Goal: Task Accomplishment & Management: Use online tool/utility

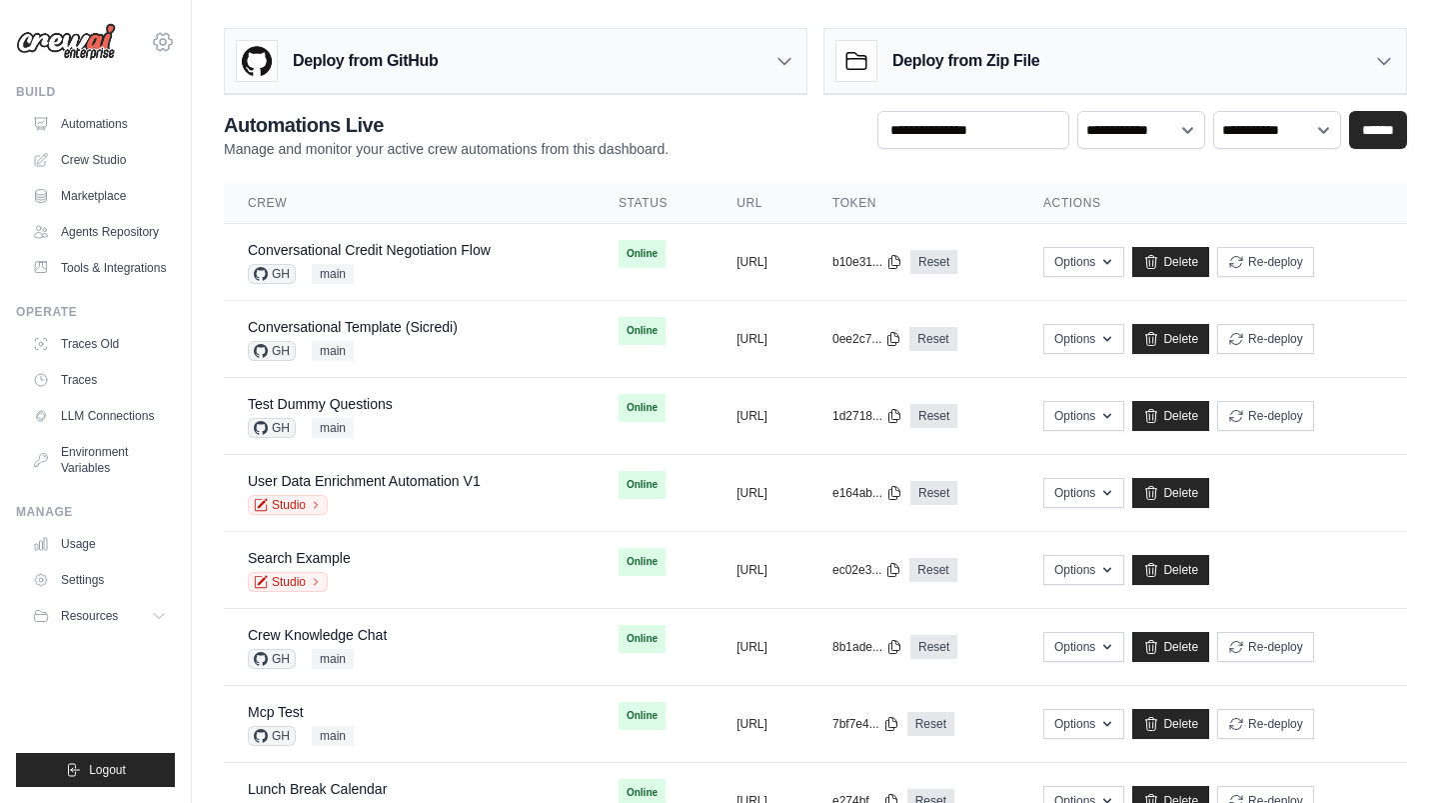
click at [165, 47] on icon at bounding box center [163, 42] width 24 height 24
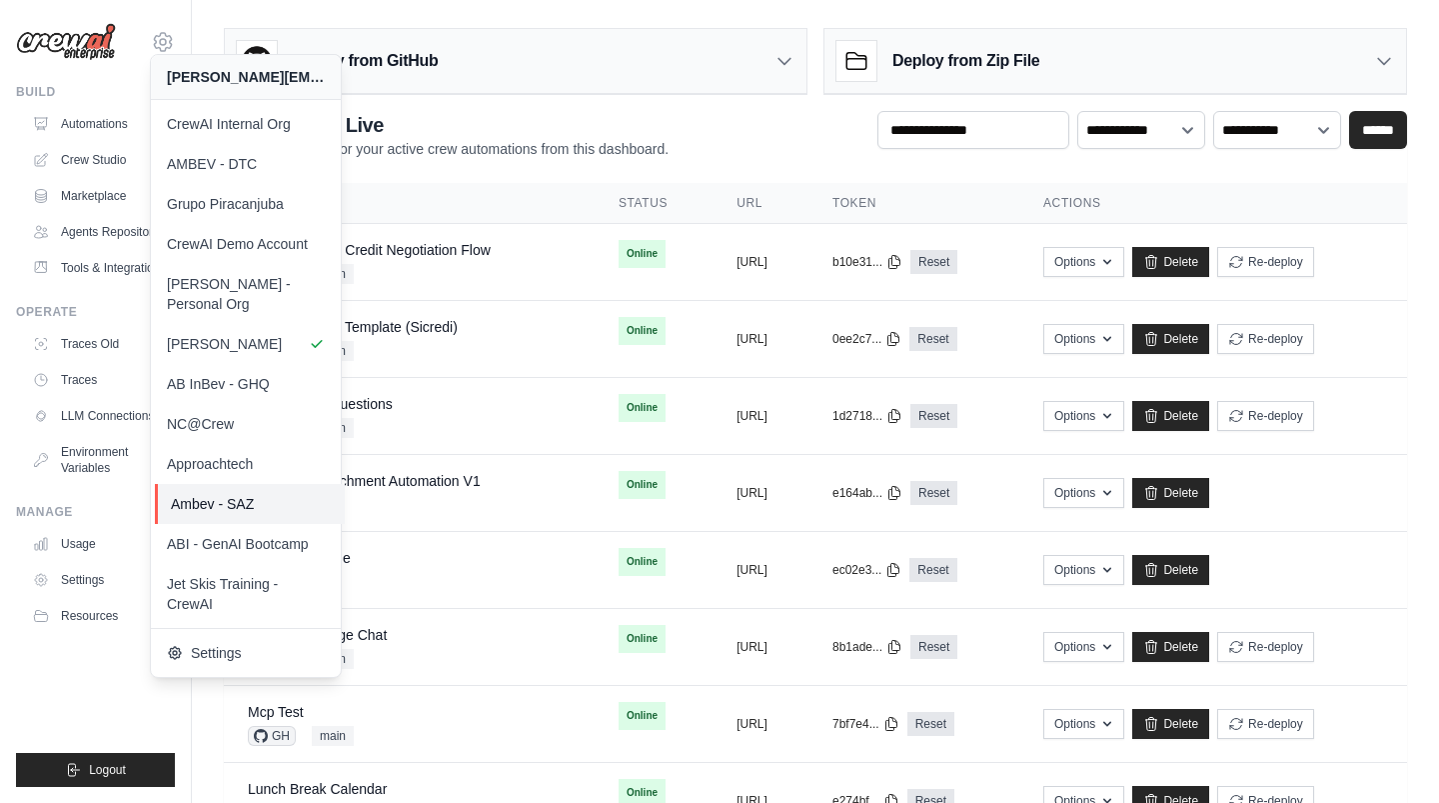
click at [286, 494] on span "Ambev - SAZ" at bounding box center [250, 504] width 158 height 20
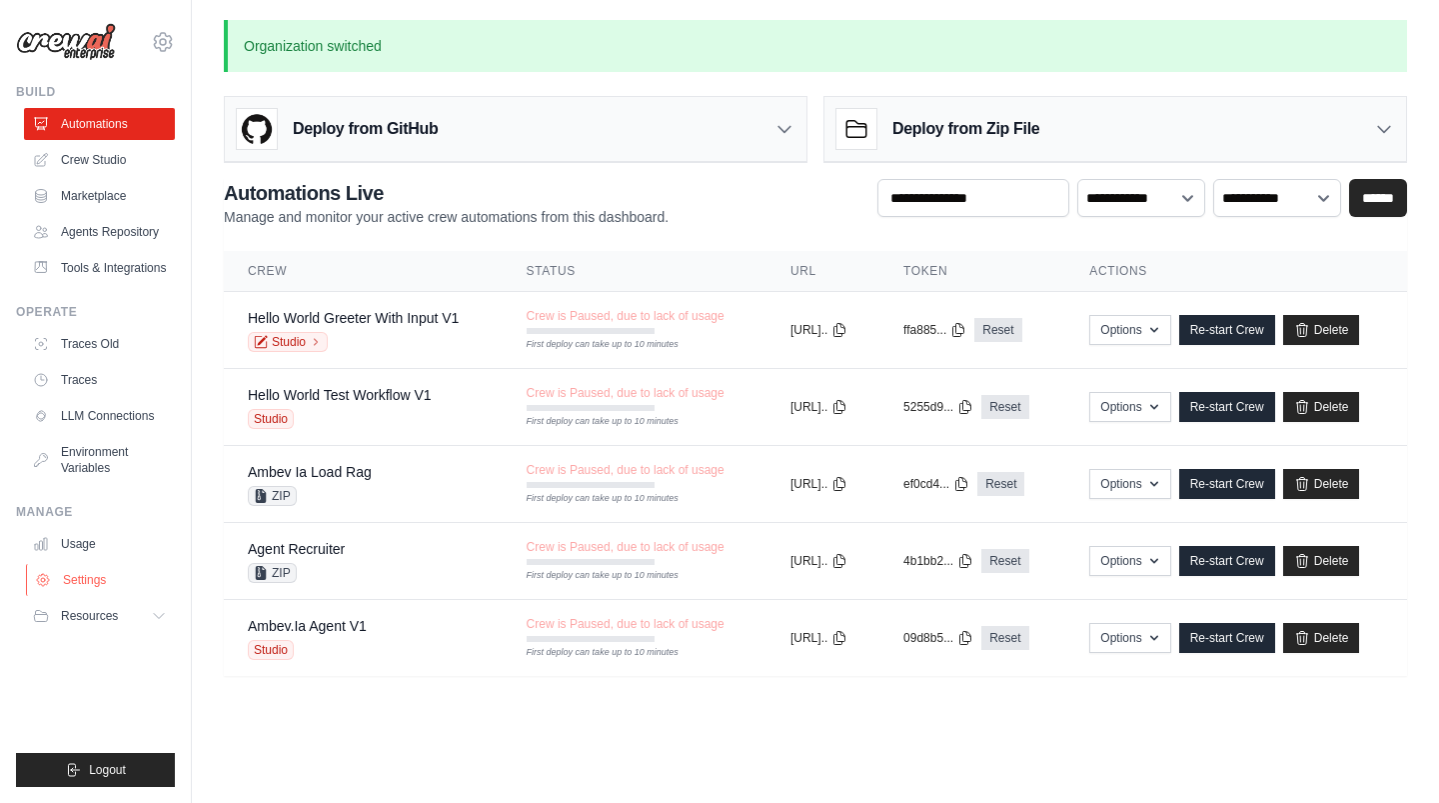
click at [129, 583] on link "Settings" at bounding box center [101, 580] width 151 height 32
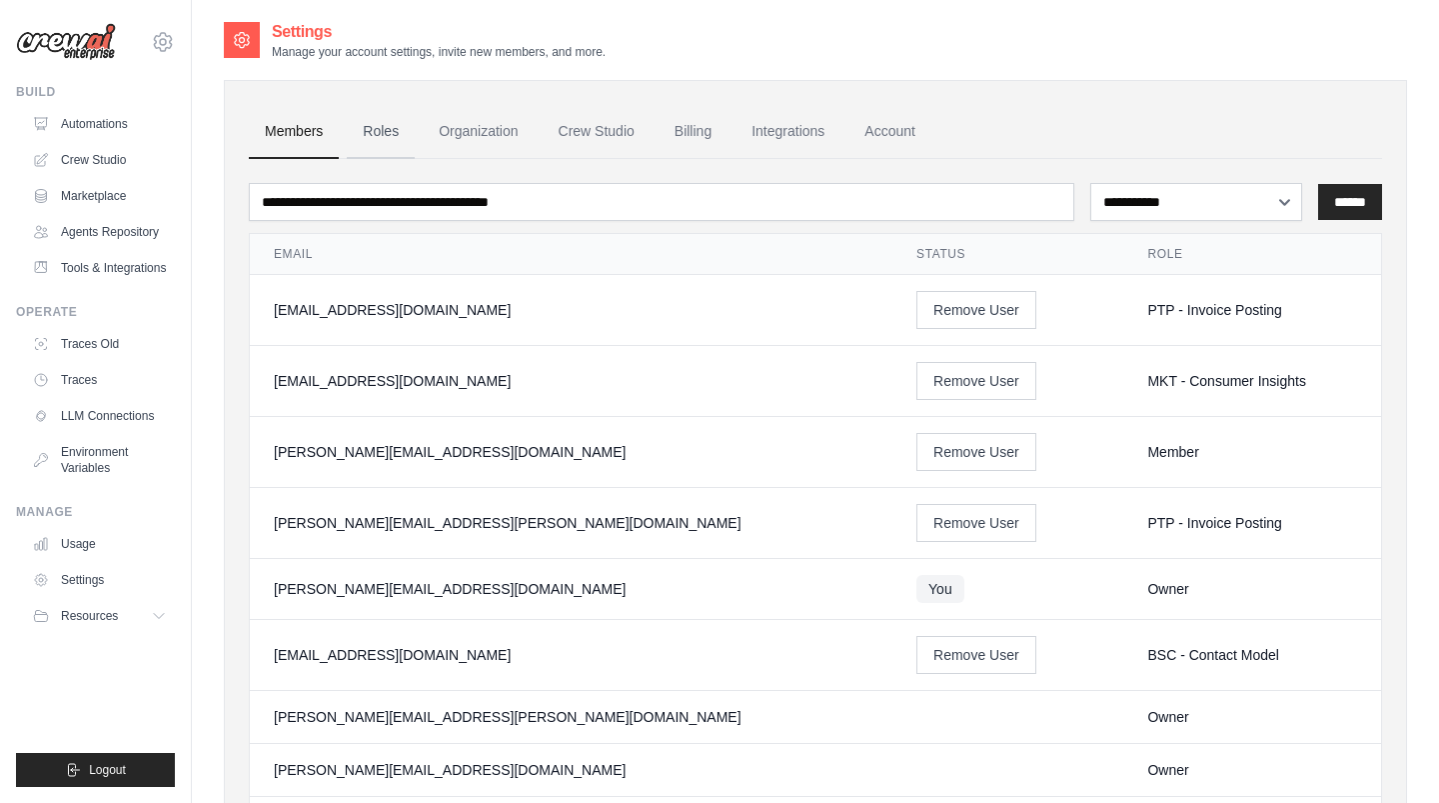
click at [412, 123] on link "Roles" at bounding box center [381, 132] width 68 height 54
click at [479, 127] on link "Organization" at bounding box center [478, 132] width 111 height 54
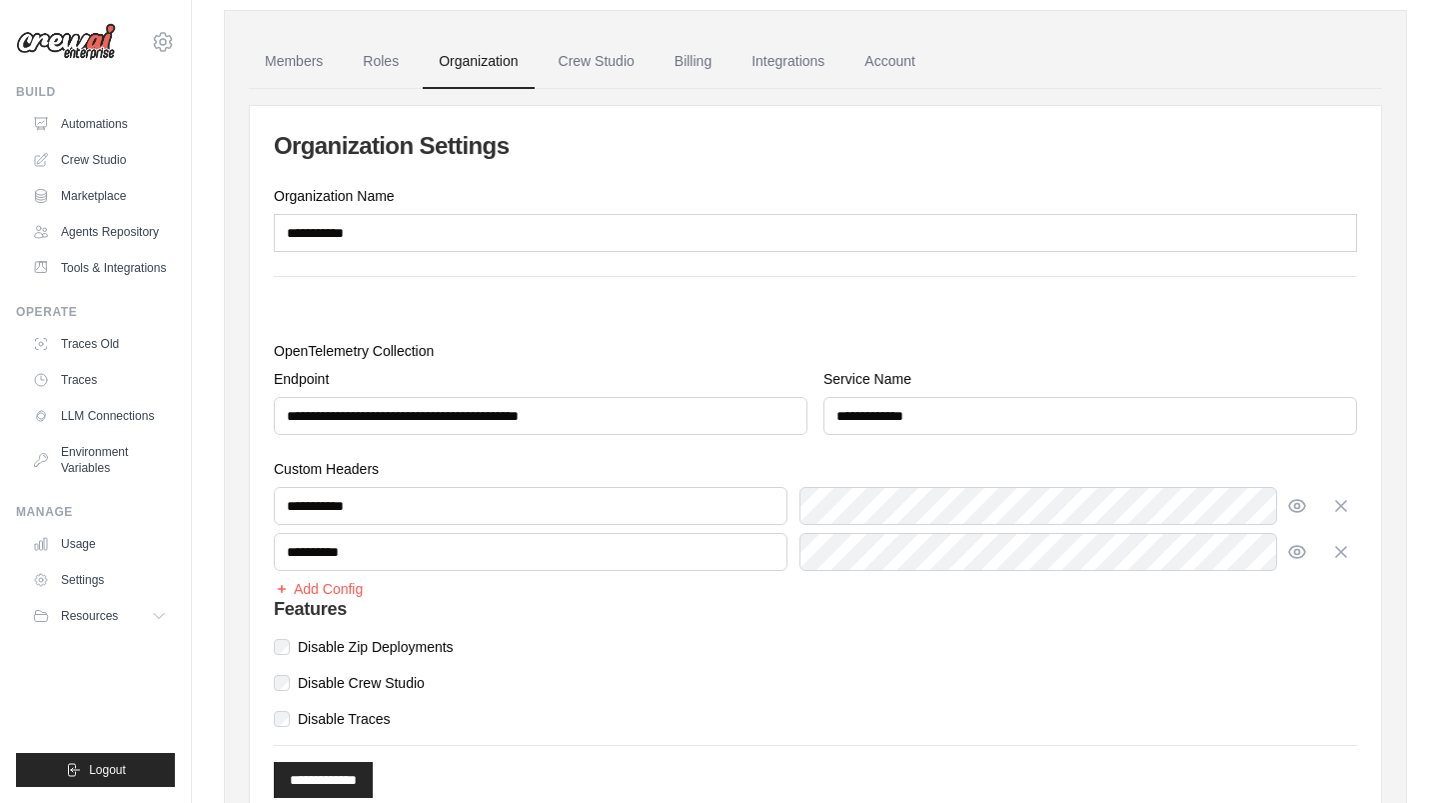
scroll to position [72, 0]
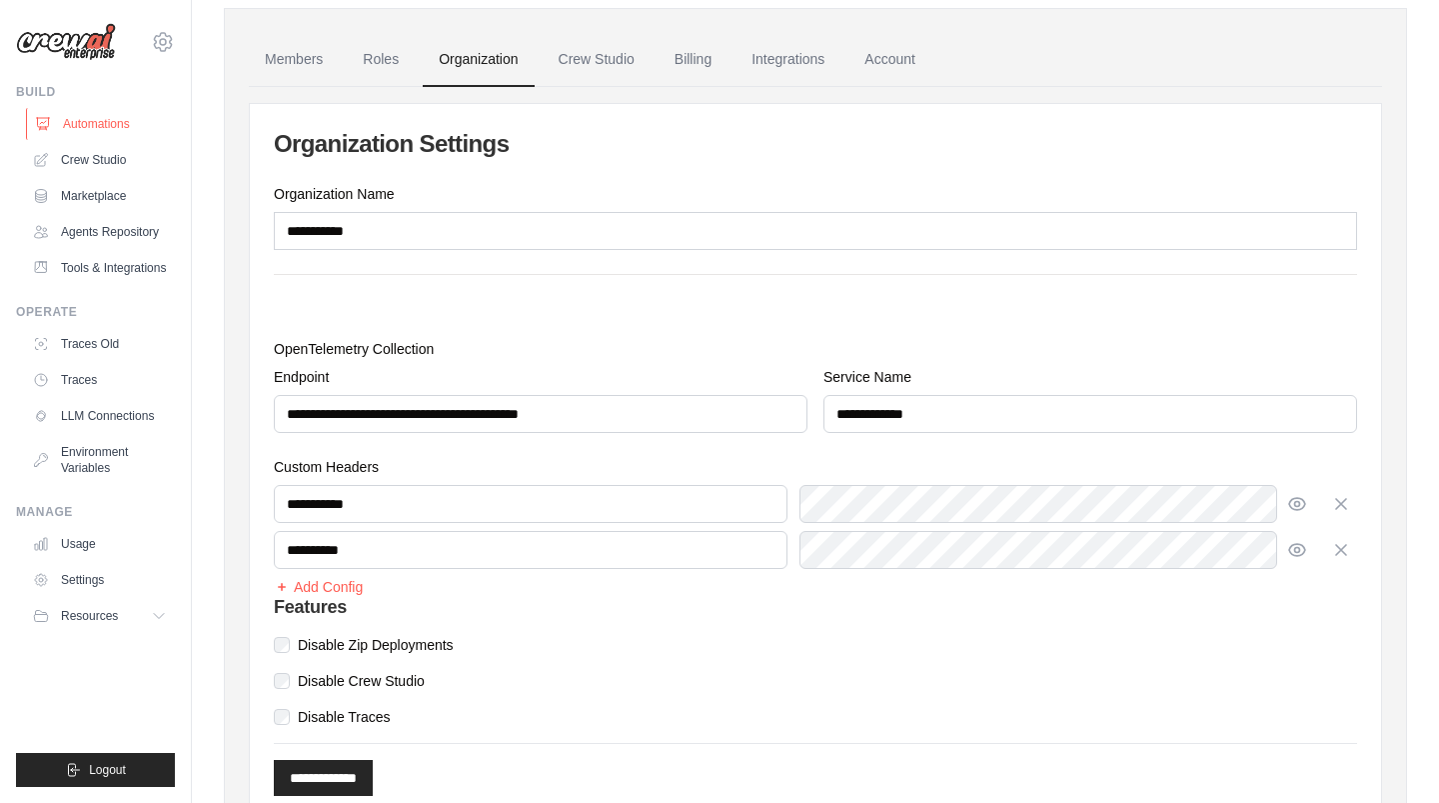
click at [104, 121] on link "Automations" at bounding box center [101, 124] width 151 height 32
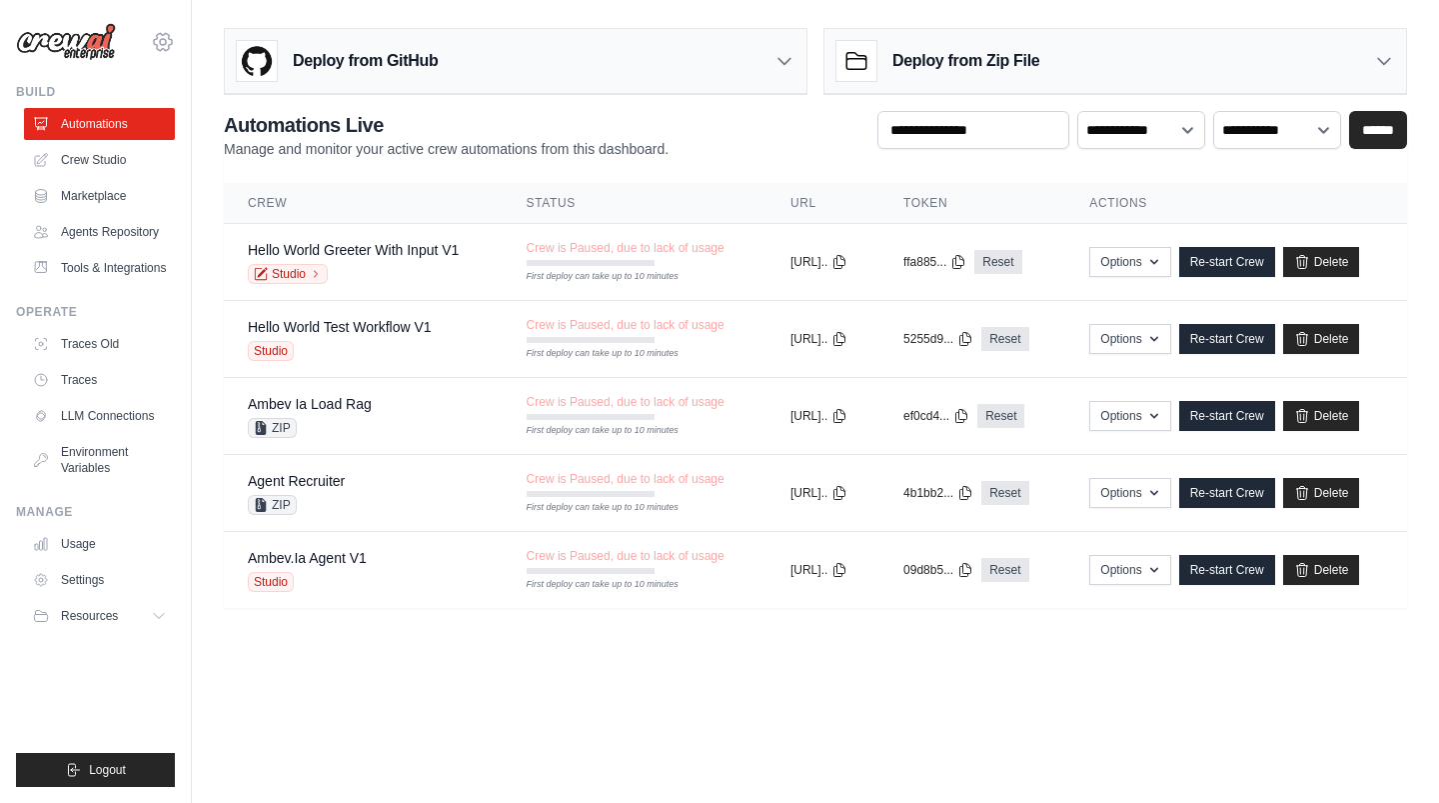
click at [171, 41] on icon at bounding box center [163, 41] width 18 height 17
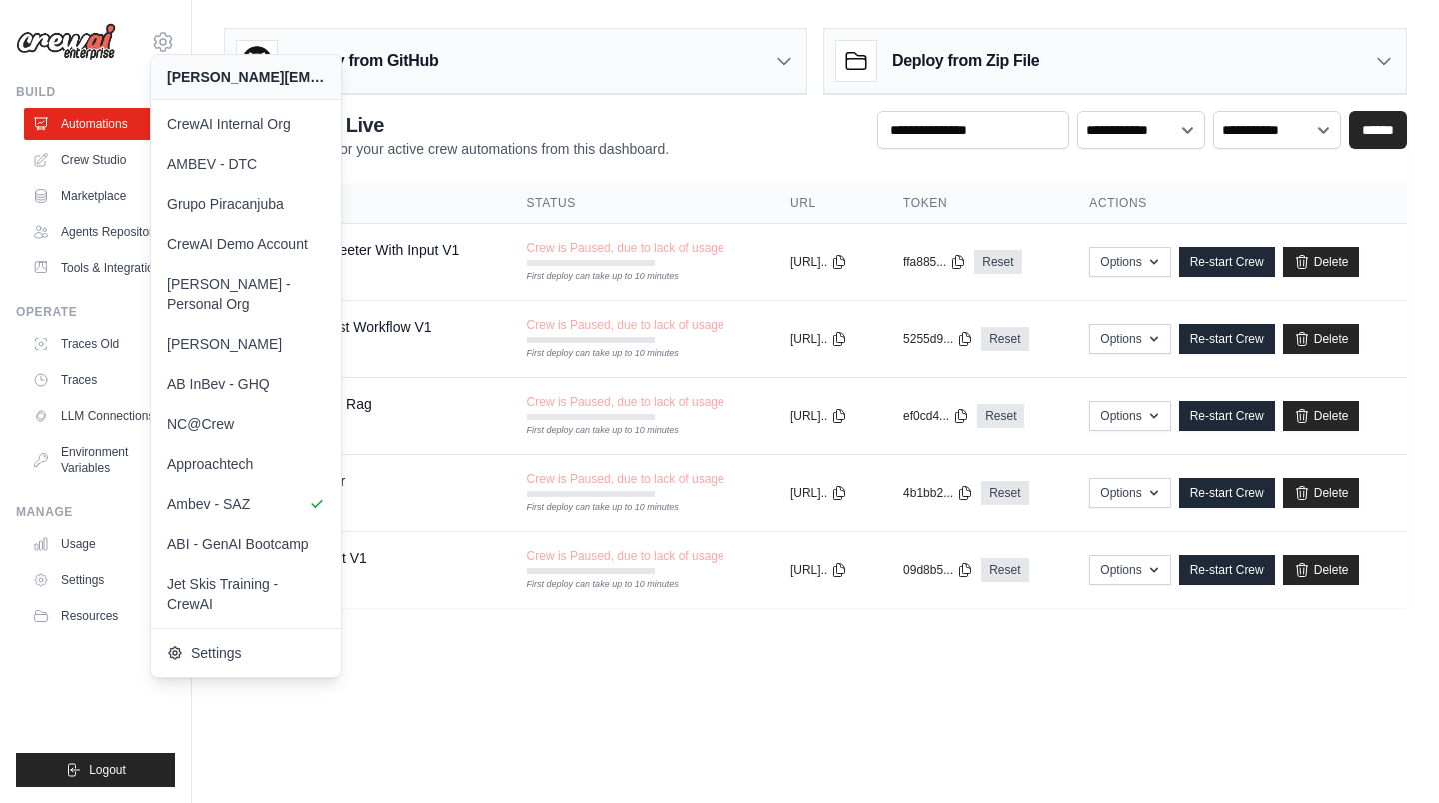
click at [812, 704] on body "daniel@crewai.com CrewAI Internal Org AMBEV - DTC Grupo Piracanjuba" at bounding box center [719, 401] width 1439 height 803
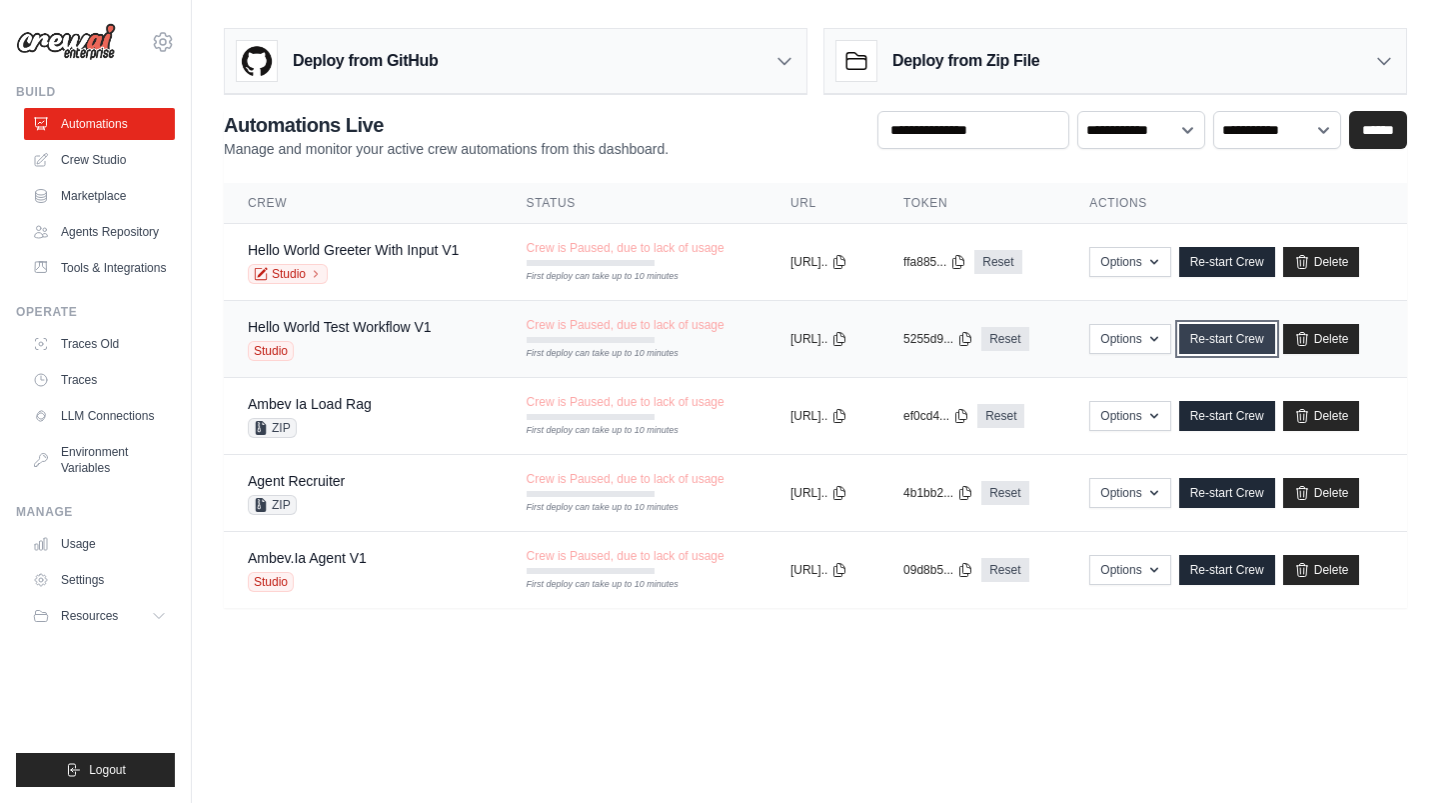
click at [1246, 337] on link "Re-start Crew" at bounding box center [1227, 339] width 96 height 30
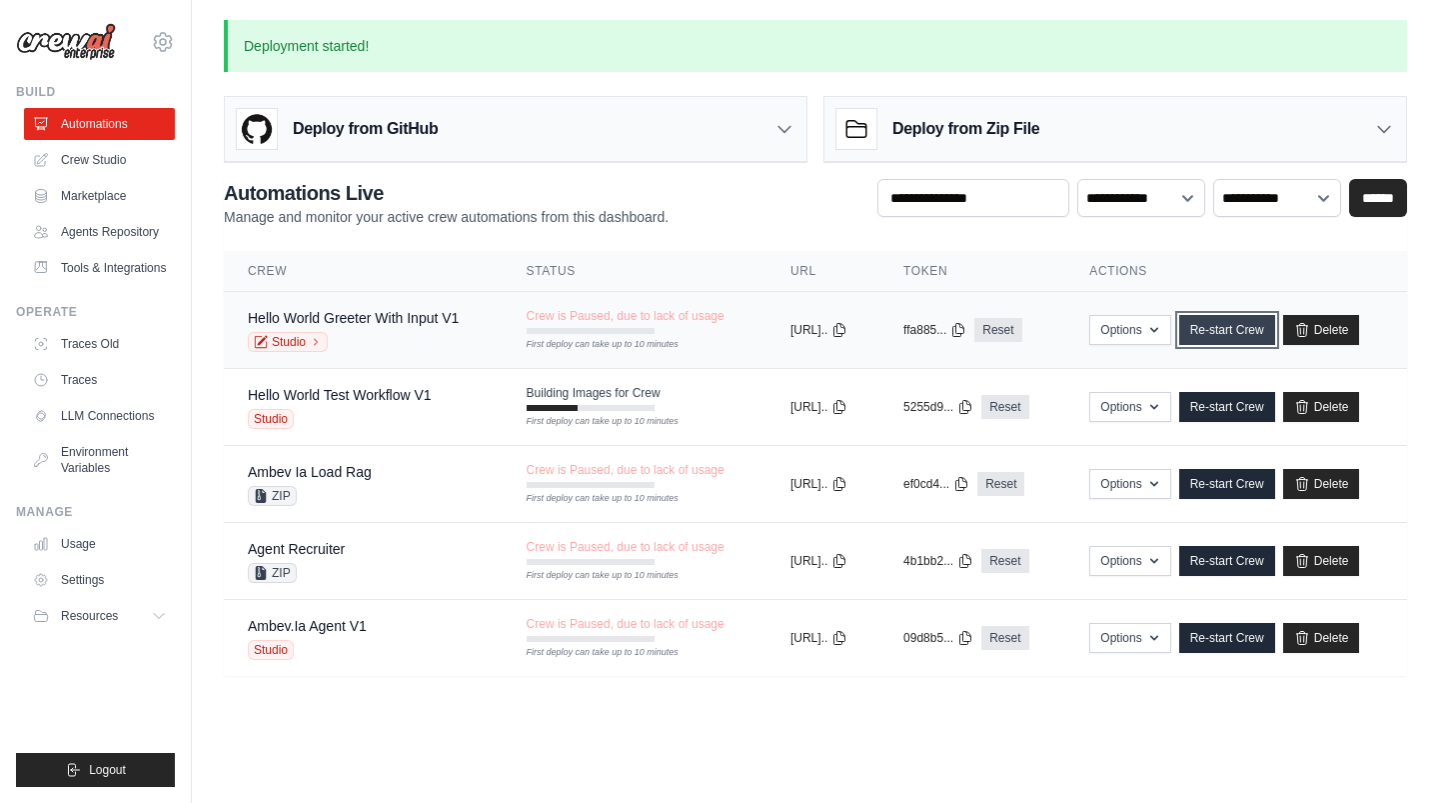
click at [1236, 331] on link "Re-start Crew" at bounding box center [1227, 330] width 96 height 30
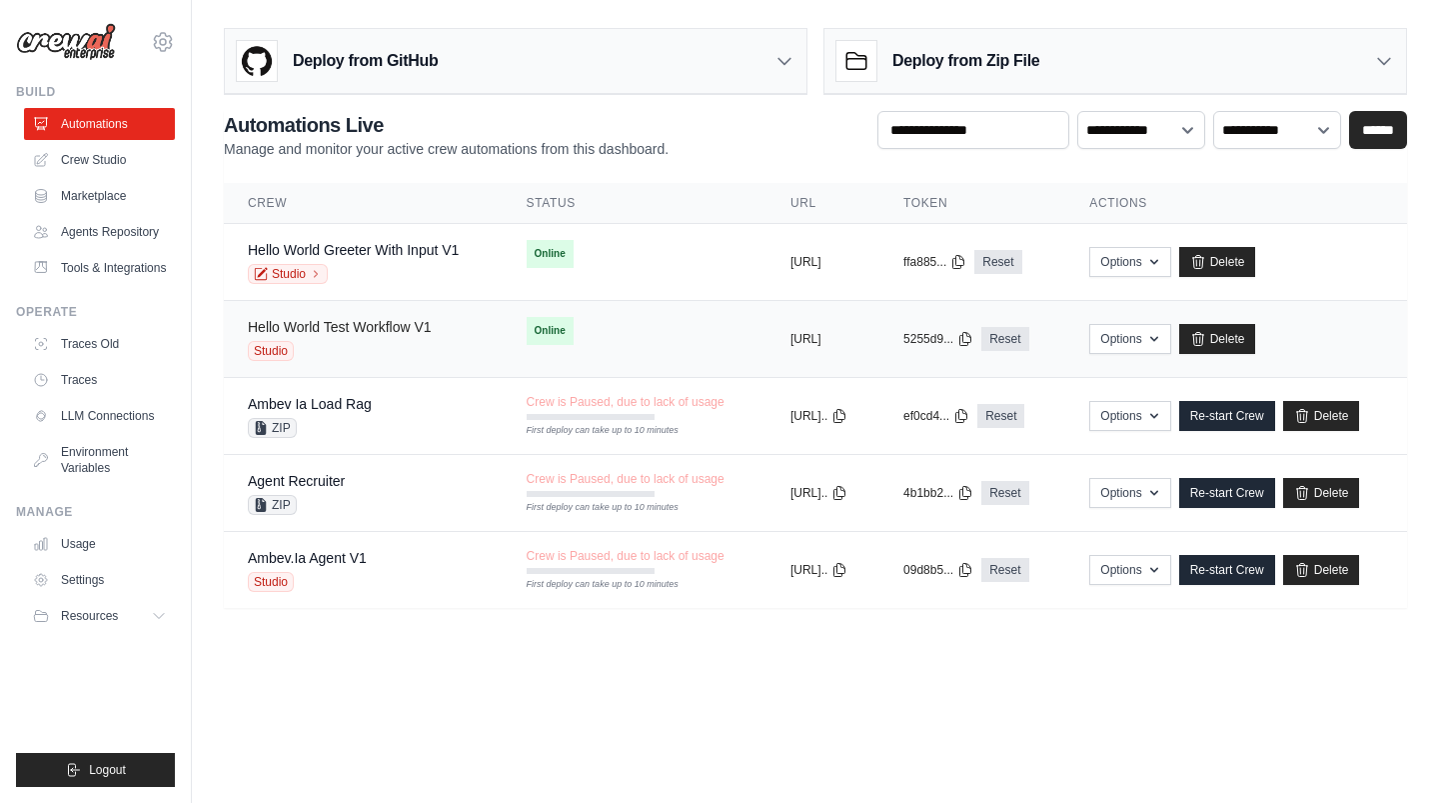
click at [350, 321] on link "Hello World Test Workflow V1" at bounding box center [340, 327] width 184 height 16
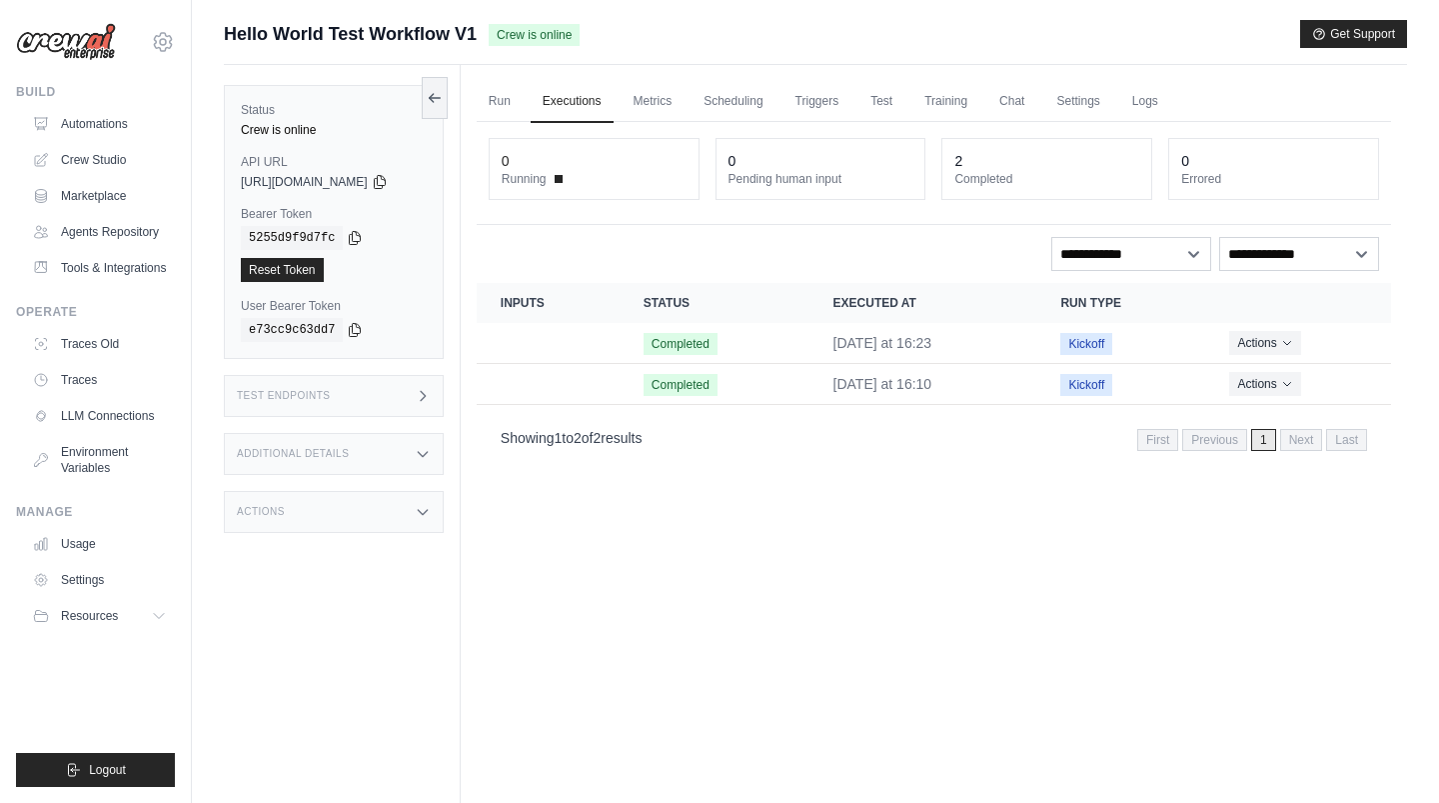
click at [375, 399] on div "Test Endpoints" at bounding box center [334, 396] width 220 height 42
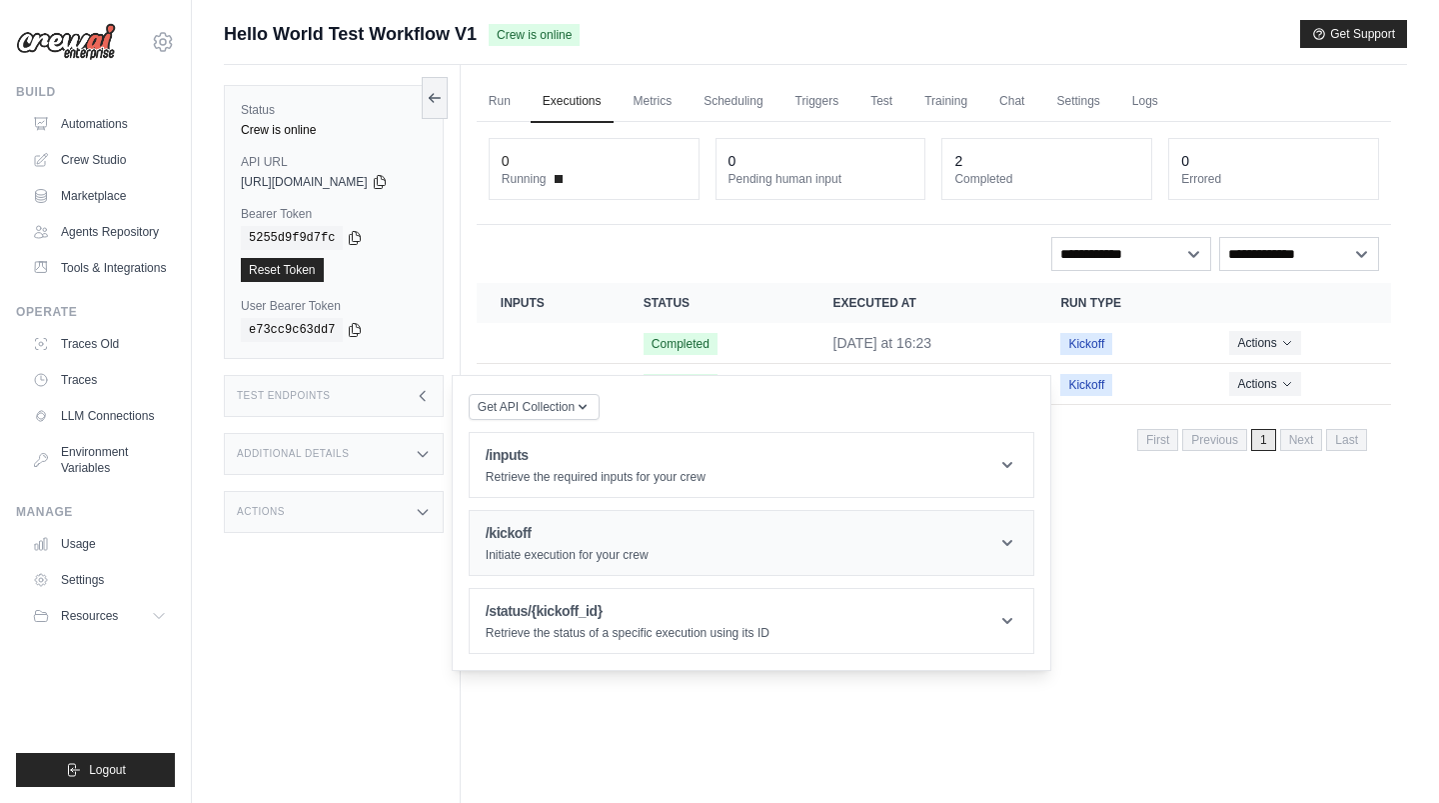
click at [560, 544] on div "/kickoff Initiate execution for your crew" at bounding box center [567, 543] width 163 height 40
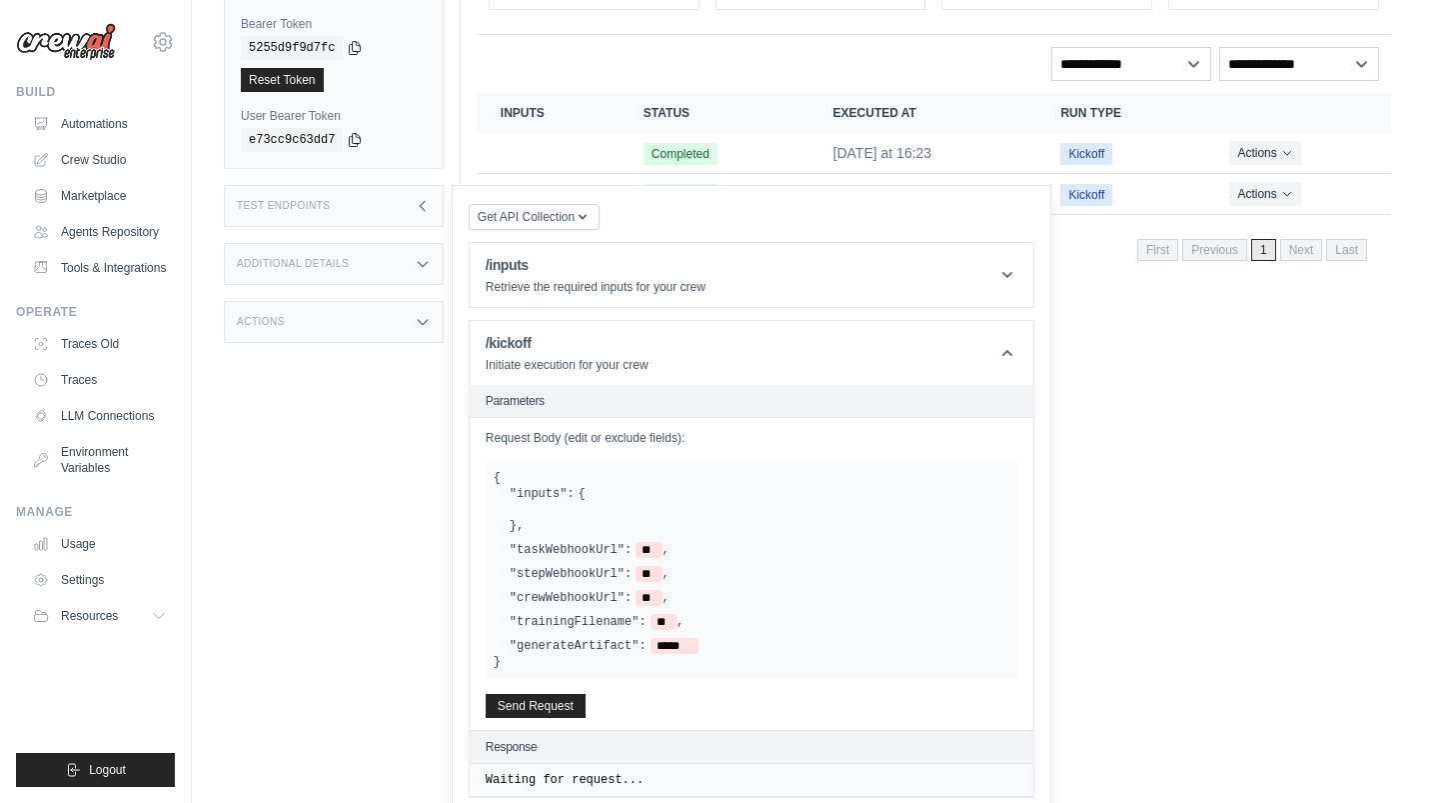
scroll to position [277, 0]
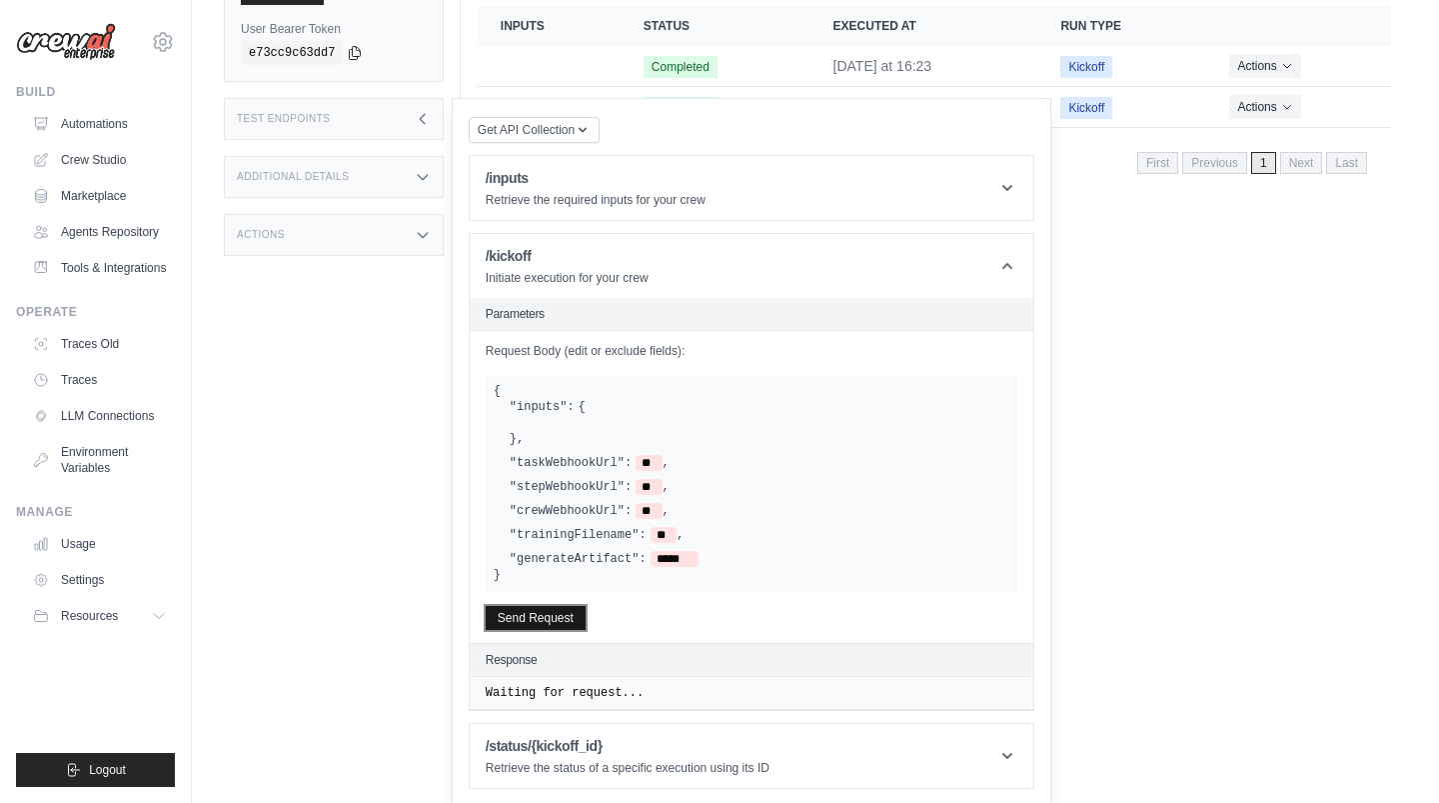
click at [571, 614] on button "Send Request" at bounding box center [536, 618] width 100 height 24
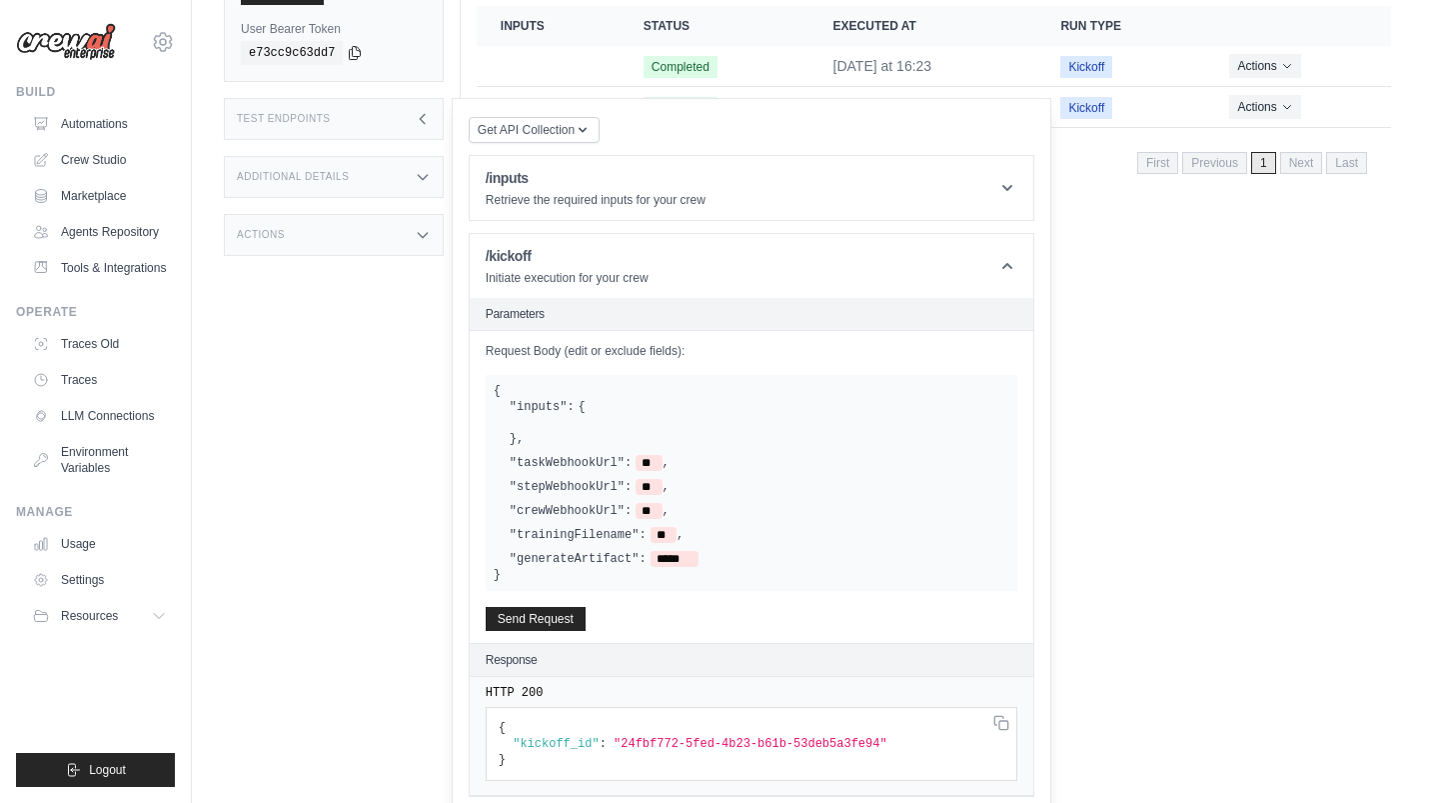
click at [444, 118] on div "Test Endpoints" at bounding box center [334, 119] width 220 height 42
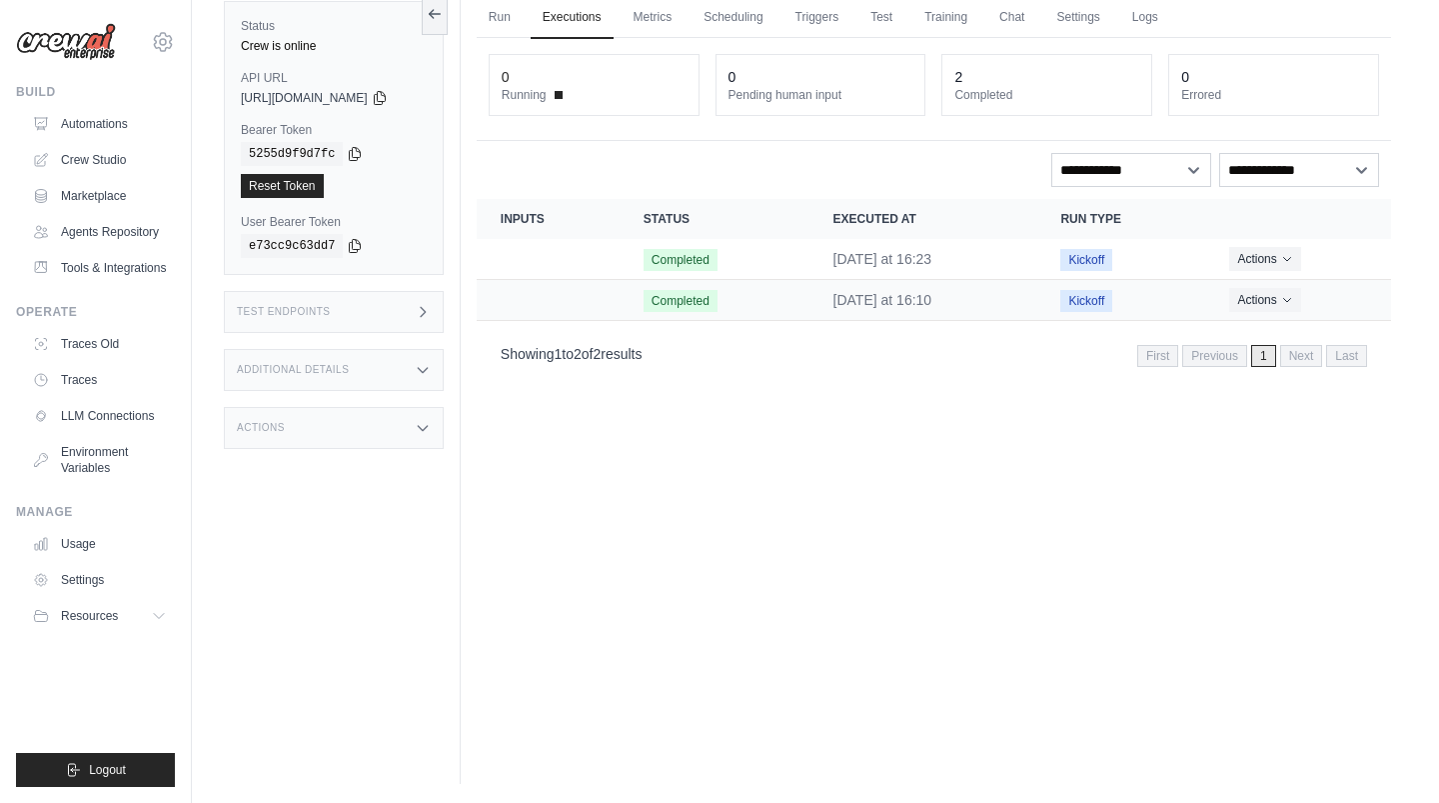
scroll to position [0, 0]
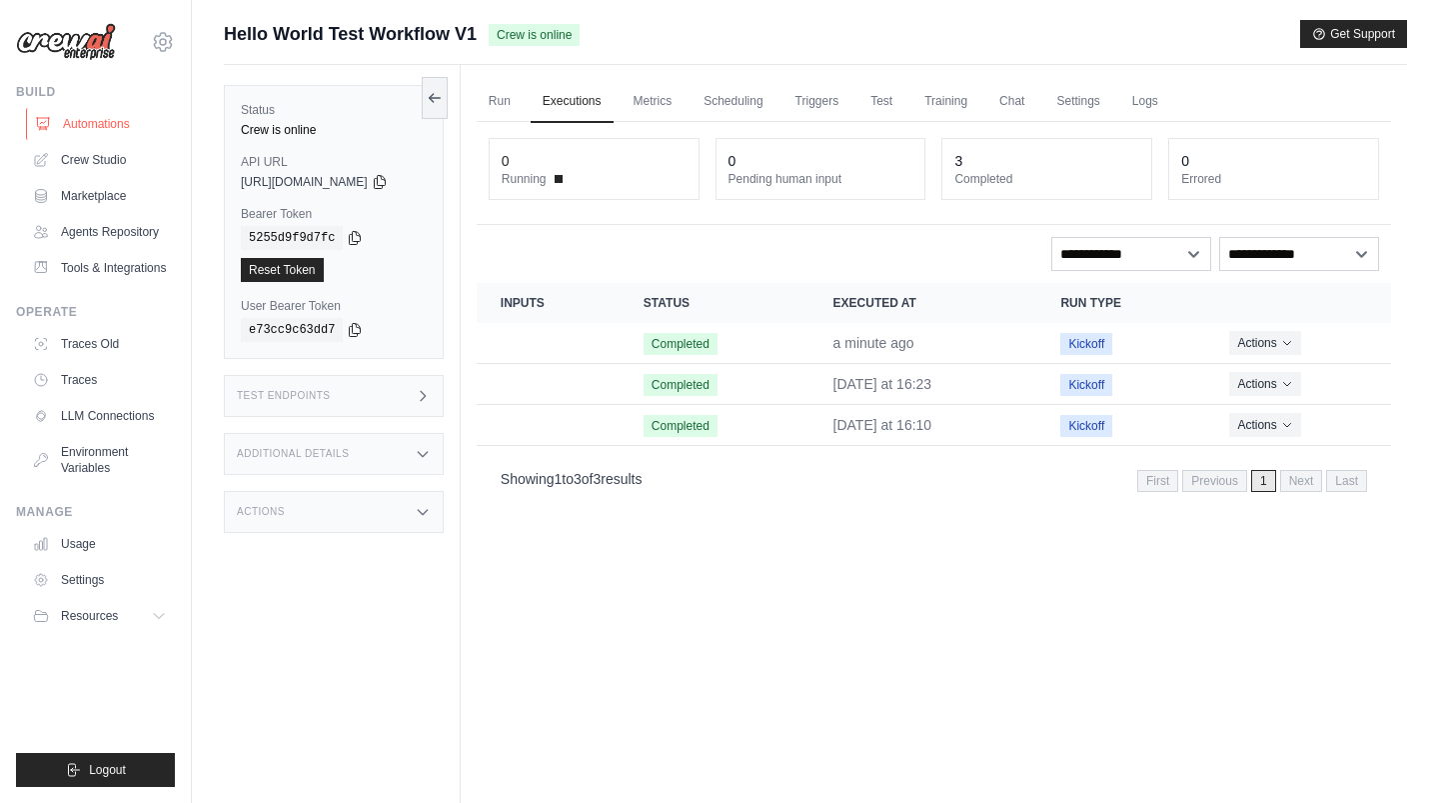
click at [107, 119] on link "Automations" at bounding box center [101, 124] width 151 height 32
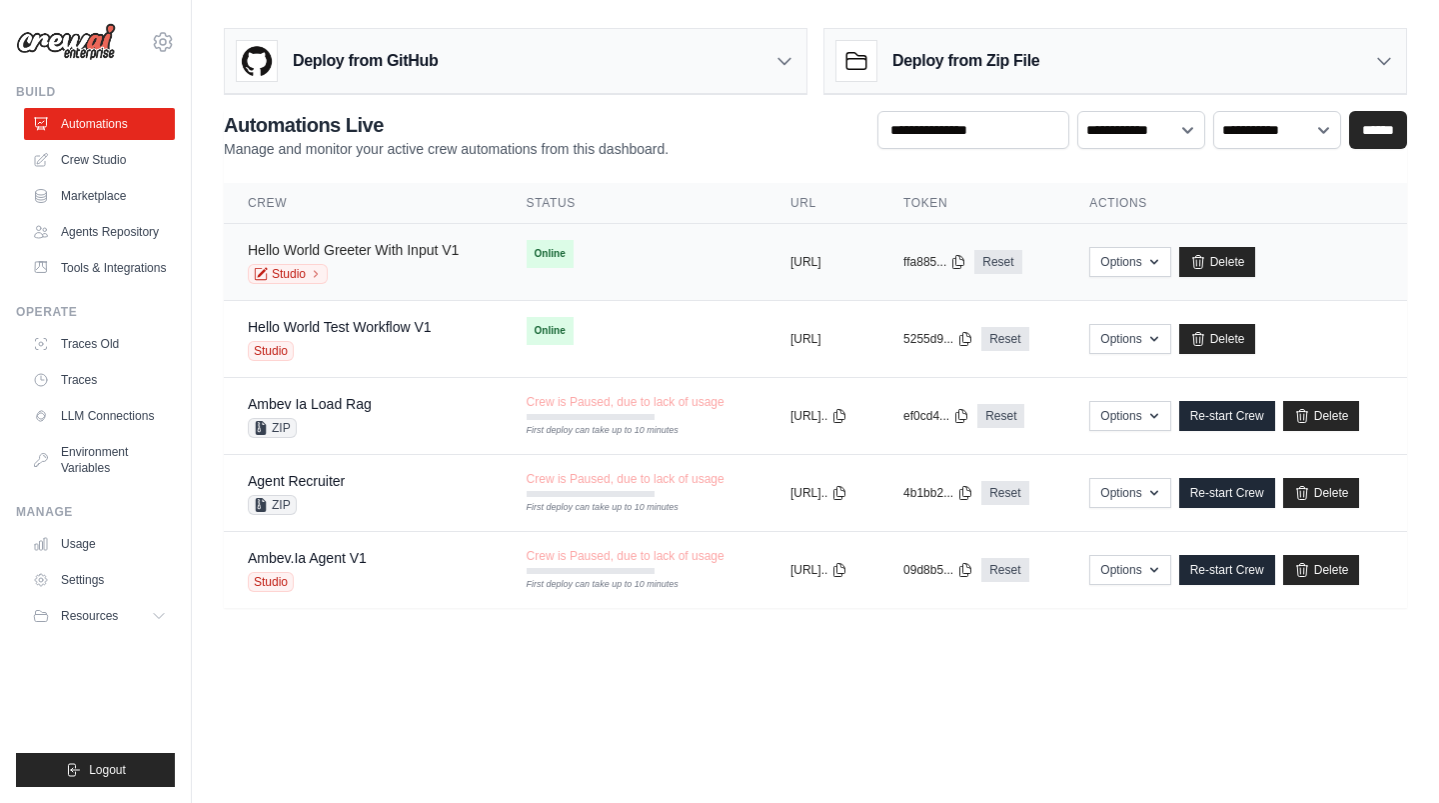
click at [400, 250] on link "Hello World Greeter With Input V1" at bounding box center [353, 250] width 211 height 16
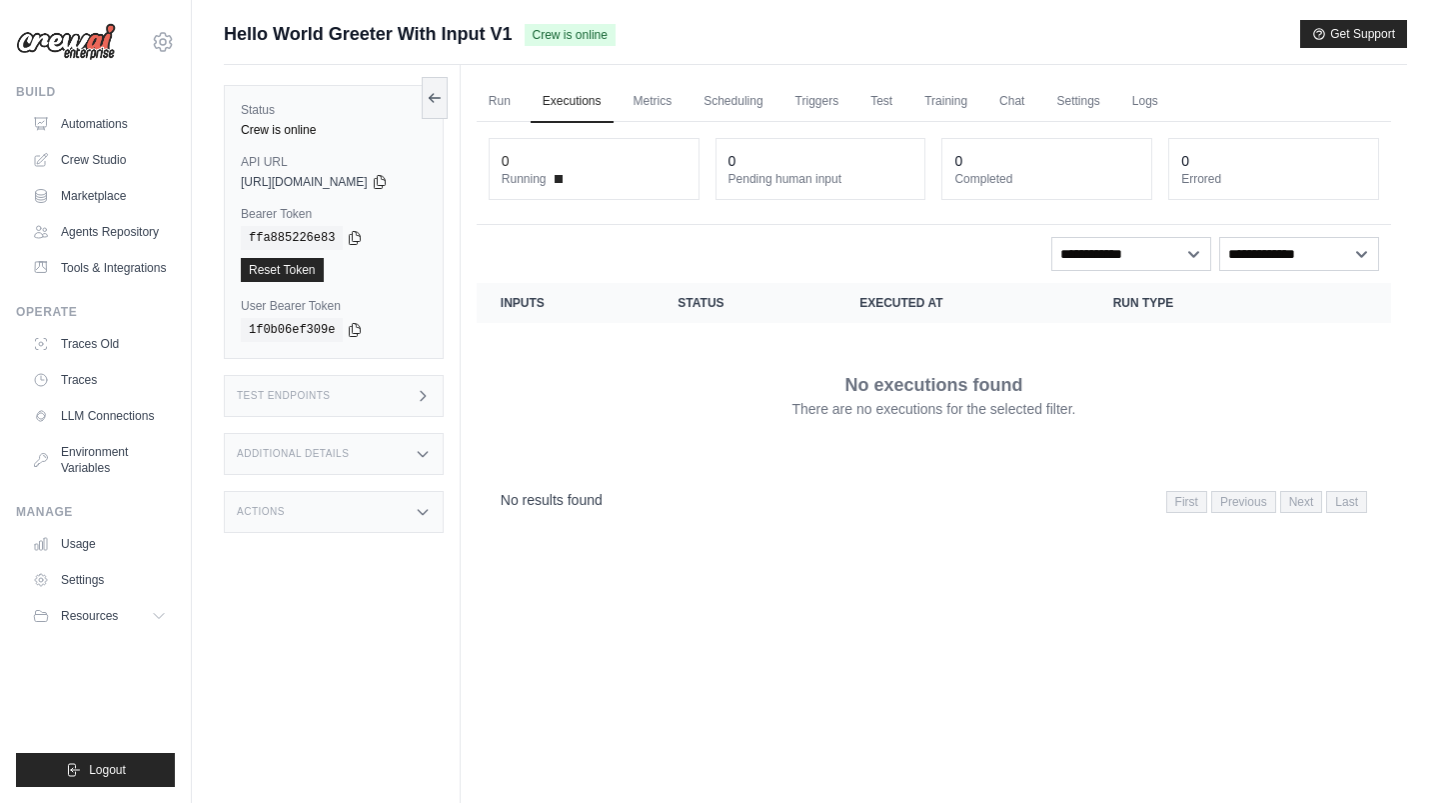
click at [400, 390] on div "Test Endpoints" at bounding box center [334, 396] width 220 height 42
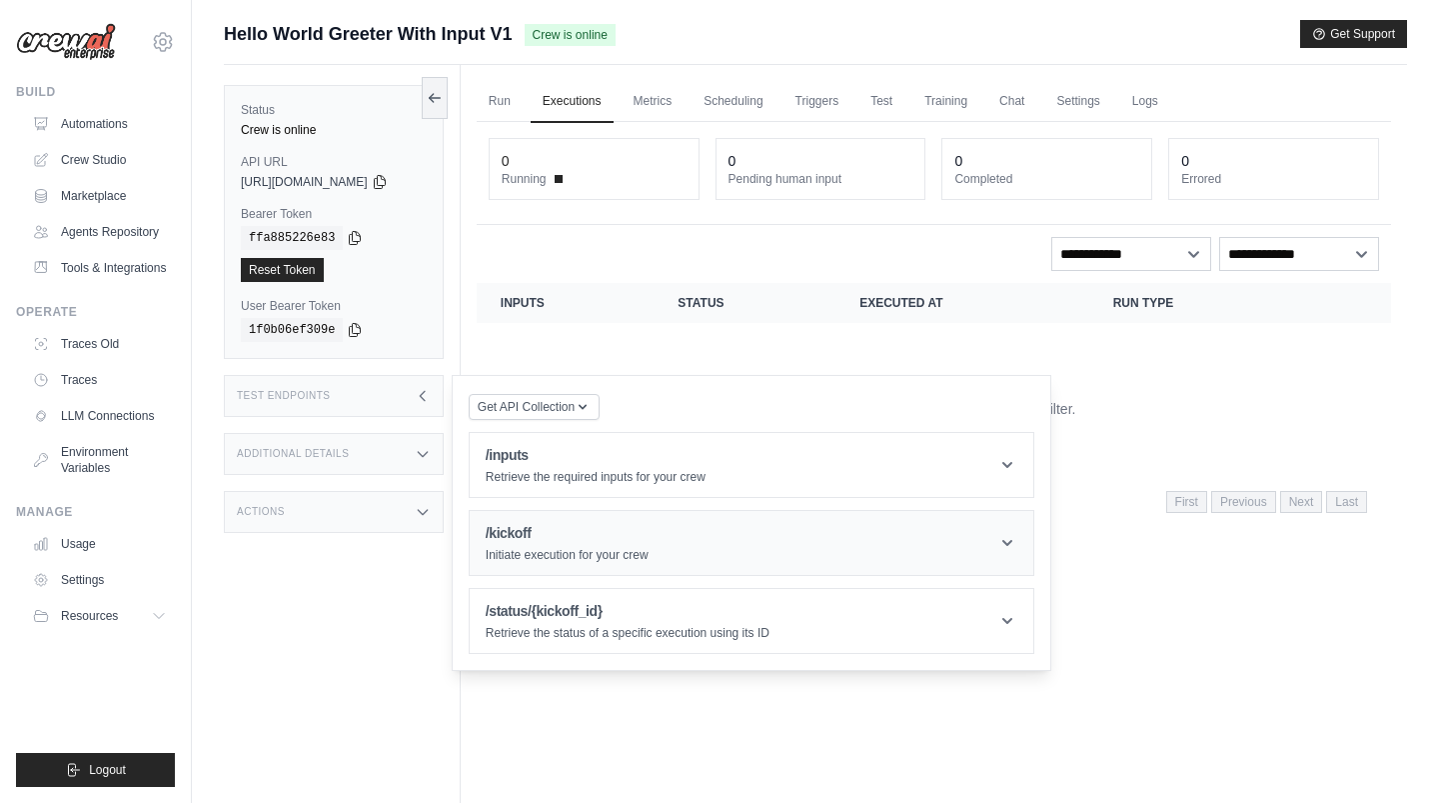
click at [560, 525] on h1 "/kickoff" at bounding box center [567, 533] width 163 height 20
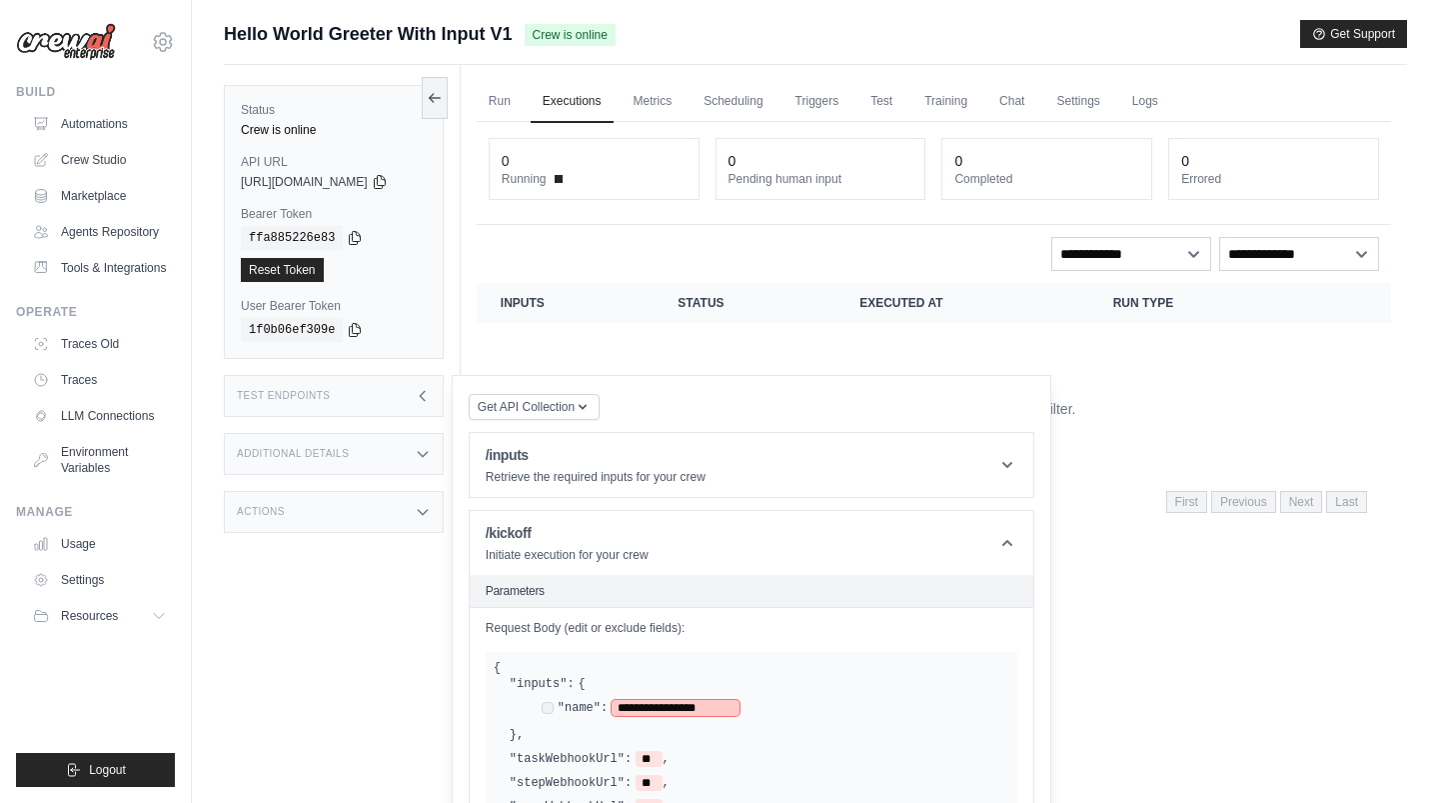
click at [645, 701] on span "**********" at bounding box center [676, 708] width 128 height 16
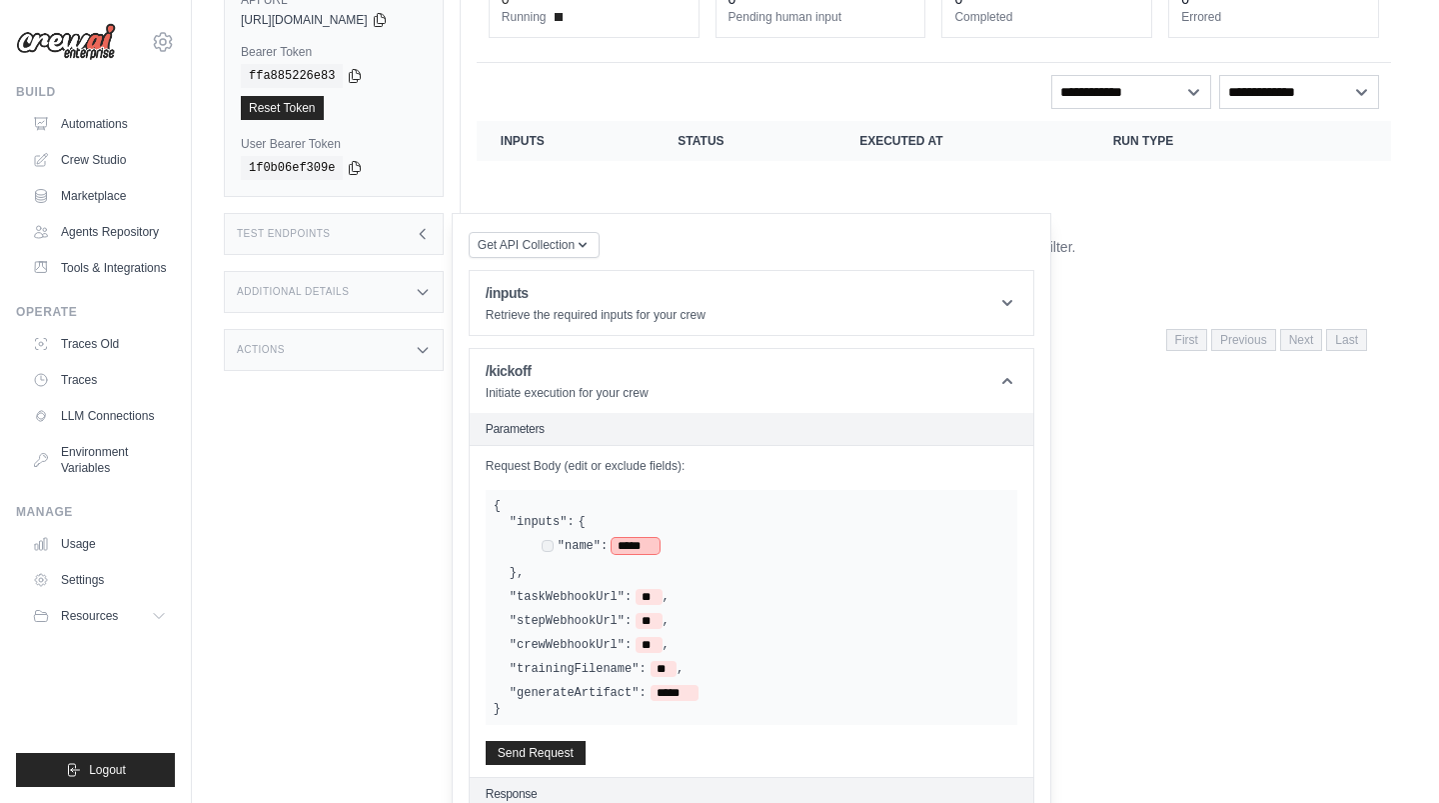
scroll to position [176, 0]
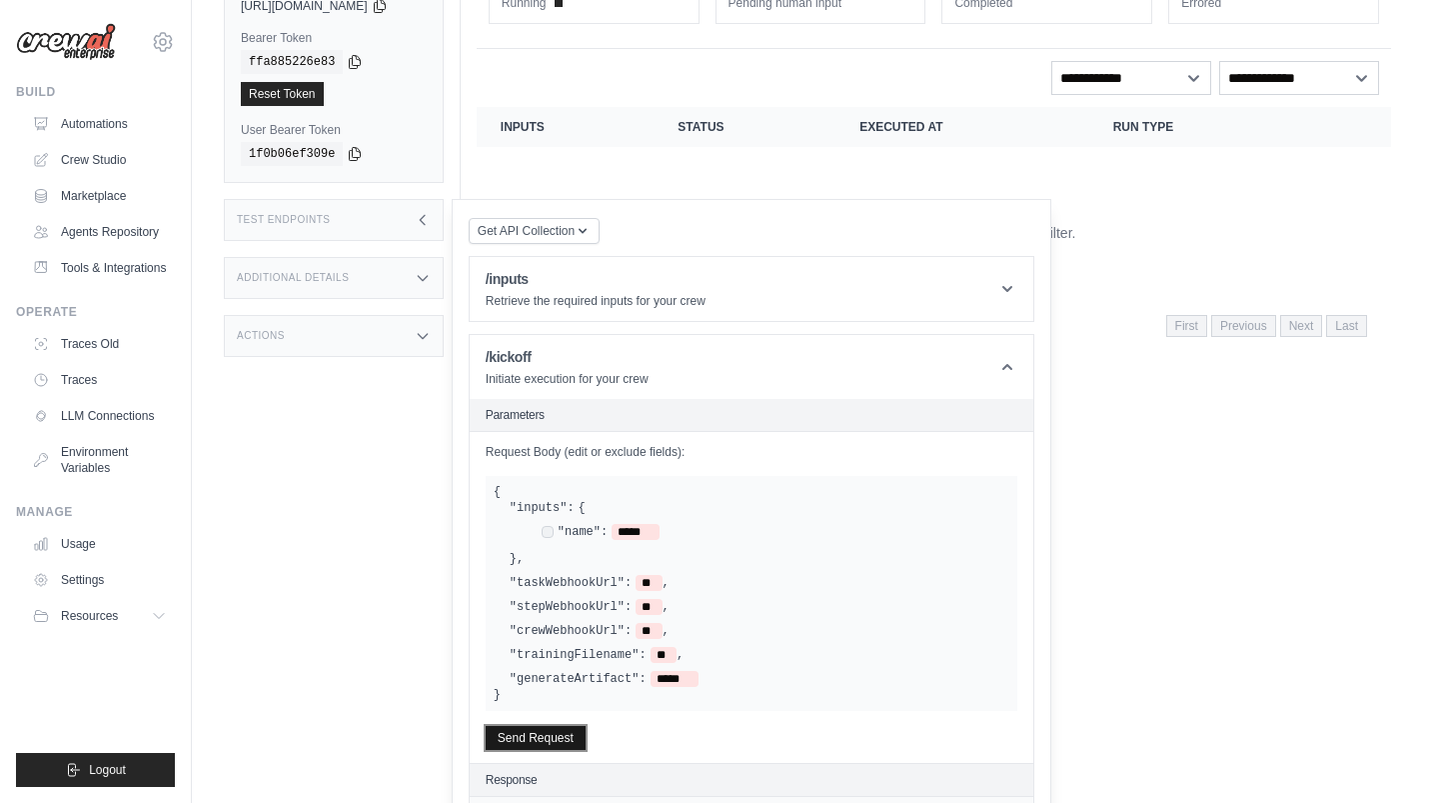
click at [563, 735] on button "Send Request" at bounding box center [536, 738] width 100 height 24
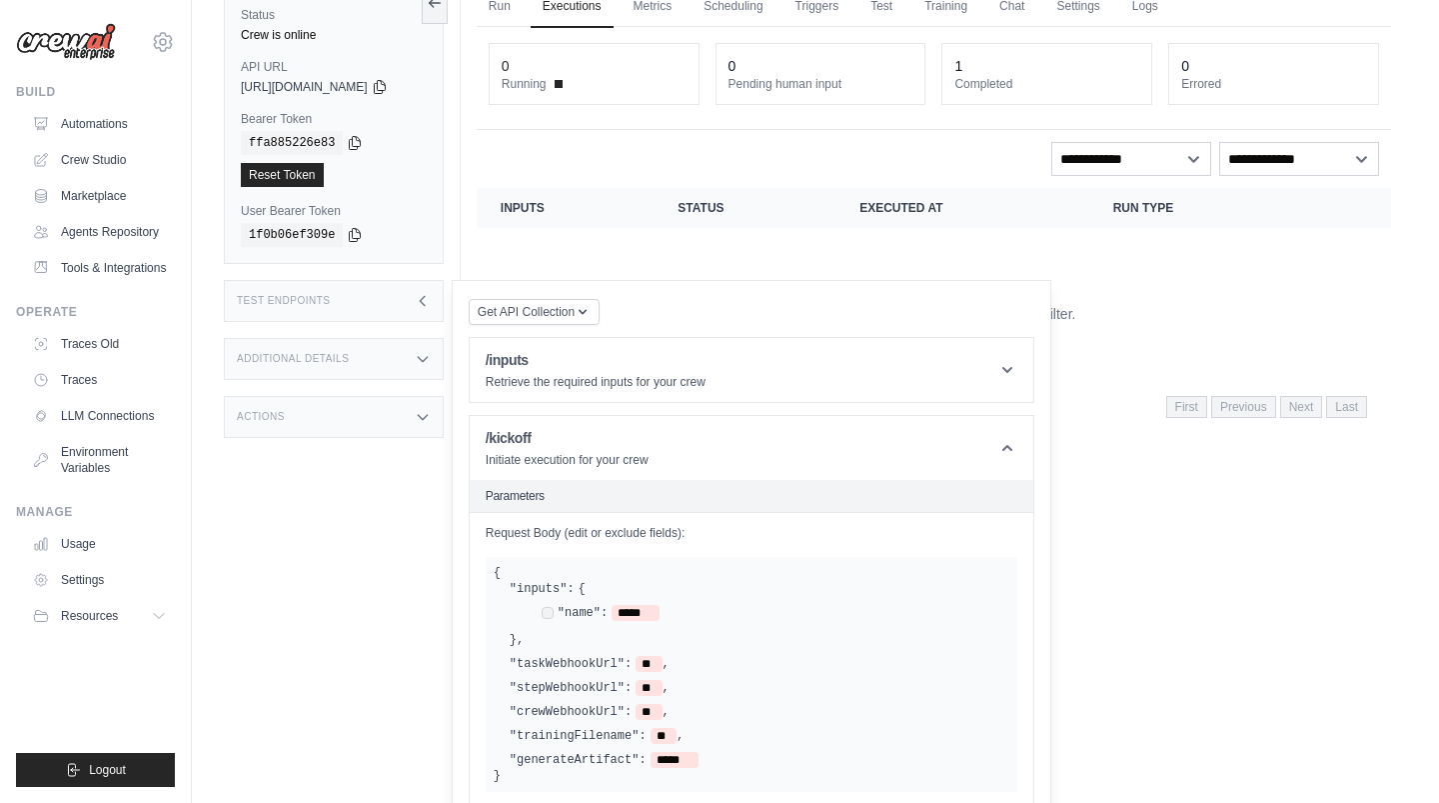
scroll to position [0, 0]
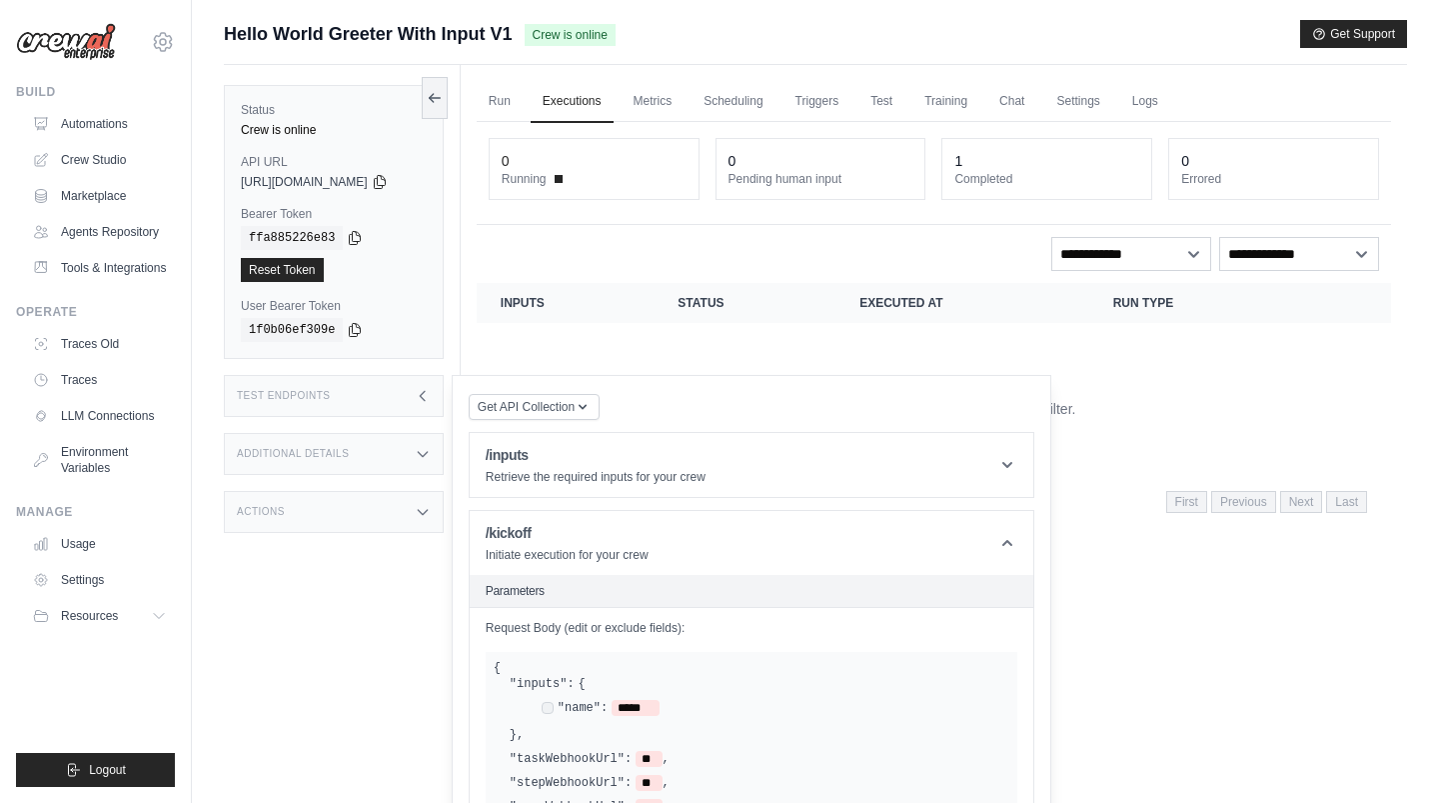
click at [416, 398] on div "Test Endpoints" at bounding box center [334, 396] width 220 height 42
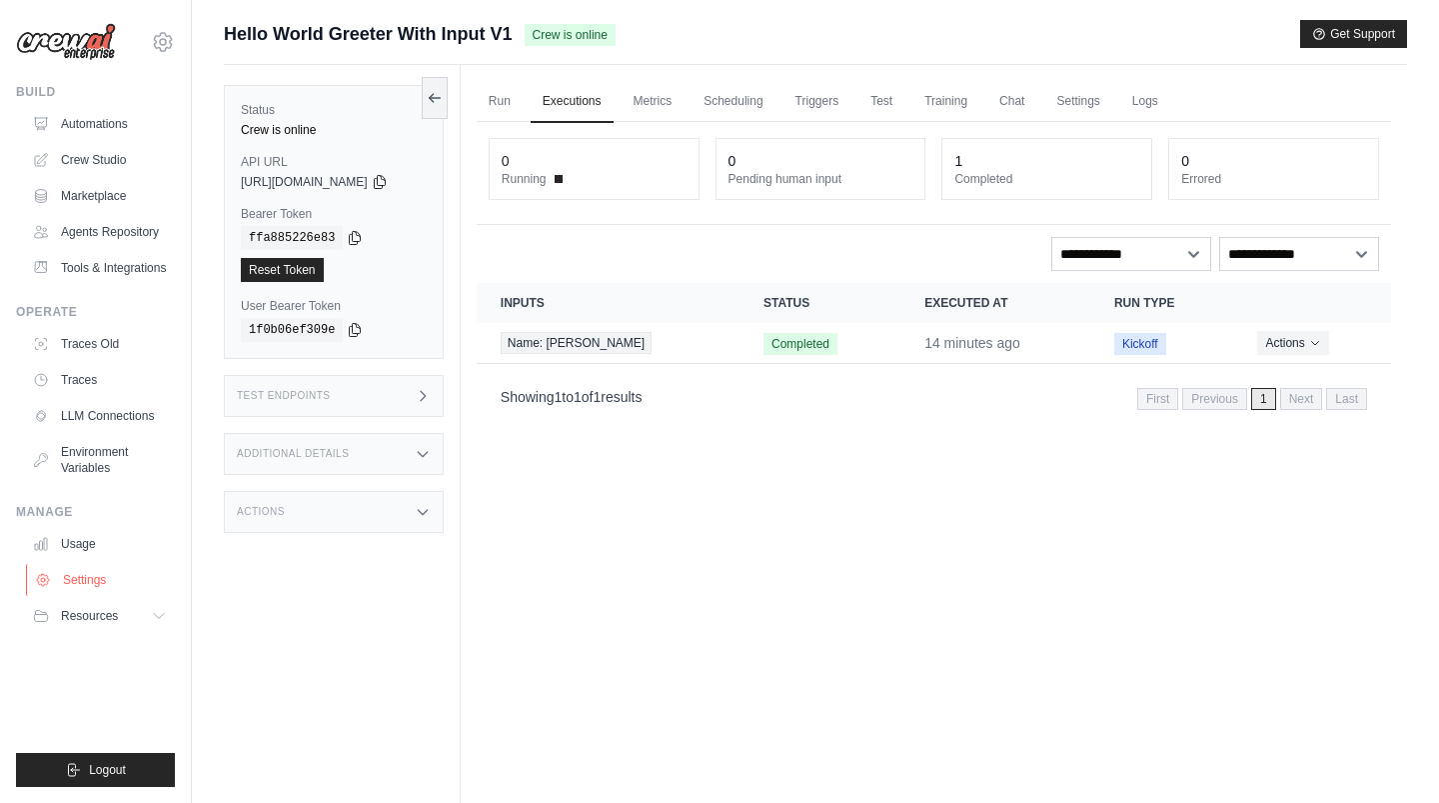
click at [86, 577] on link "Settings" at bounding box center [101, 580] width 151 height 32
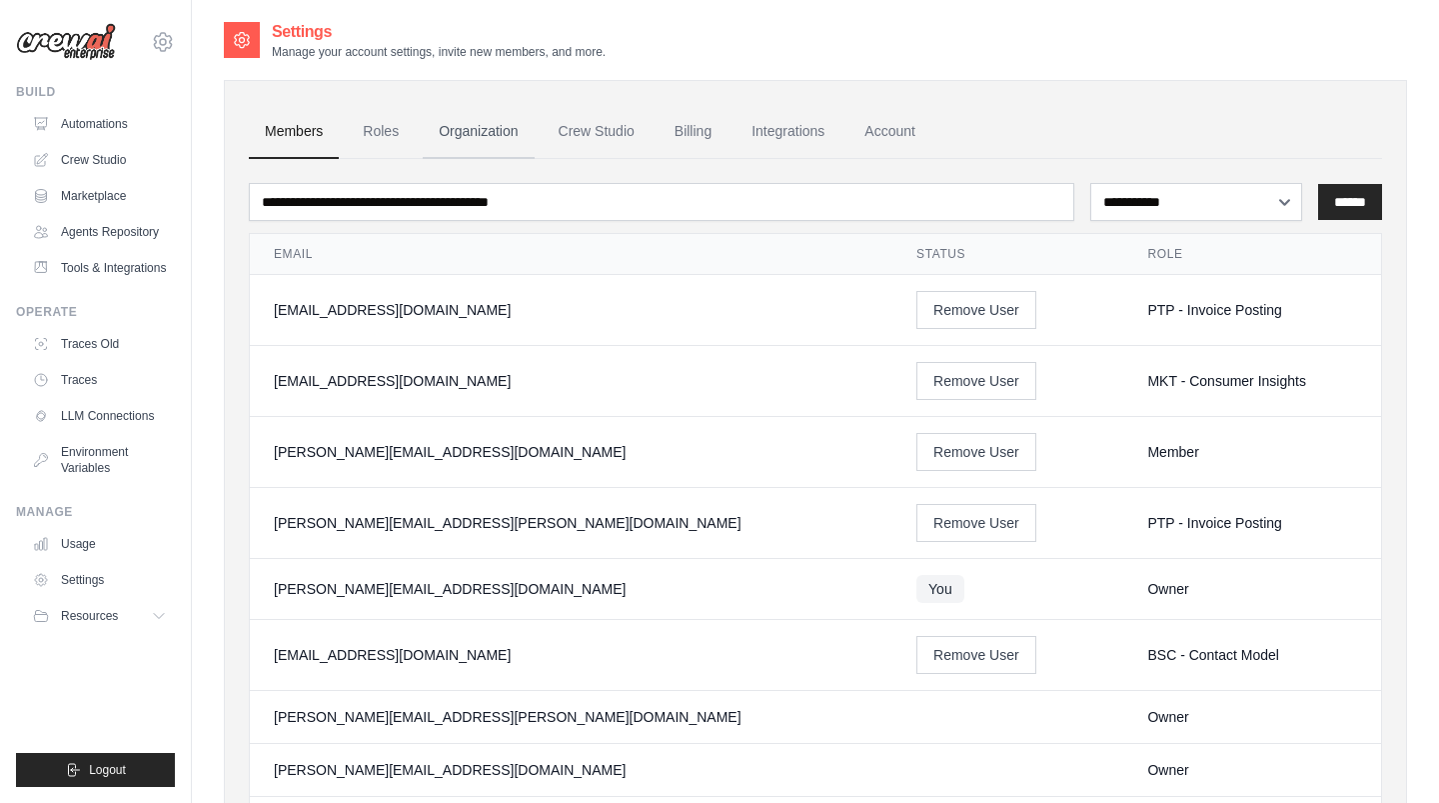
click at [457, 133] on link "Organization" at bounding box center [478, 132] width 111 height 54
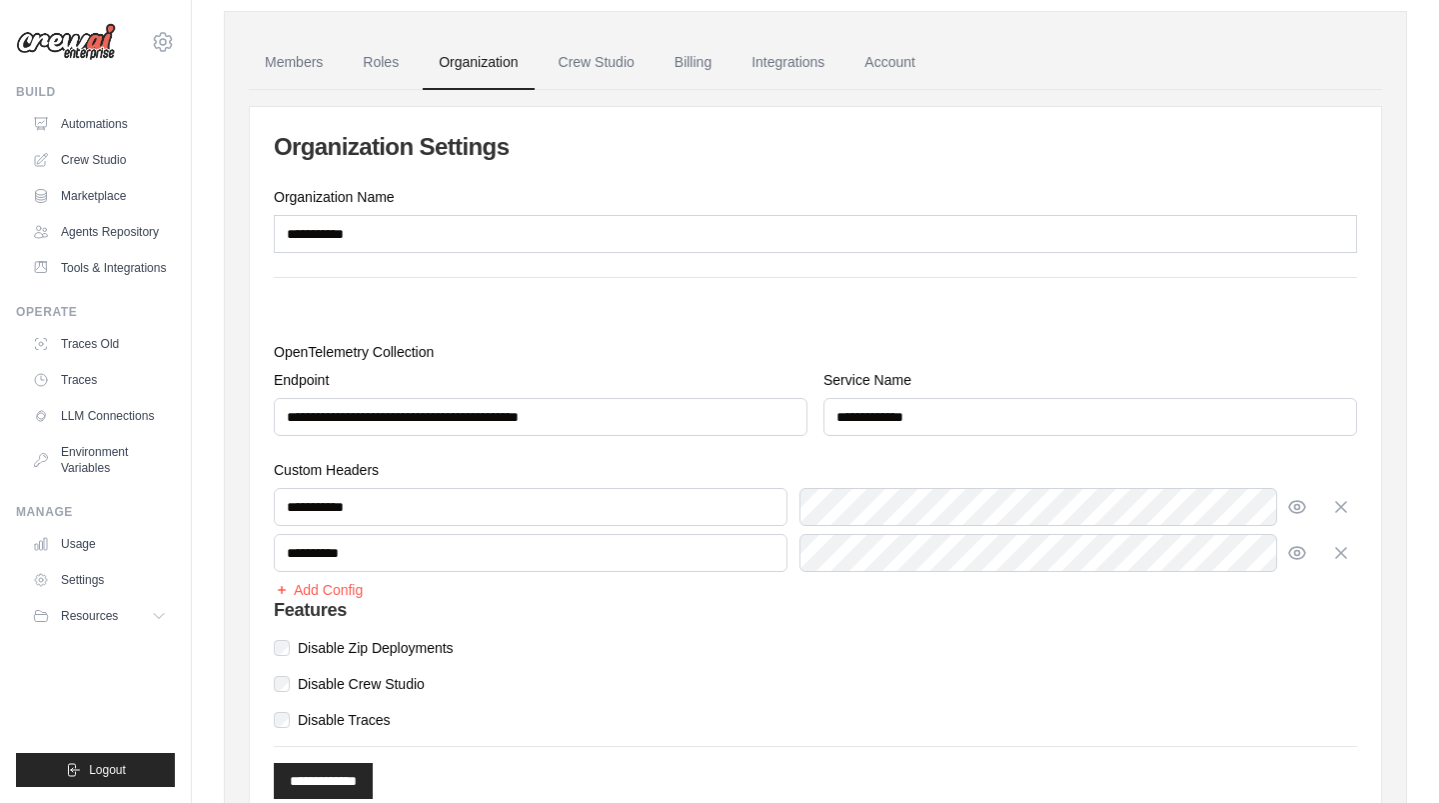
scroll to position [72, 0]
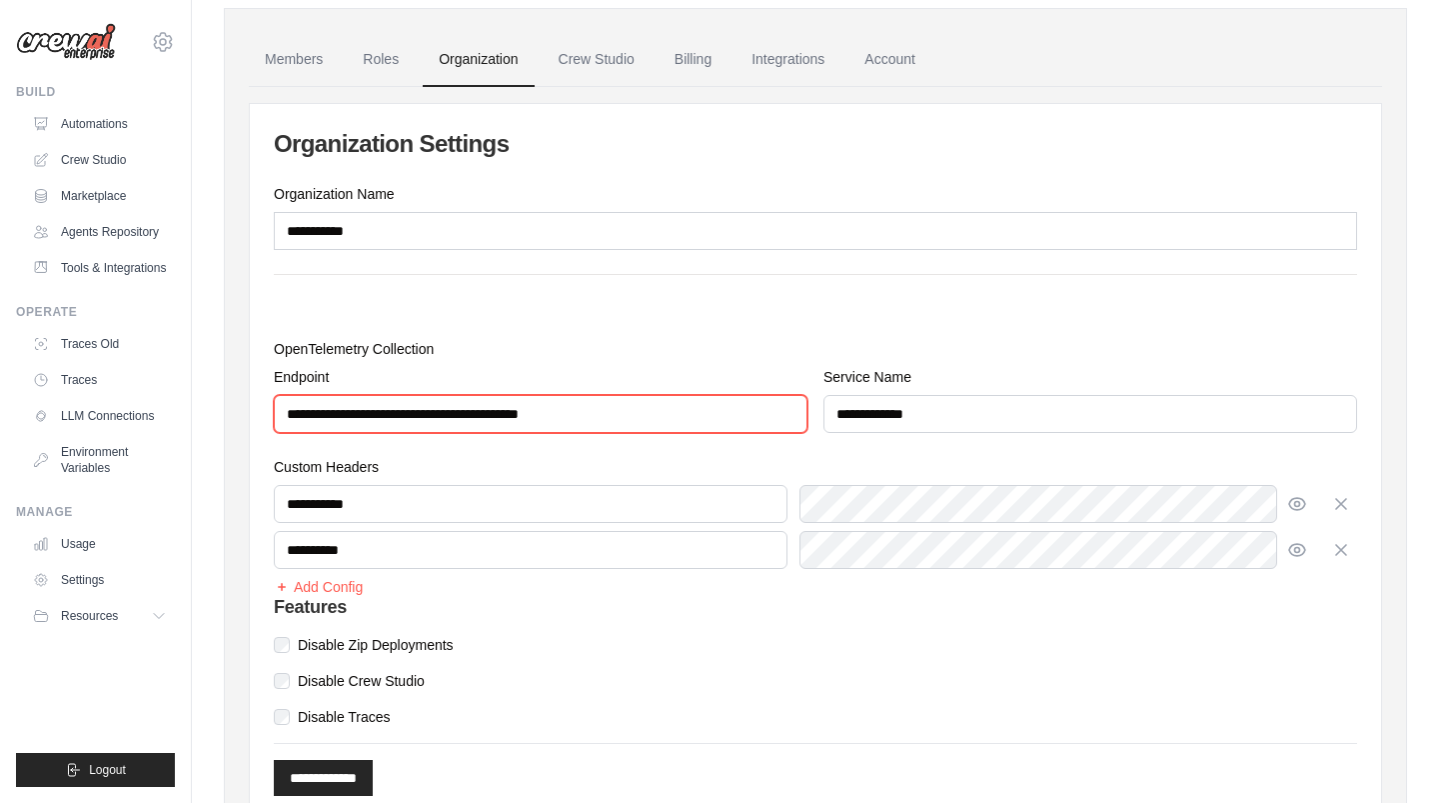
click at [646, 414] on input "**********" at bounding box center [541, 414] width 534 height 38
paste input "****"
paste input "text"
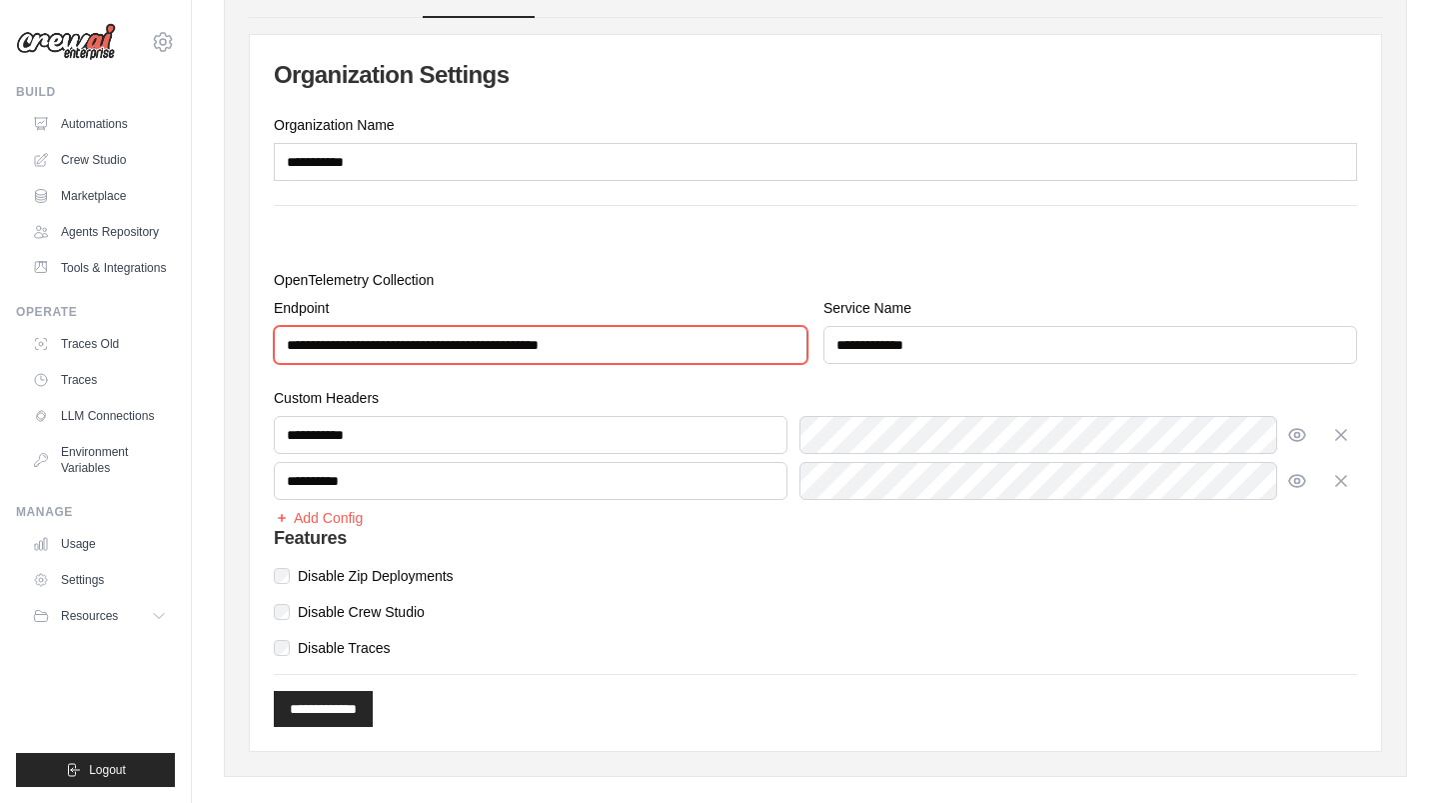
scroll to position [163, 0]
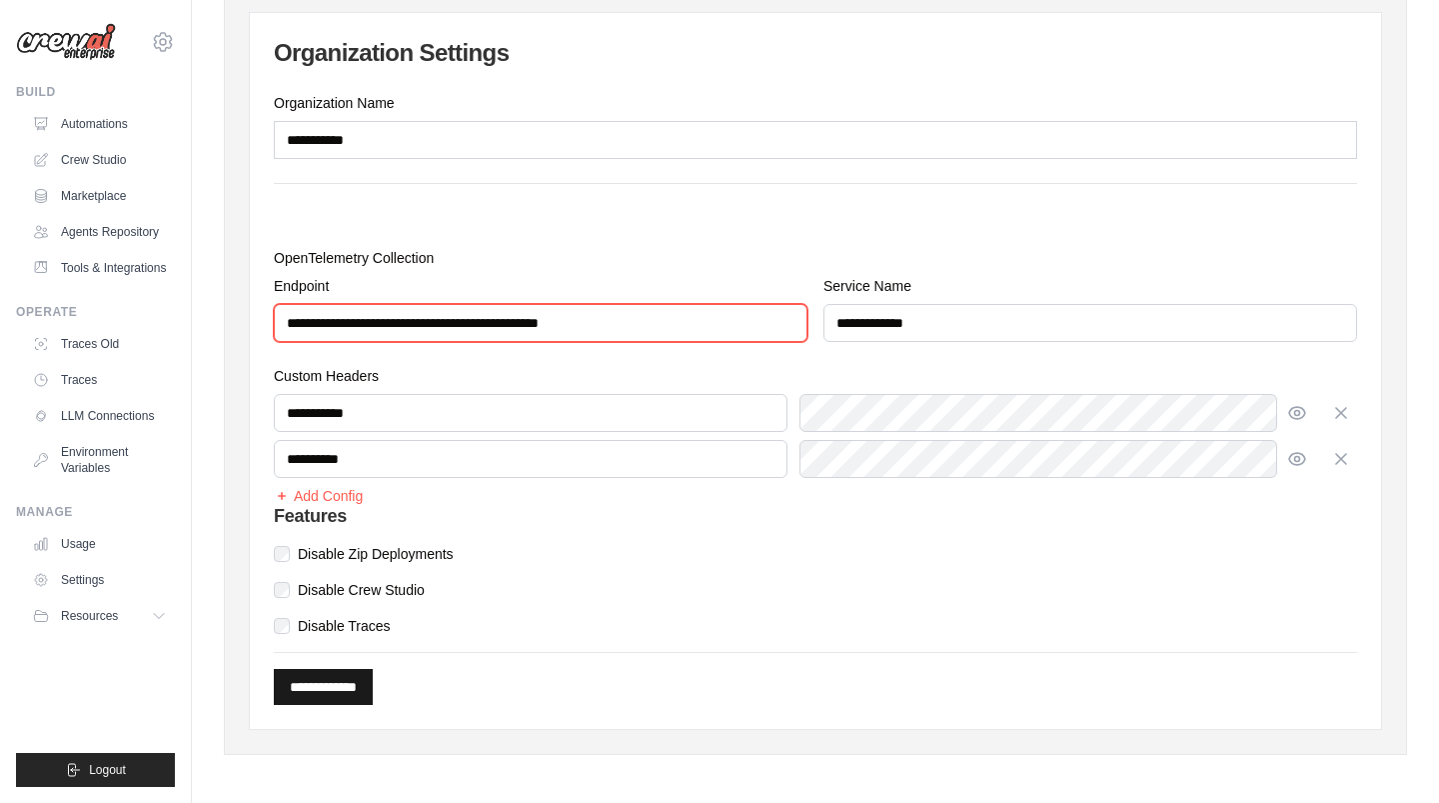
type input "**********"
click at [354, 680] on input "**********" at bounding box center [323, 687] width 99 height 36
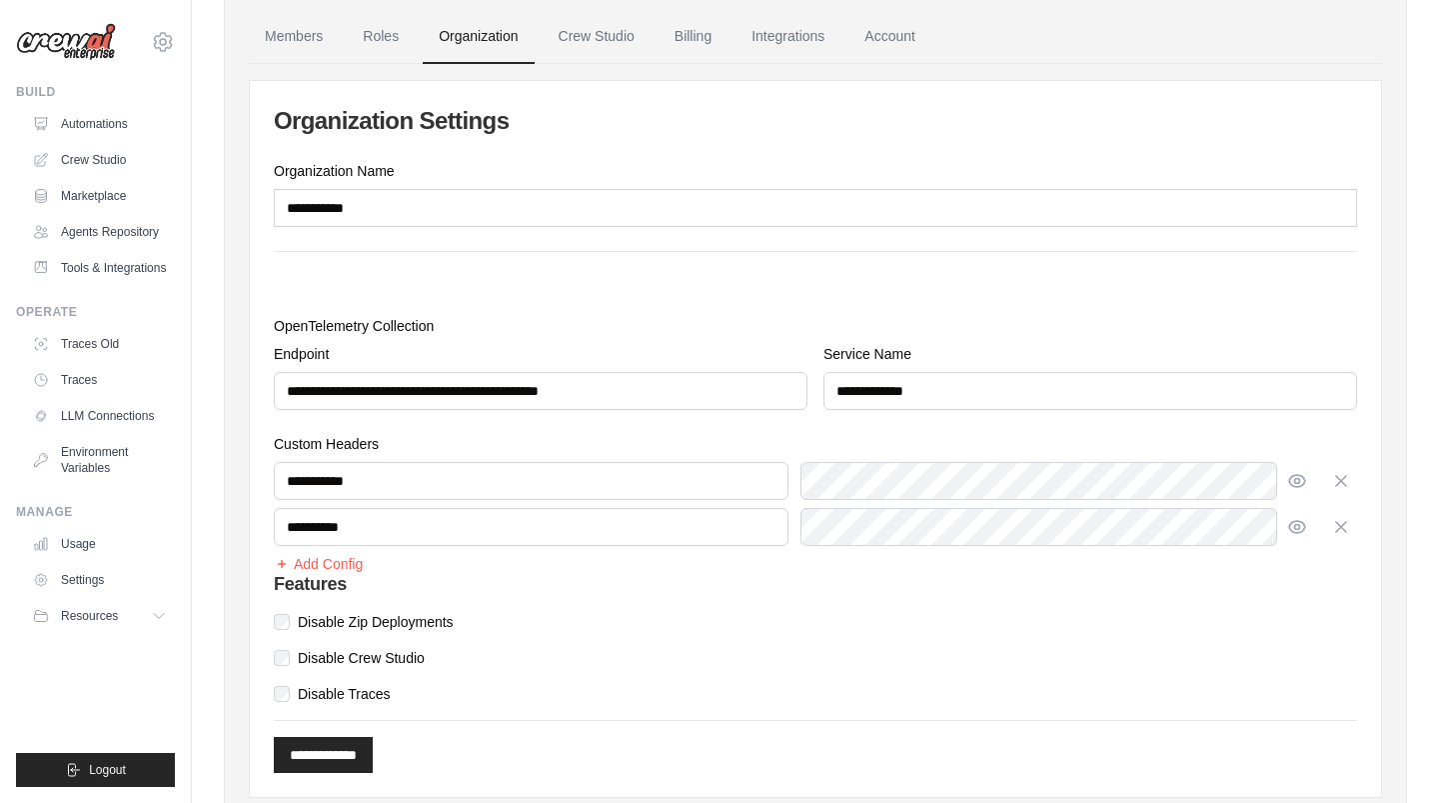
scroll to position [0, 0]
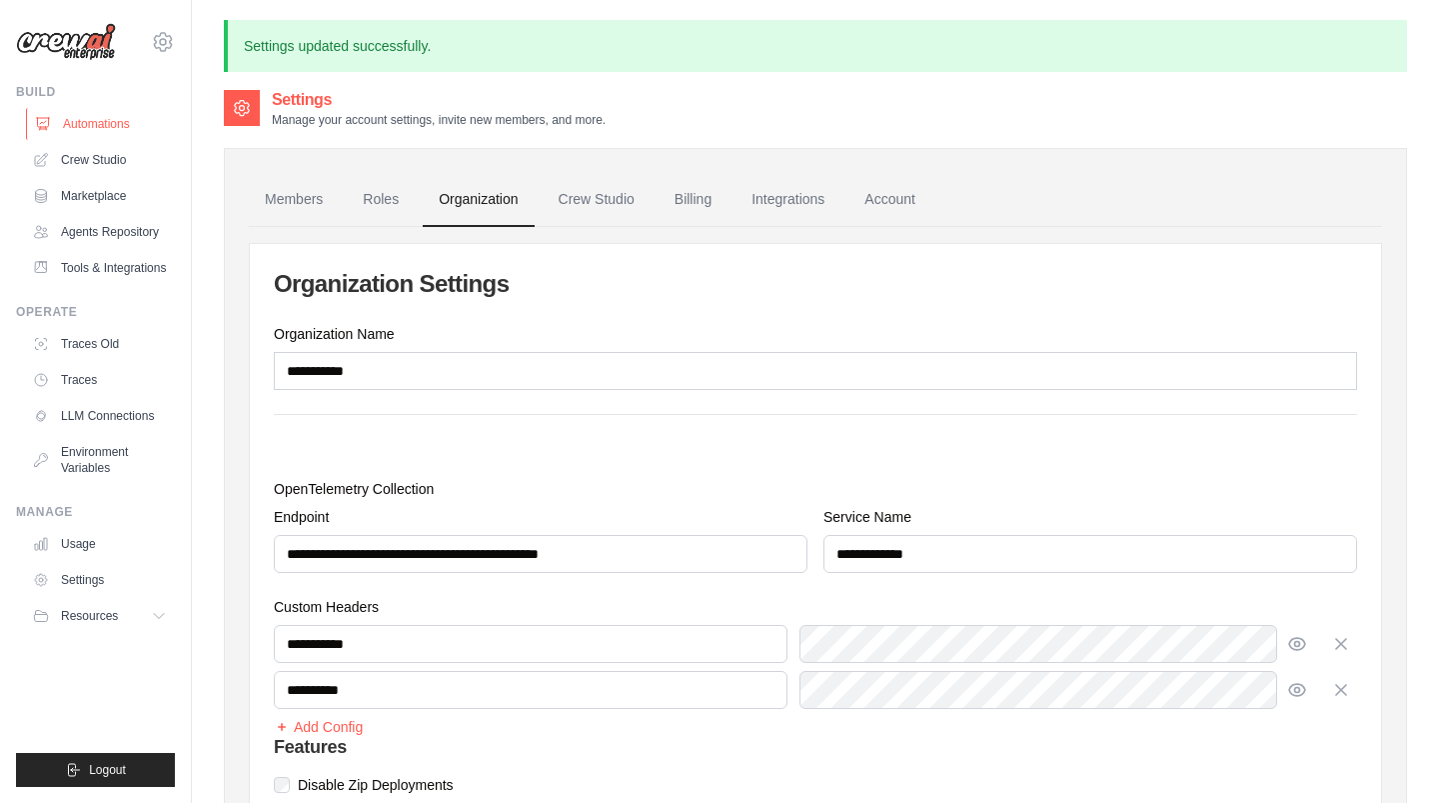
click at [80, 135] on link "Automations" at bounding box center [101, 124] width 151 height 32
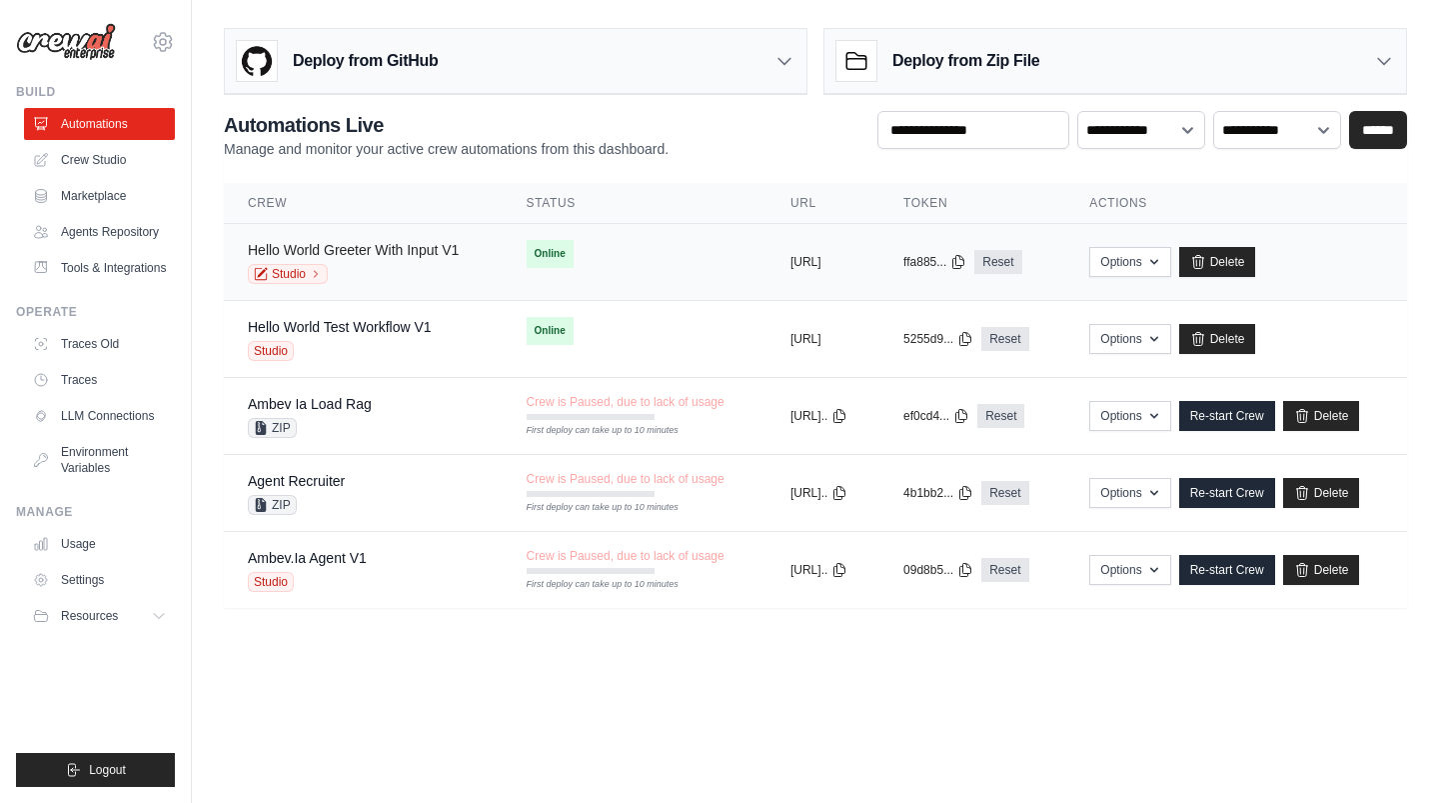
click at [389, 245] on link "Hello World Greeter With Input V1" at bounding box center [353, 250] width 211 height 16
click at [354, 324] on link "Hello World Test Workflow V1" at bounding box center [340, 327] width 184 height 16
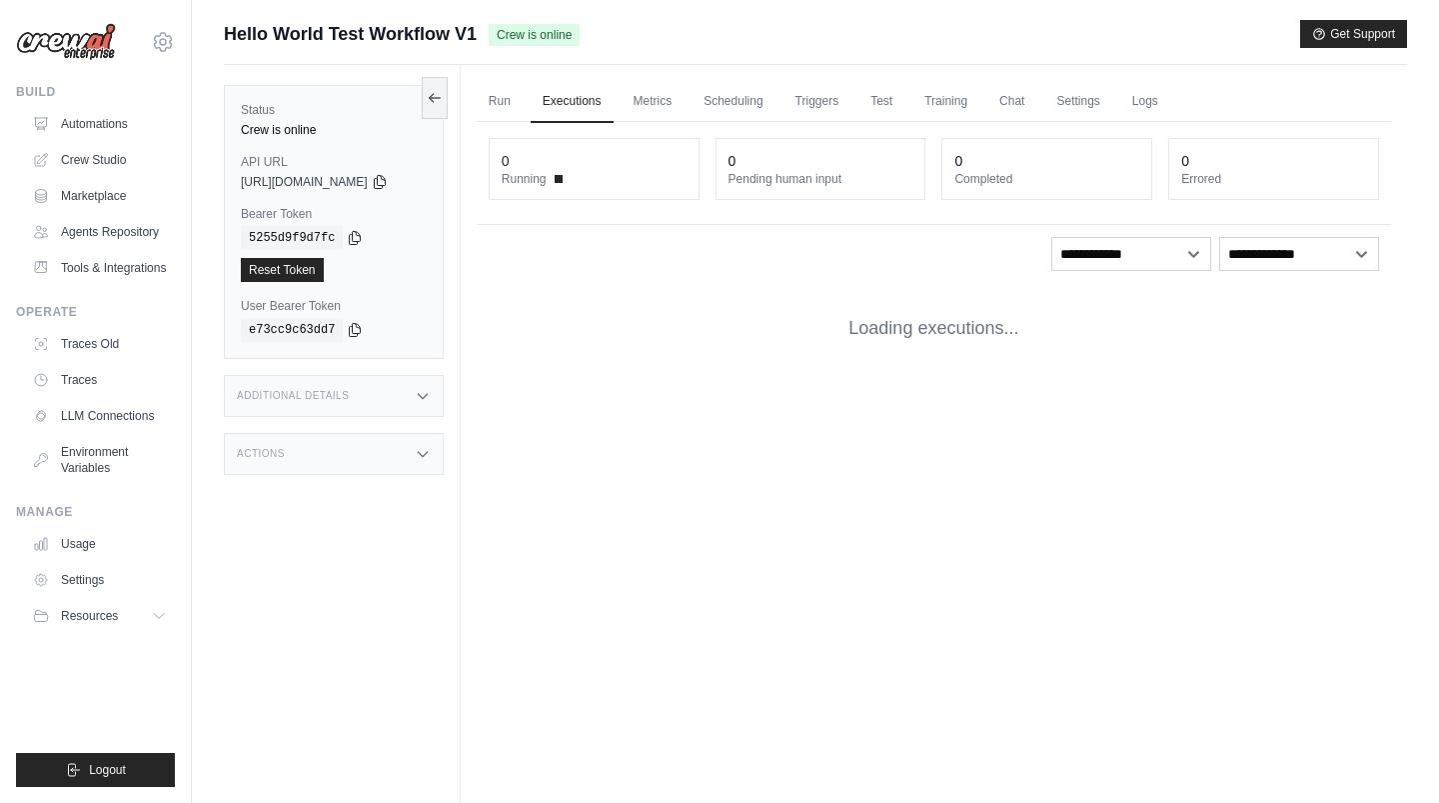
click at [391, 405] on div "Additional Details" at bounding box center [334, 396] width 220 height 42
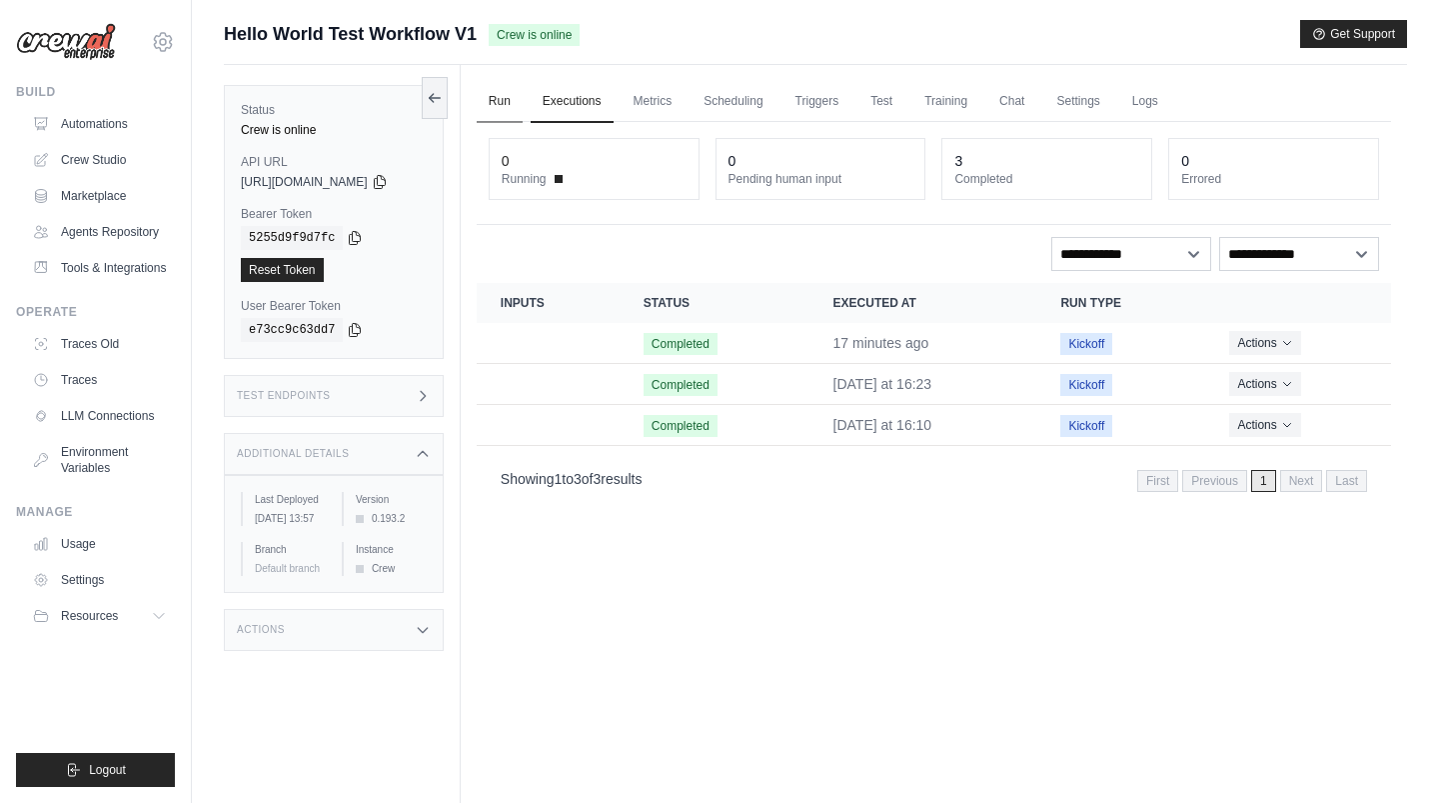
click at [491, 98] on link "Run" at bounding box center [500, 102] width 46 height 42
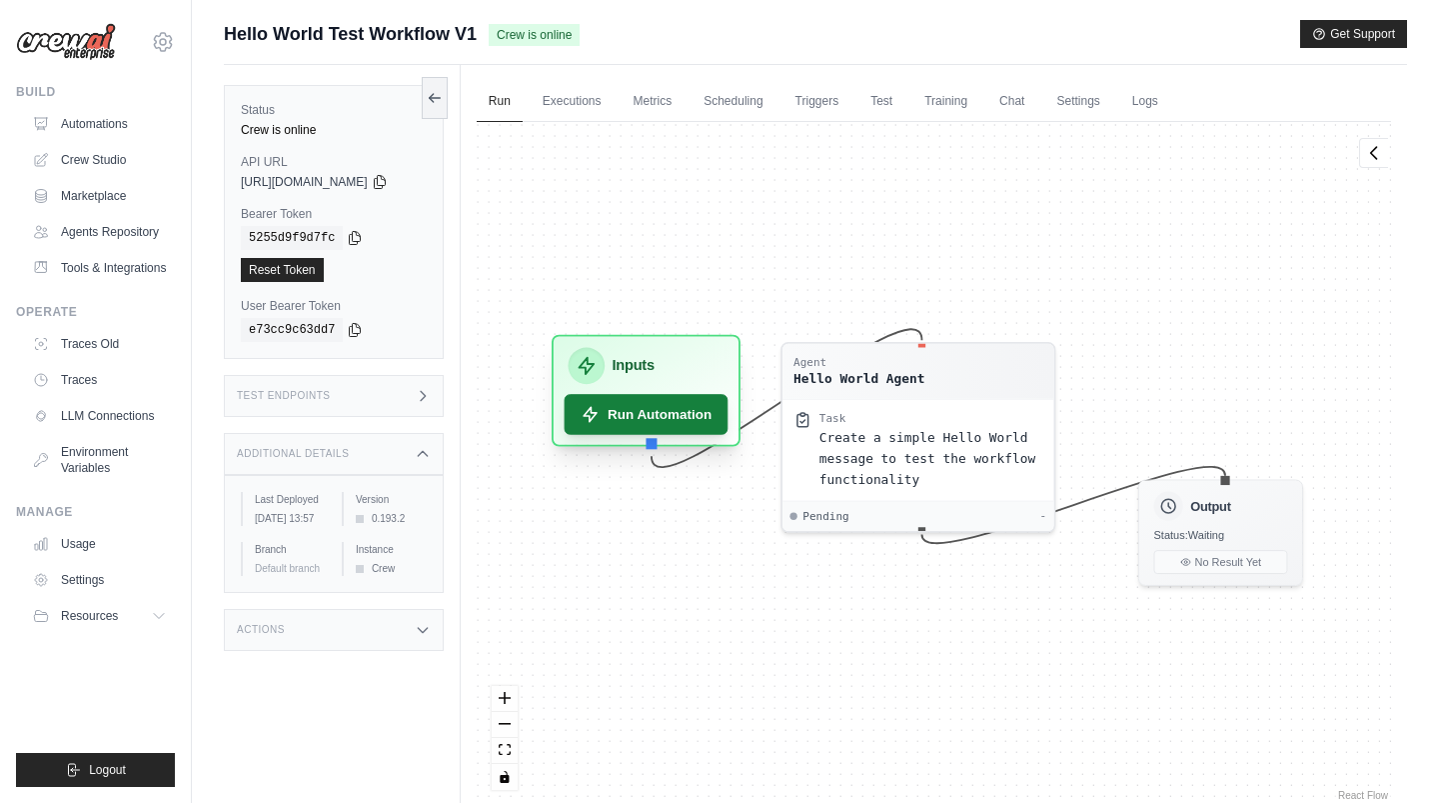
click at [649, 412] on button "Run Automation" at bounding box center [646, 414] width 164 height 40
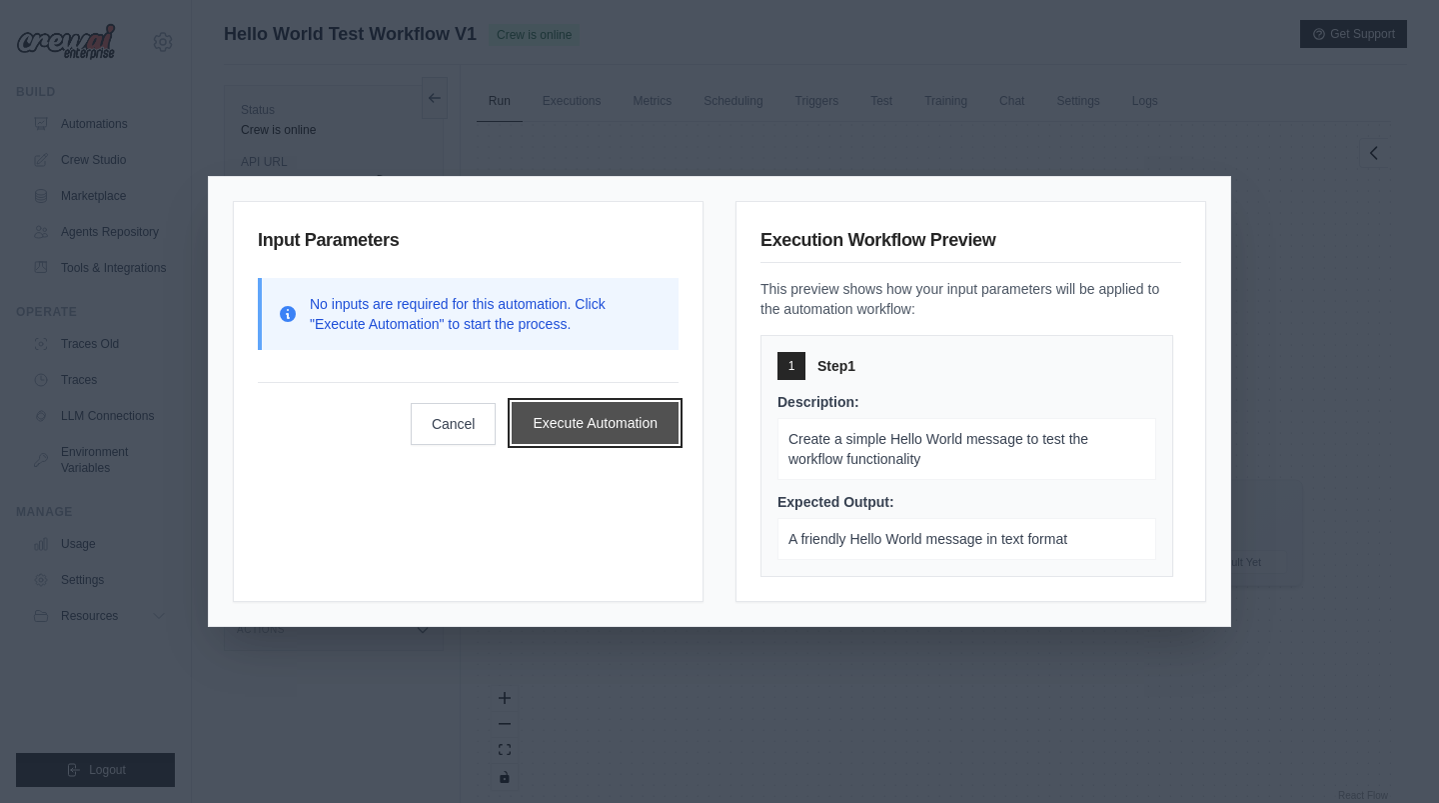
click at [596, 428] on button "Execute Automation" at bounding box center [595, 423] width 167 height 42
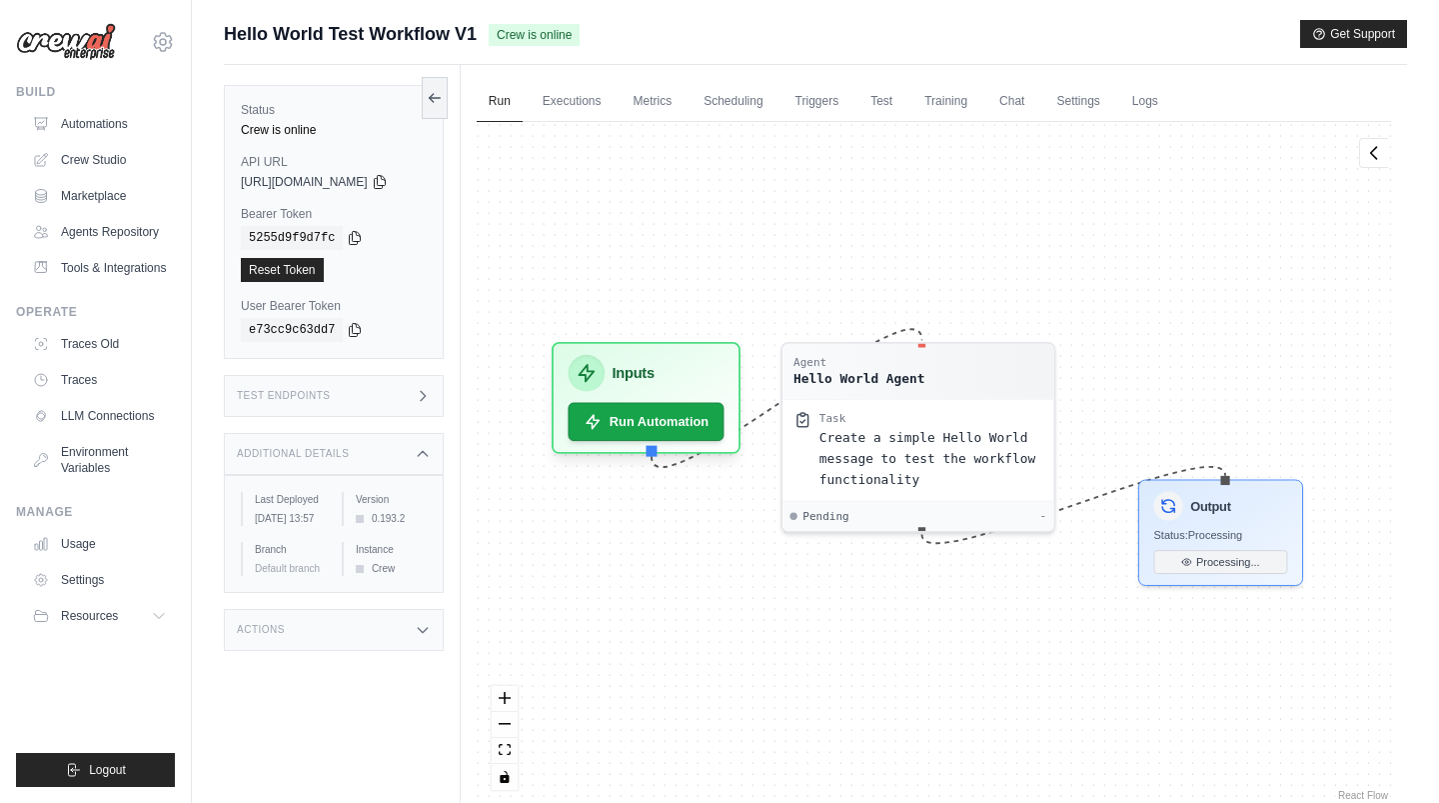
scroll to position [748, 0]
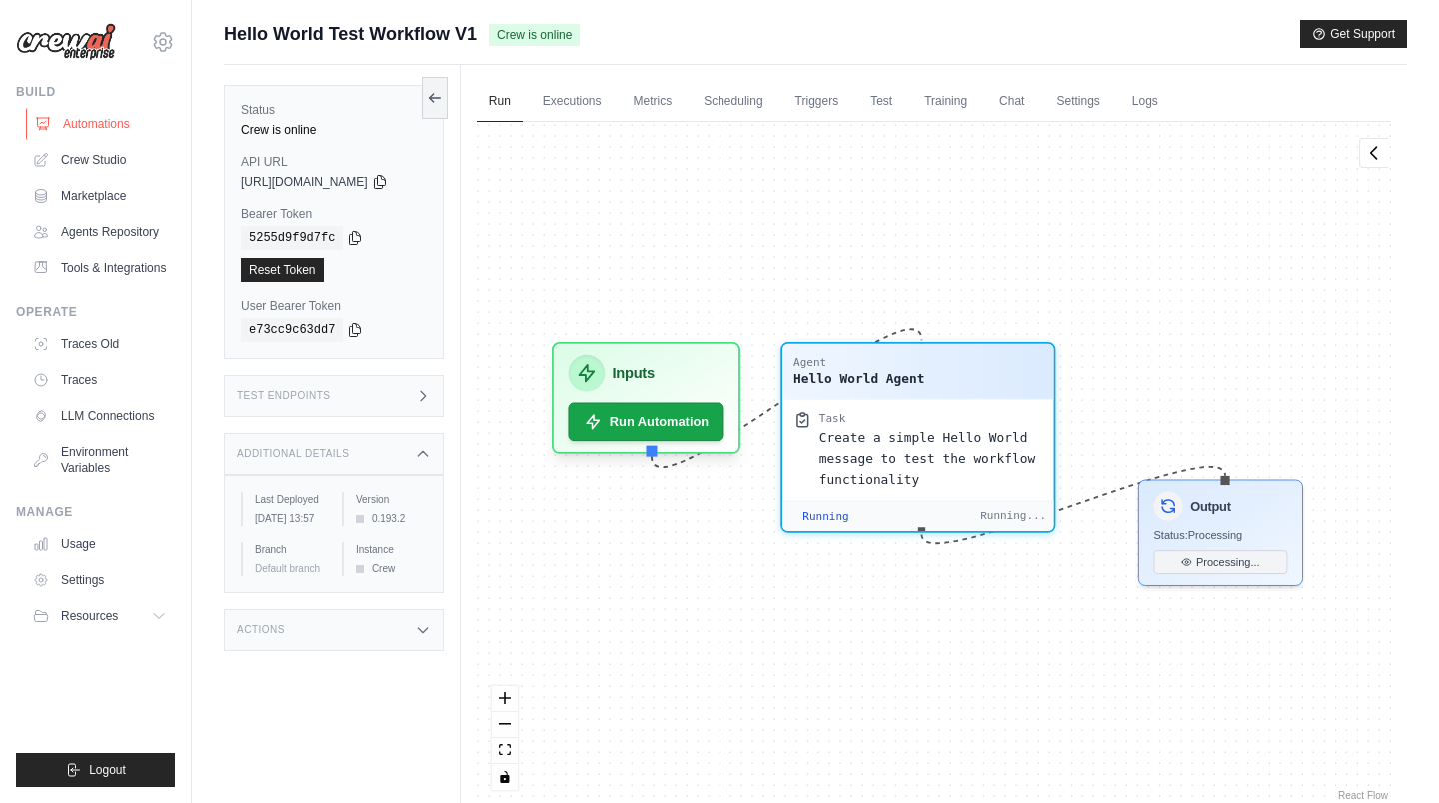
click at [106, 126] on link "Automations" at bounding box center [101, 124] width 151 height 32
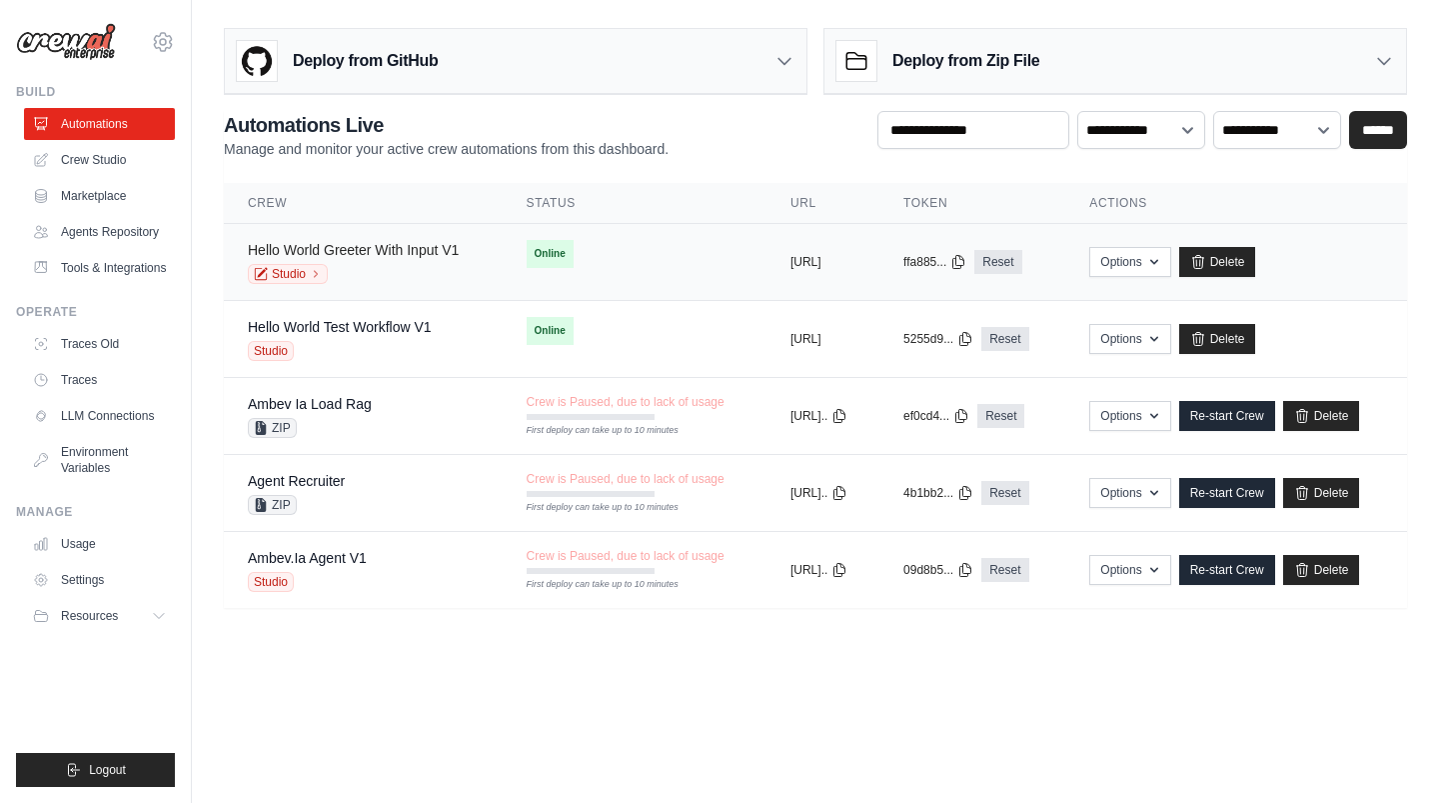
click at [404, 250] on link "Hello World Greeter With Input V1" at bounding box center [353, 250] width 211 height 16
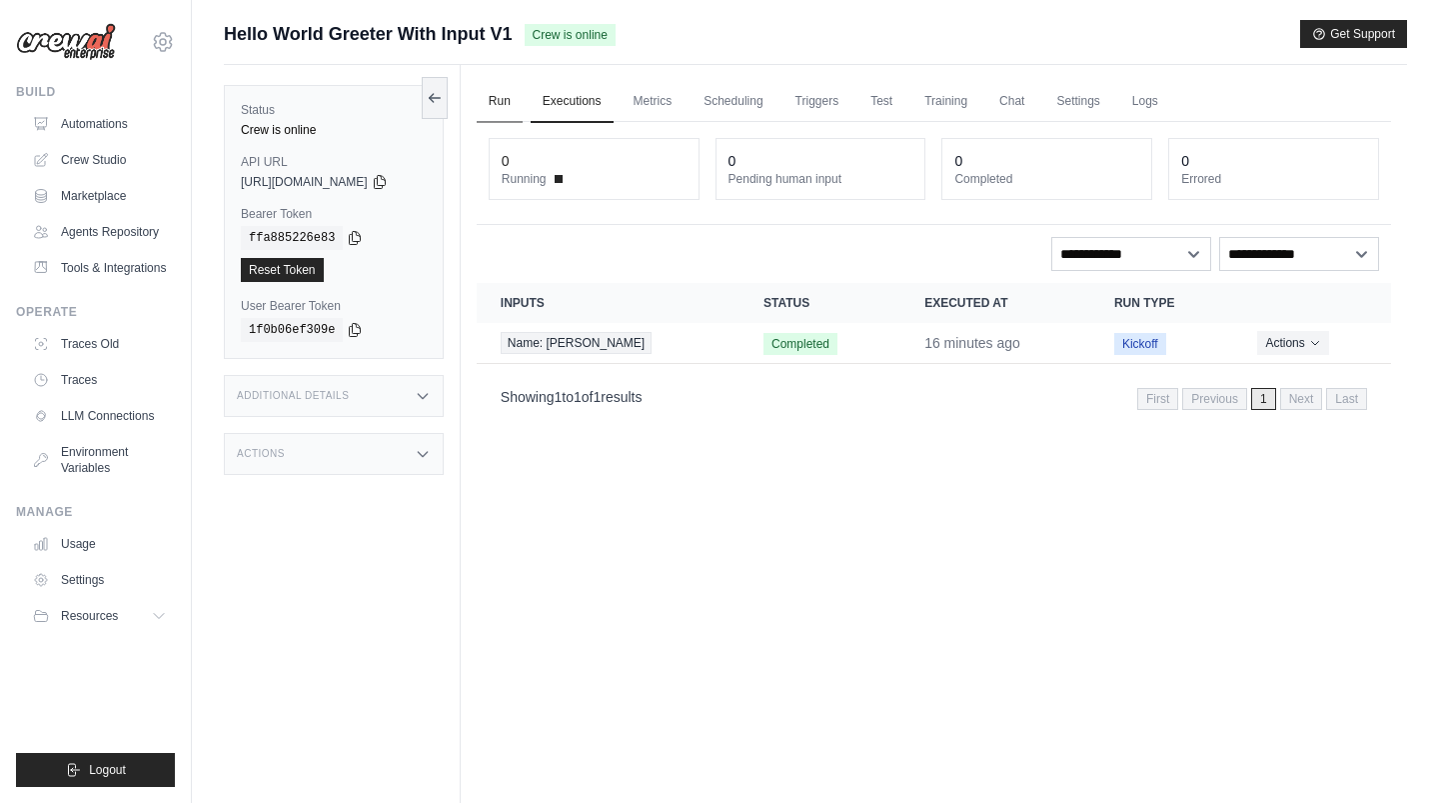
click at [516, 92] on link "Run" at bounding box center [500, 102] width 46 height 42
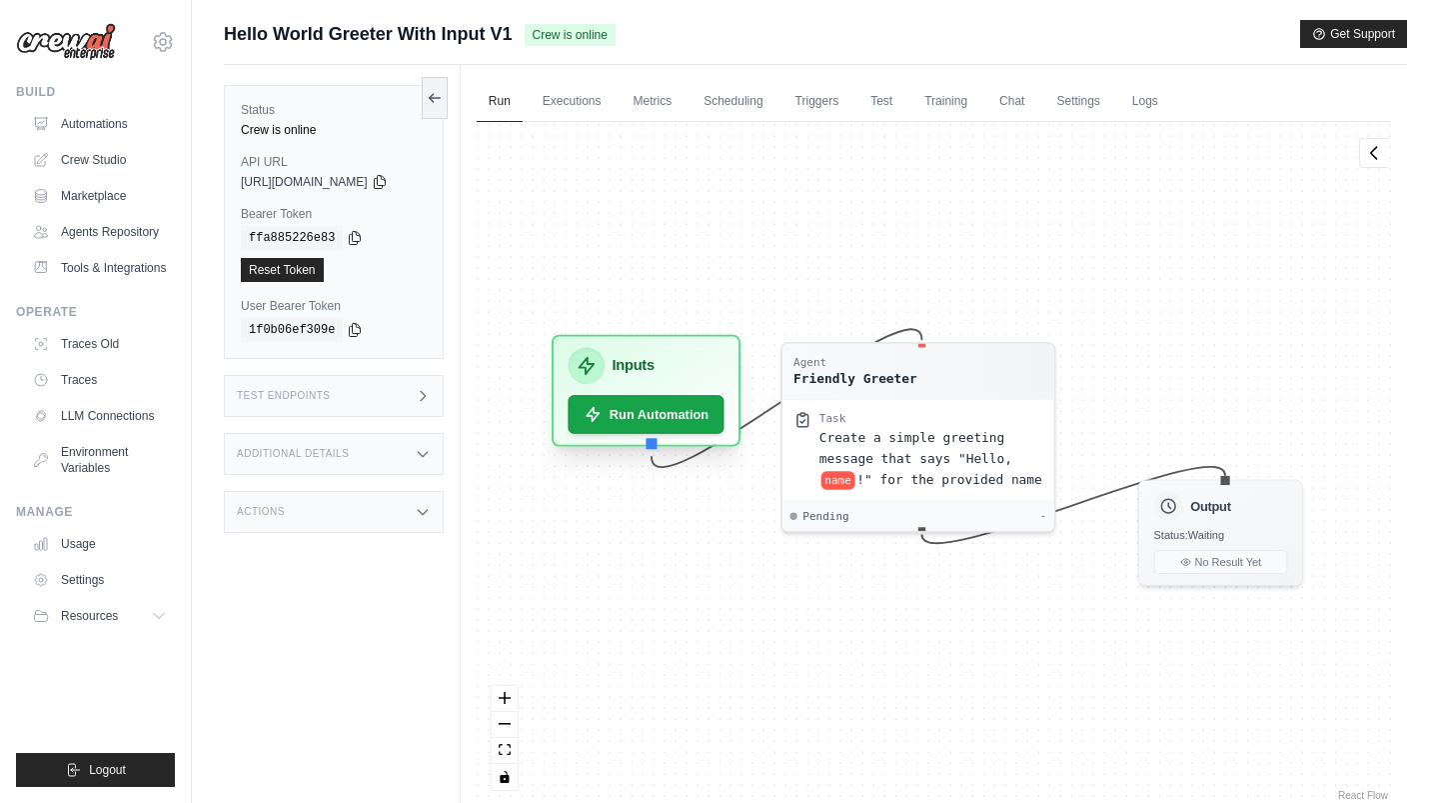
click at [724, 432] on div "Run Automation" at bounding box center [646, 414] width 156 height 39
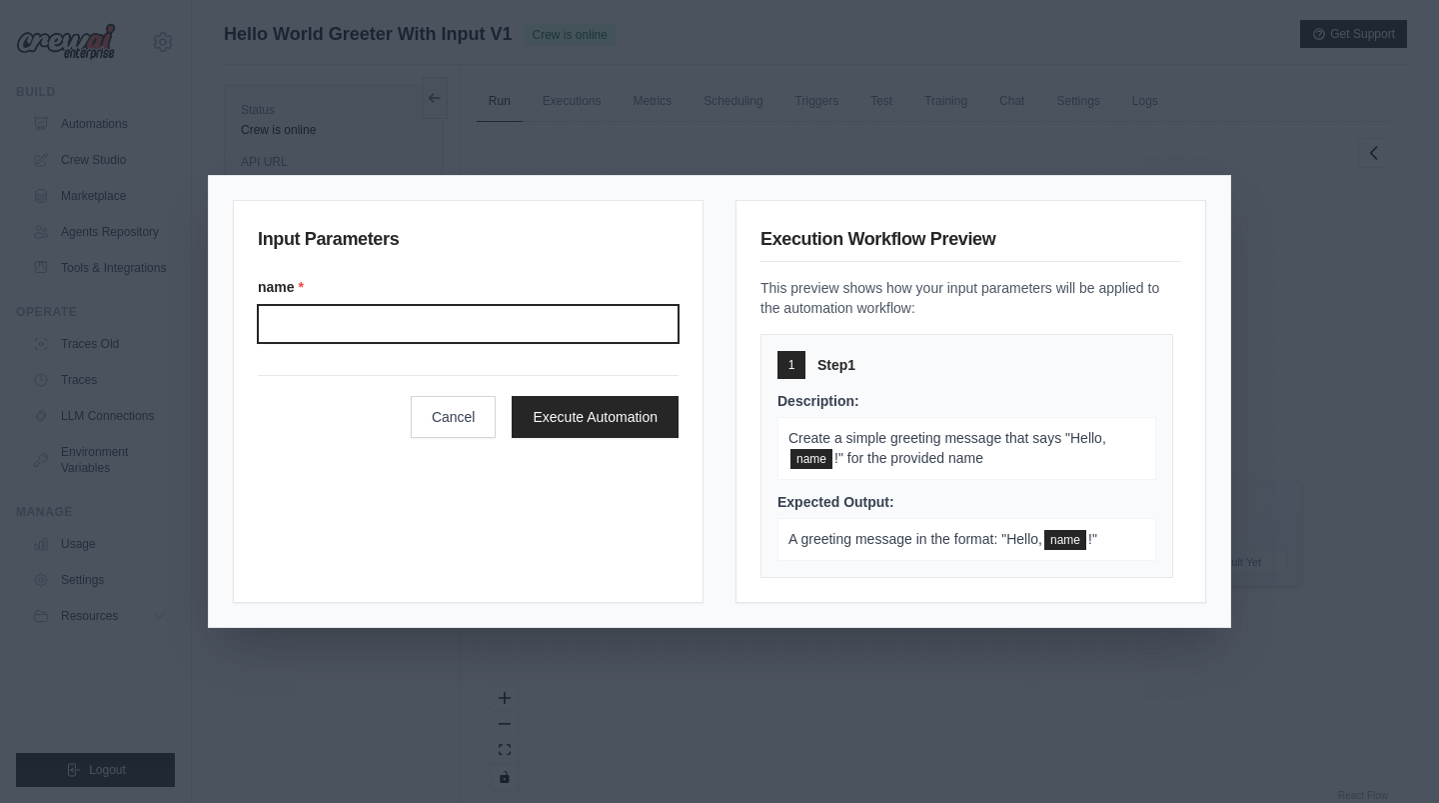
click at [524, 330] on input "Name" at bounding box center [468, 324] width 421 height 38
type input "***"
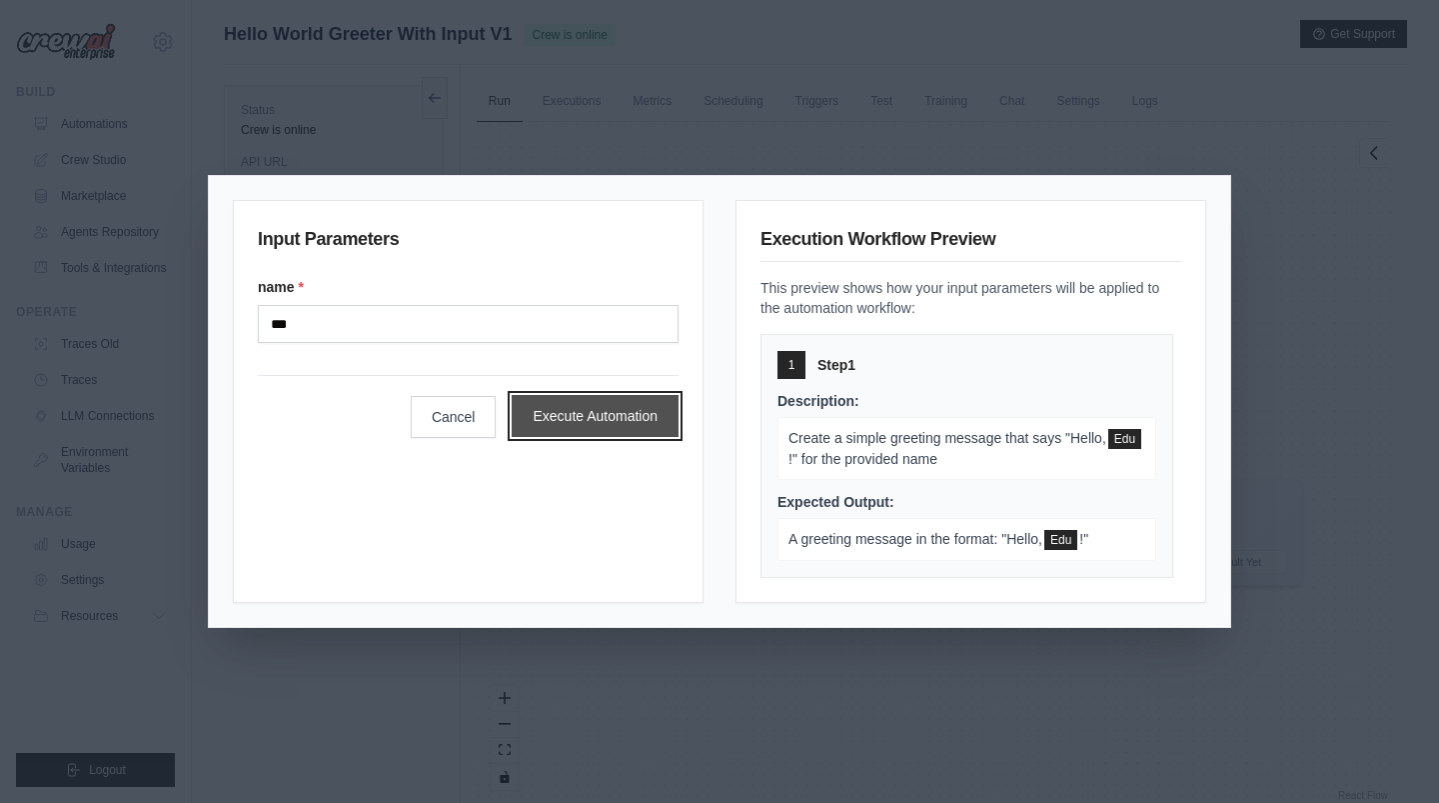
click at [652, 417] on button "Execute Automation" at bounding box center [595, 416] width 167 height 42
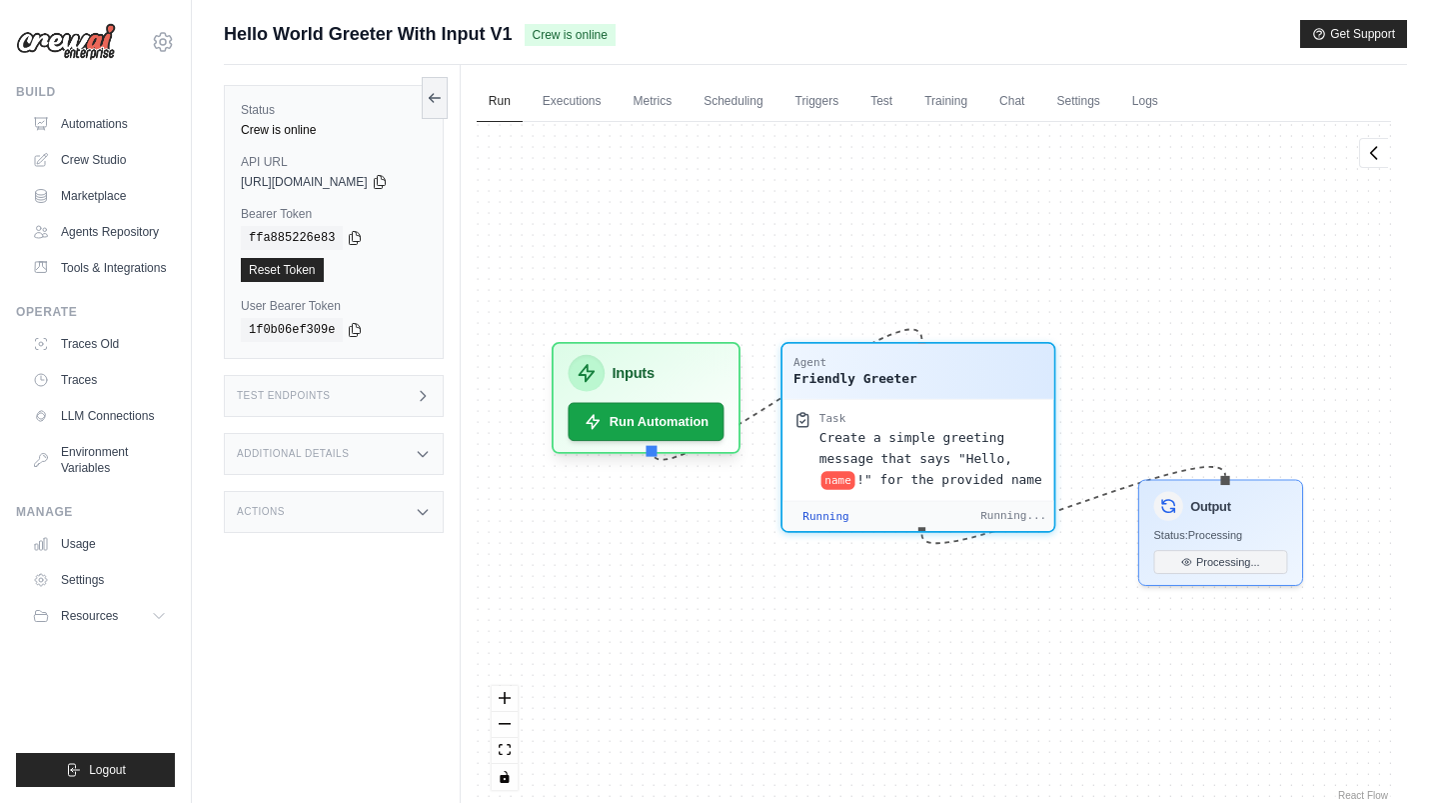
scroll to position [186, 0]
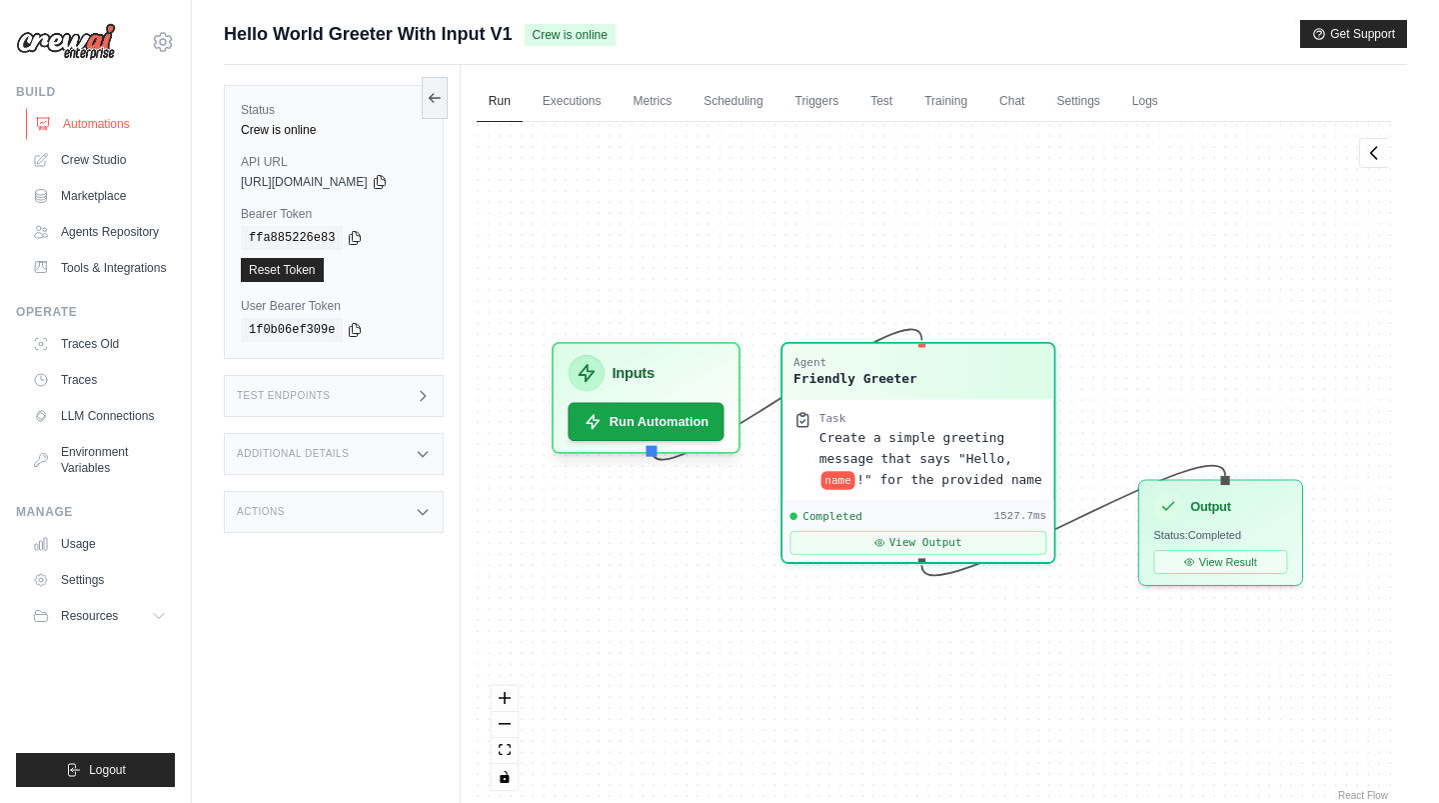
click at [90, 131] on link "Automations" at bounding box center [101, 124] width 151 height 32
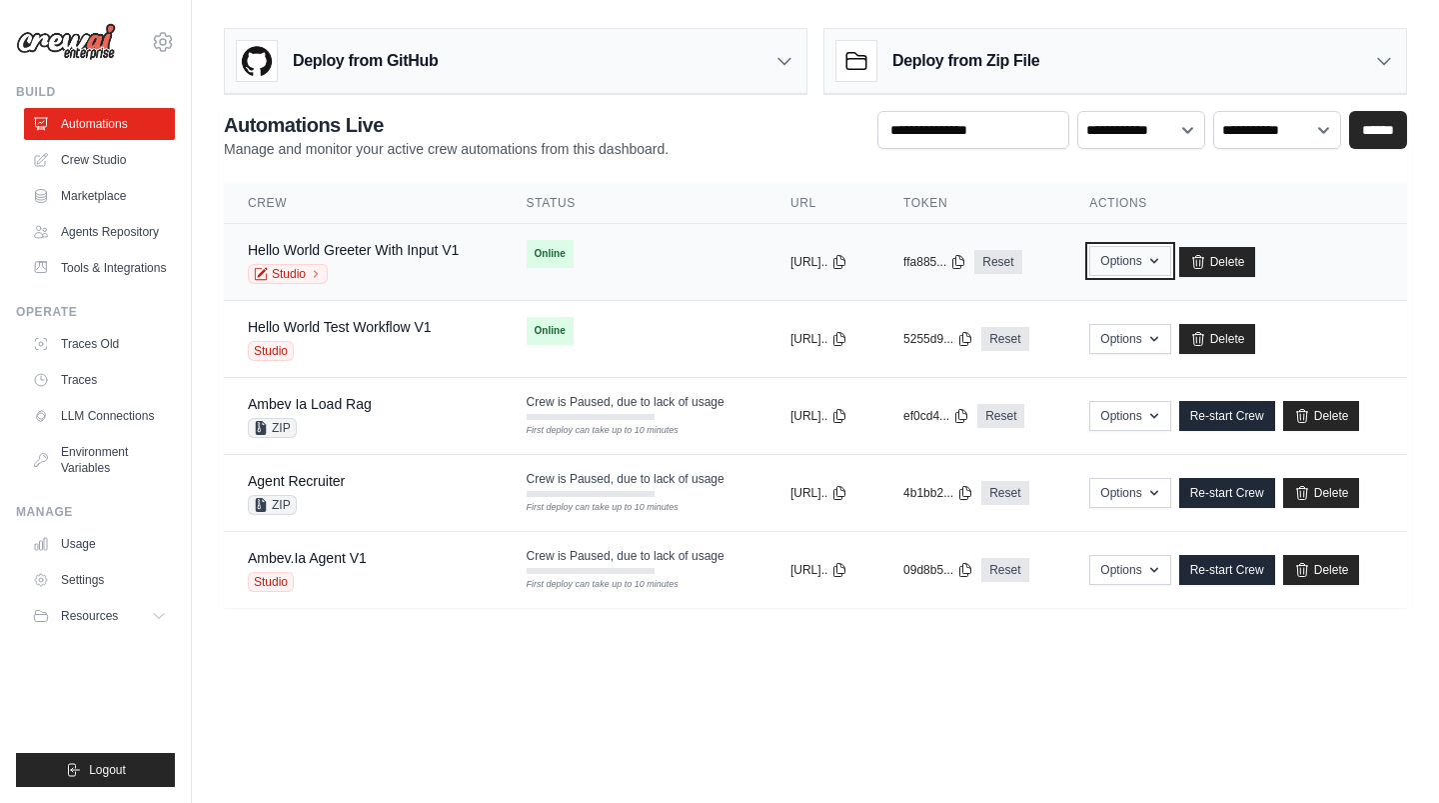
click at [1159, 268] on button "Options" at bounding box center [1129, 261] width 81 height 30
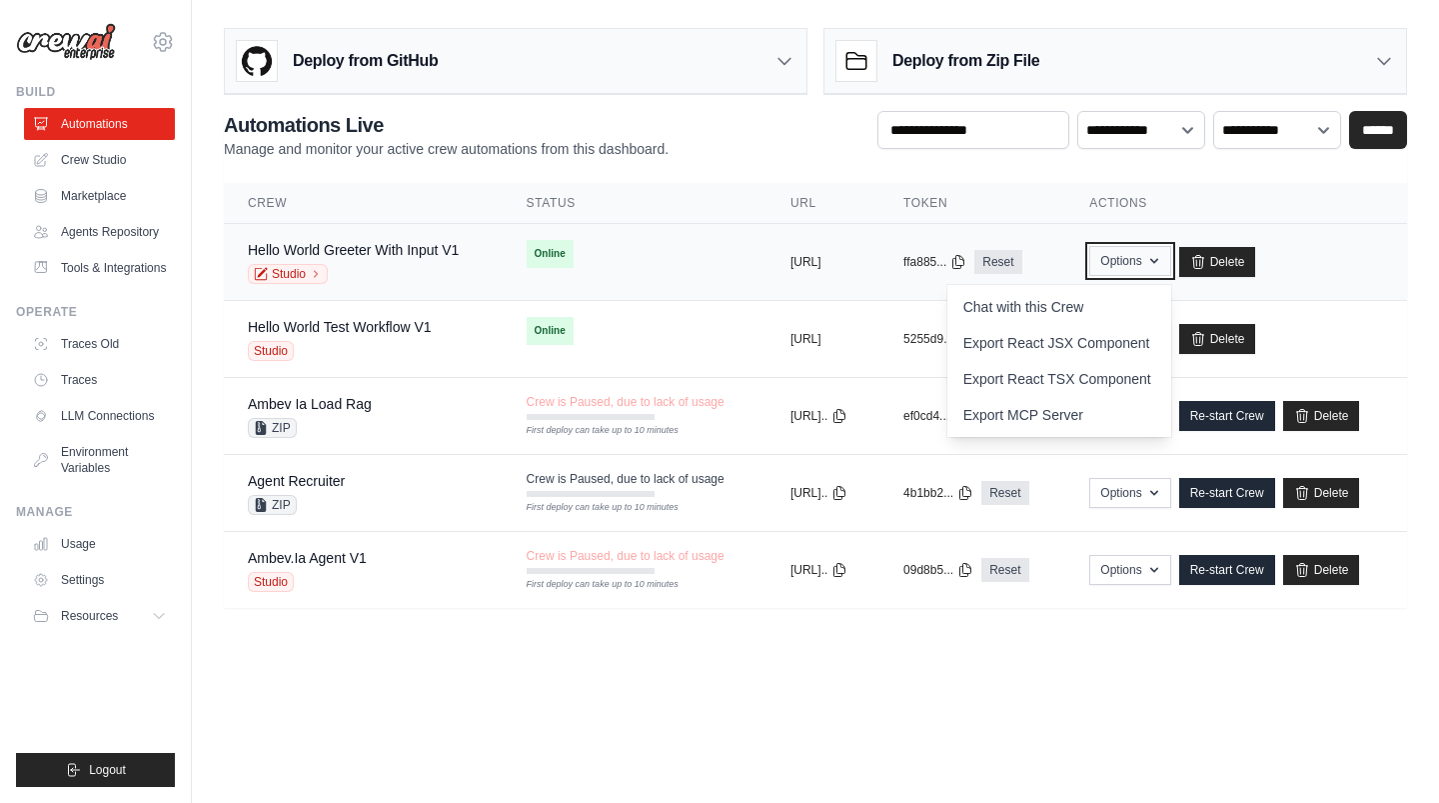
click at [1170, 257] on button "Options" at bounding box center [1129, 261] width 81 height 30
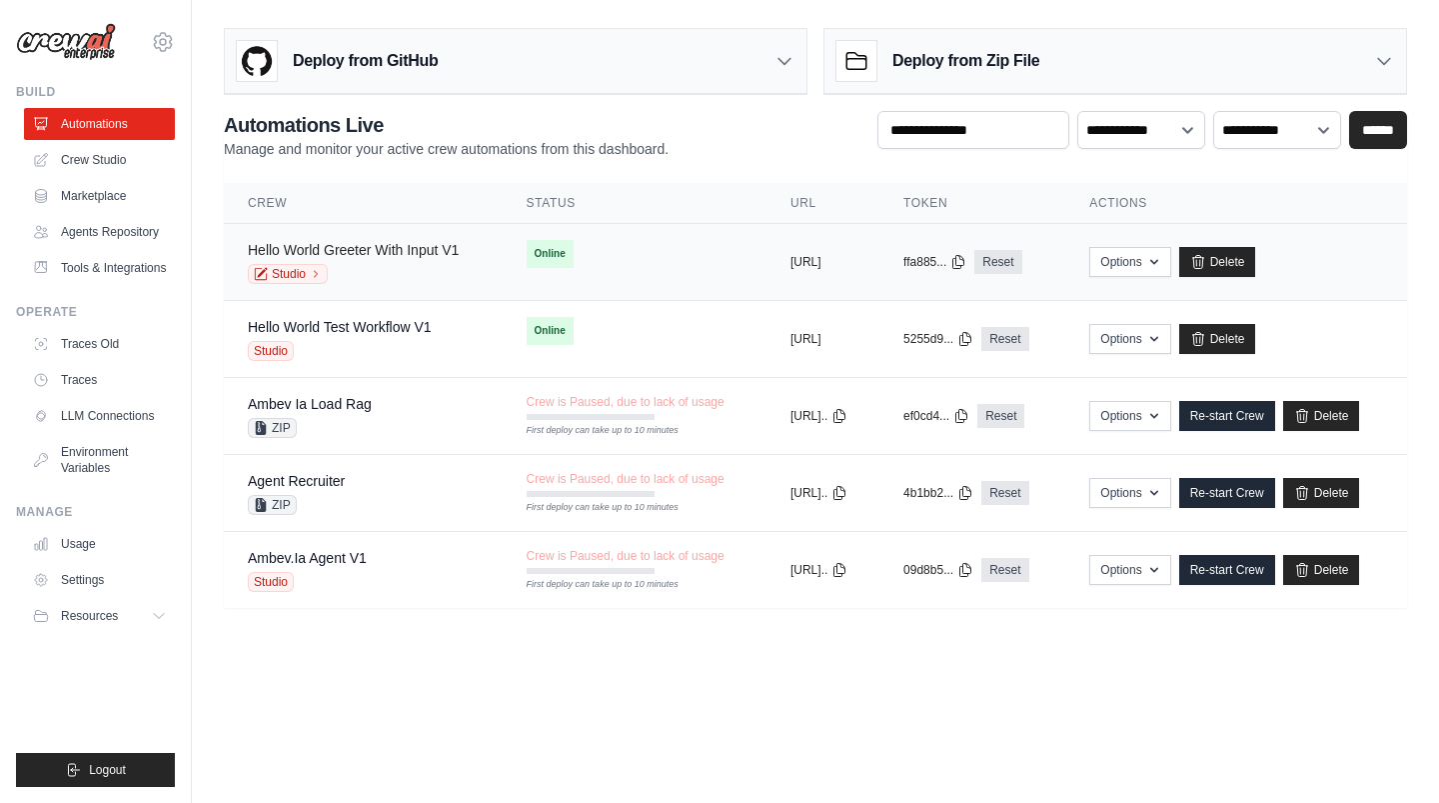
click at [422, 247] on link "Hello World Greeter With Input V1" at bounding box center [353, 250] width 211 height 16
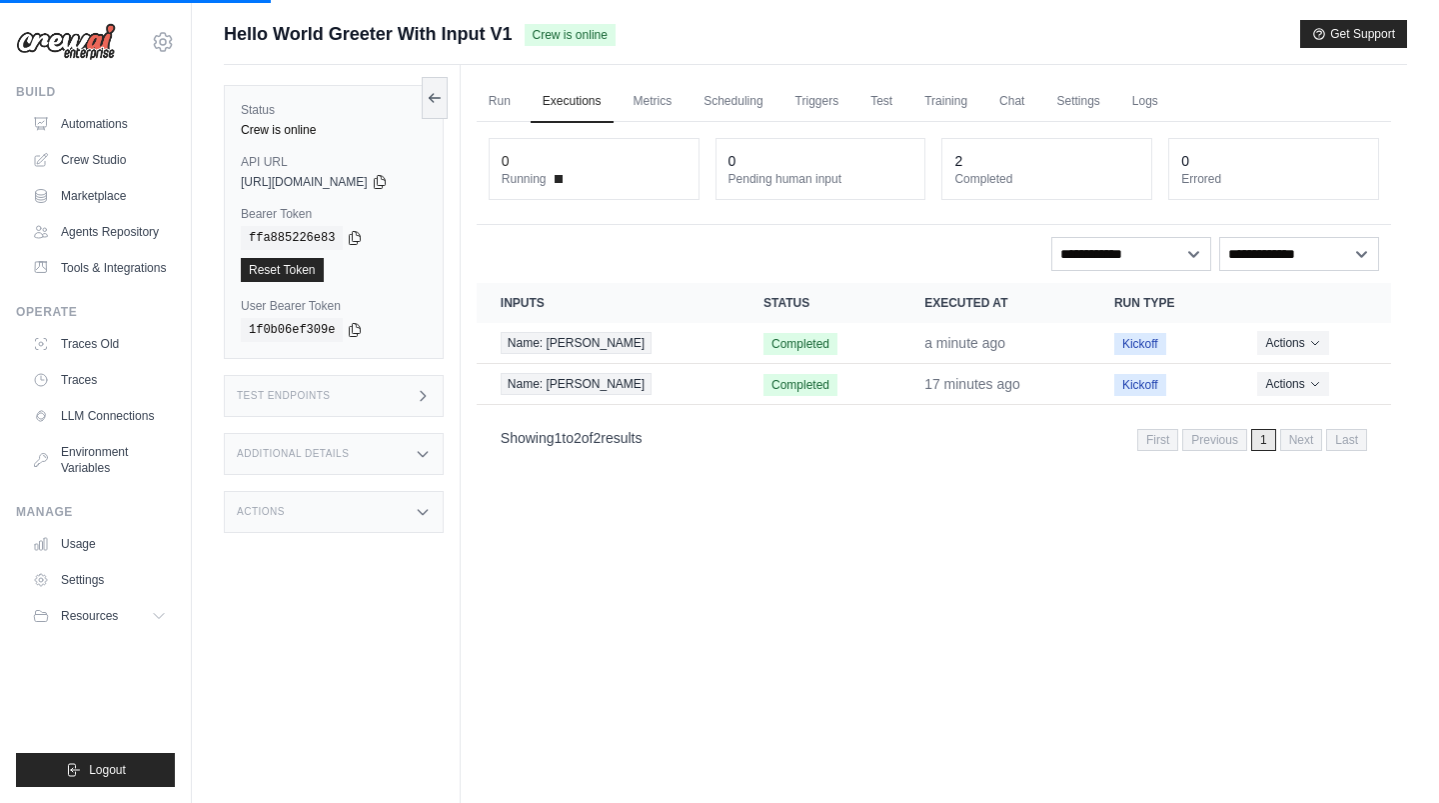
click at [327, 516] on div "Actions" at bounding box center [334, 512] width 220 height 42
click at [110, 118] on link "Automations" at bounding box center [101, 124] width 151 height 32
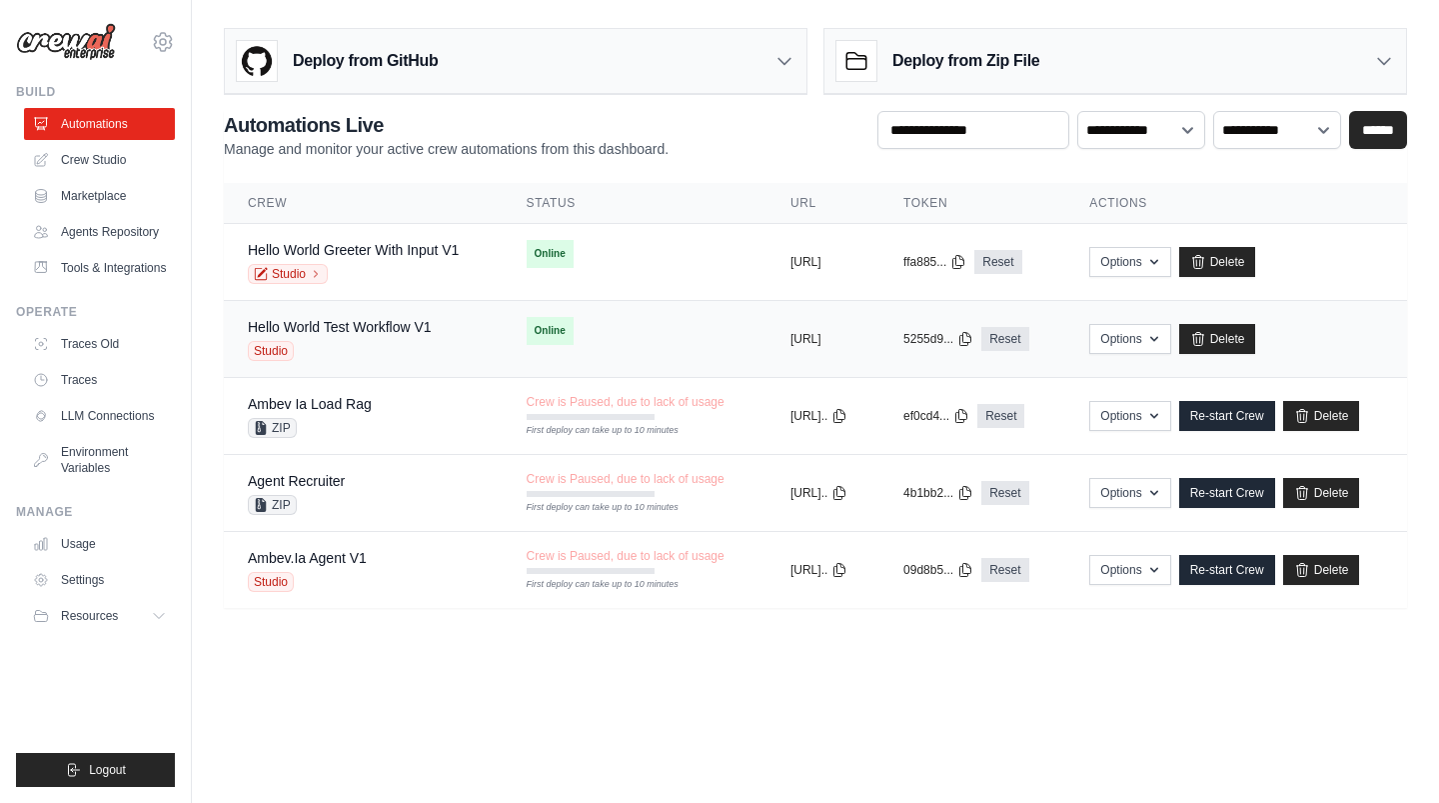
click at [279, 348] on span "Studio" at bounding box center [271, 351] width 46 height 20
click at [294, 272] on link "Studio" at bounding box center [288, 274] width 80 height 20
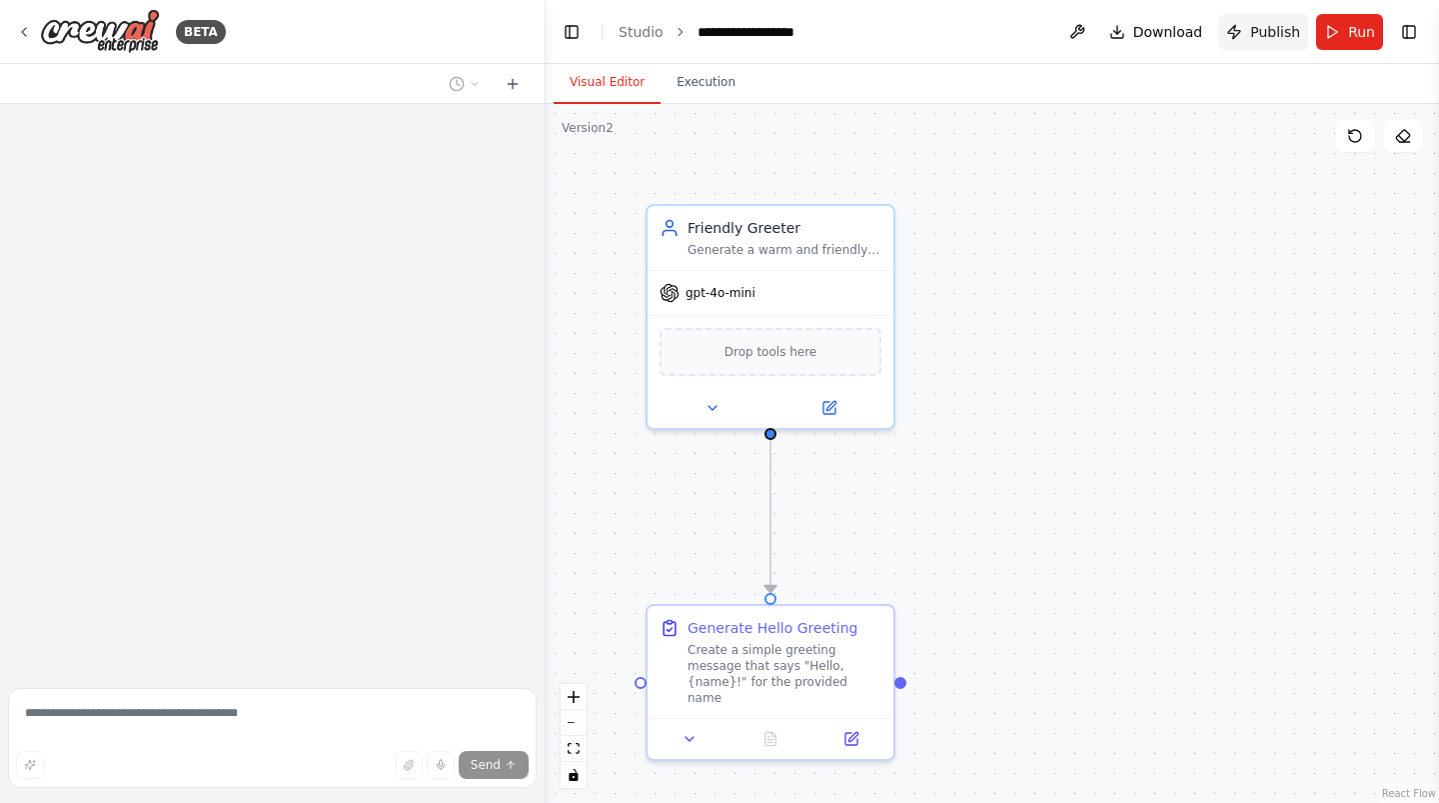
scroll to position [626, 0]
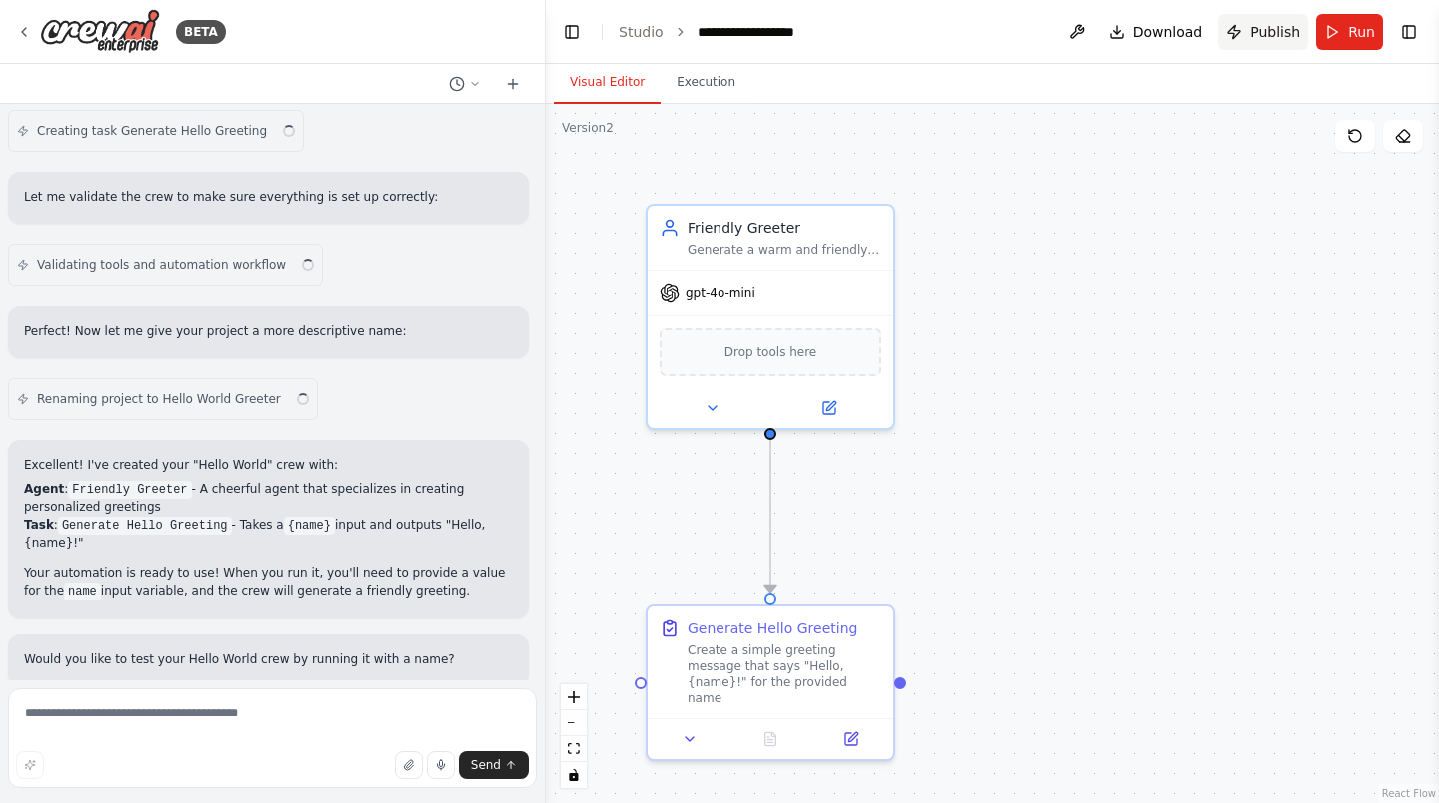
click at [1276, 35] on span "Publish" at bounding box center [1275, 32] width 50 height 20
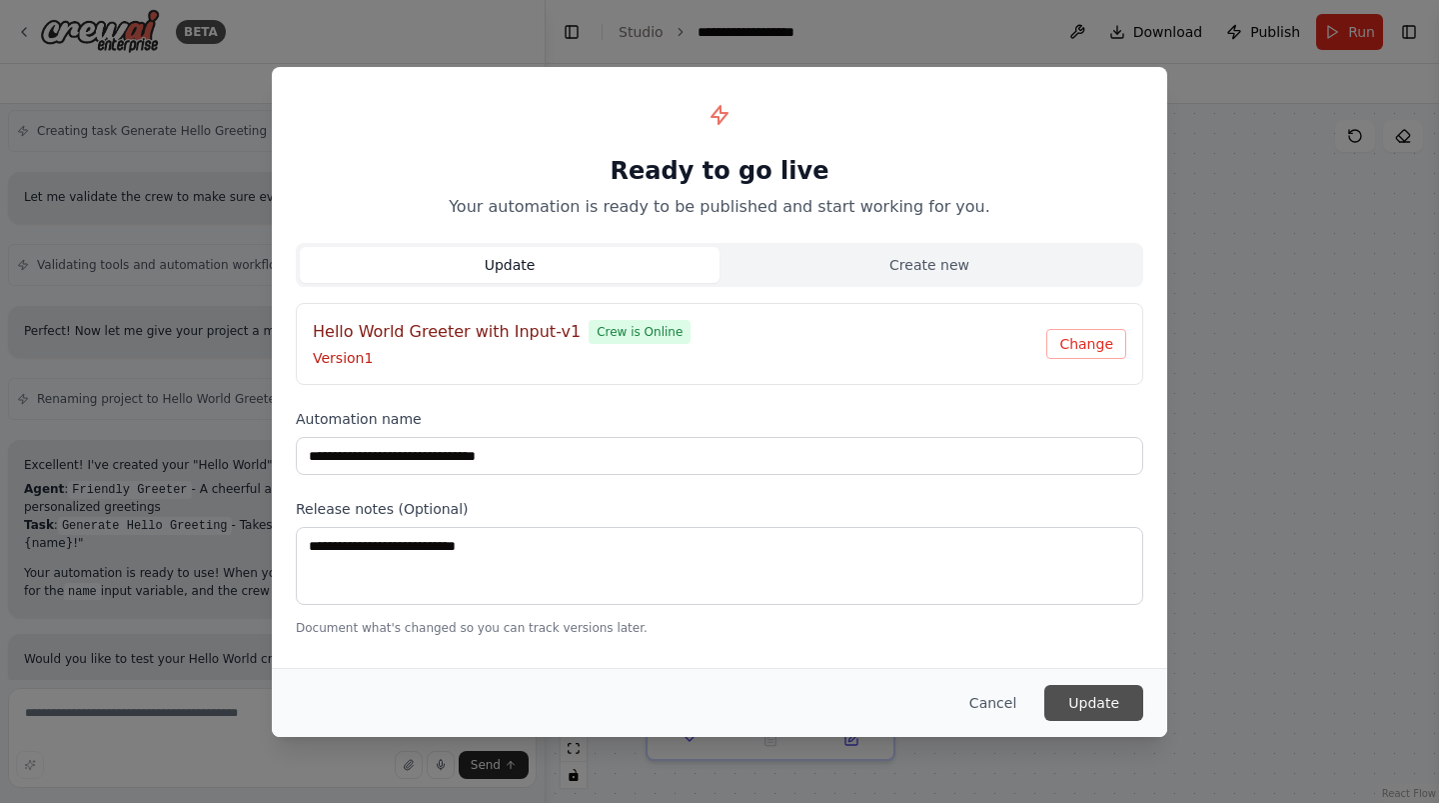
click at [1109, 705] on button "Update" at bounding box center [1093, 703] width 99 height 36
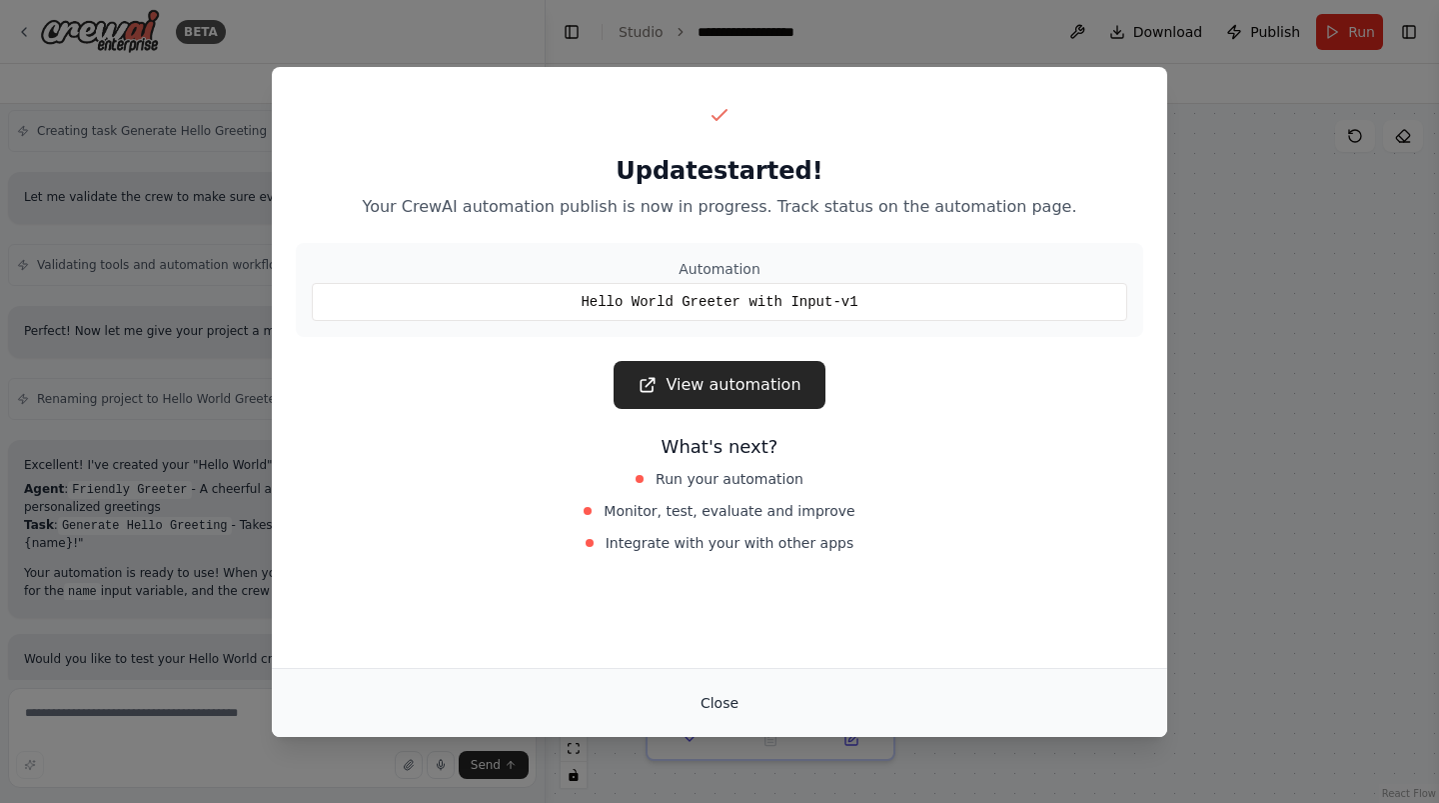
click at [730, 706] on button "Close" at bounding box center [720, 703] width 70 height 36
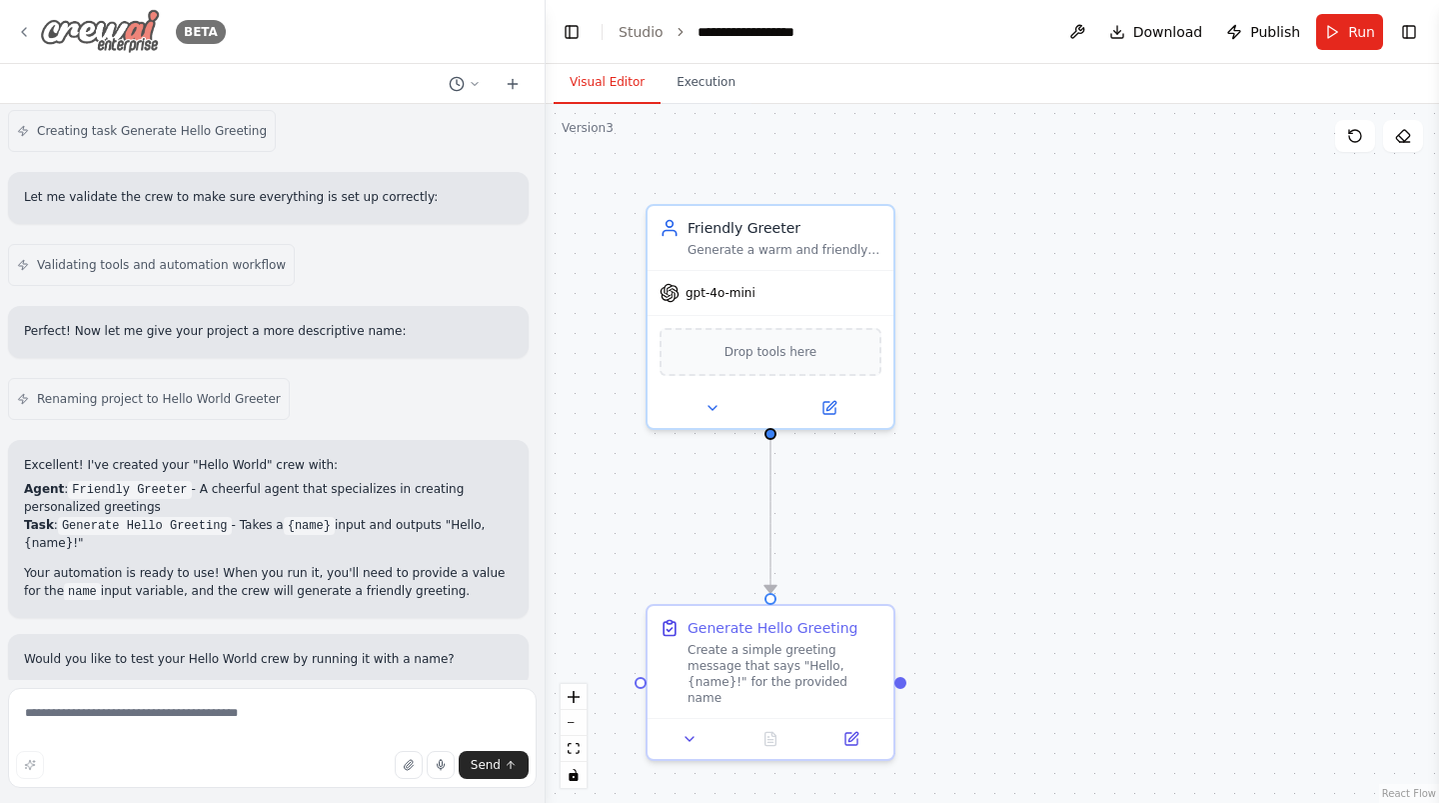
click at [81, 13] on img at bounding box center [100, 31] width 120 height 45
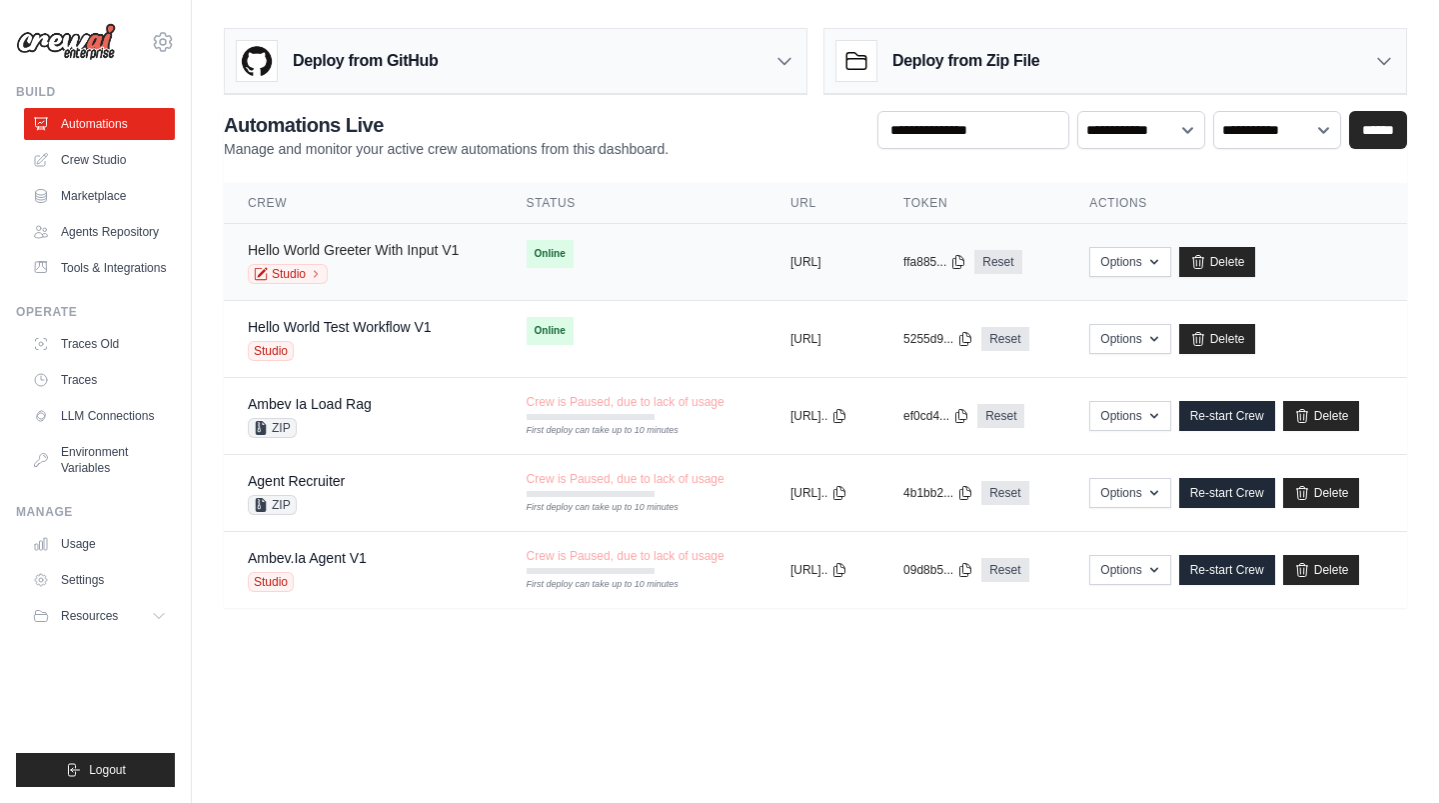
click at [385, 247] on link "Hello World Greeter With Input V1" at bounding box center [353, 250] width 211 height 16
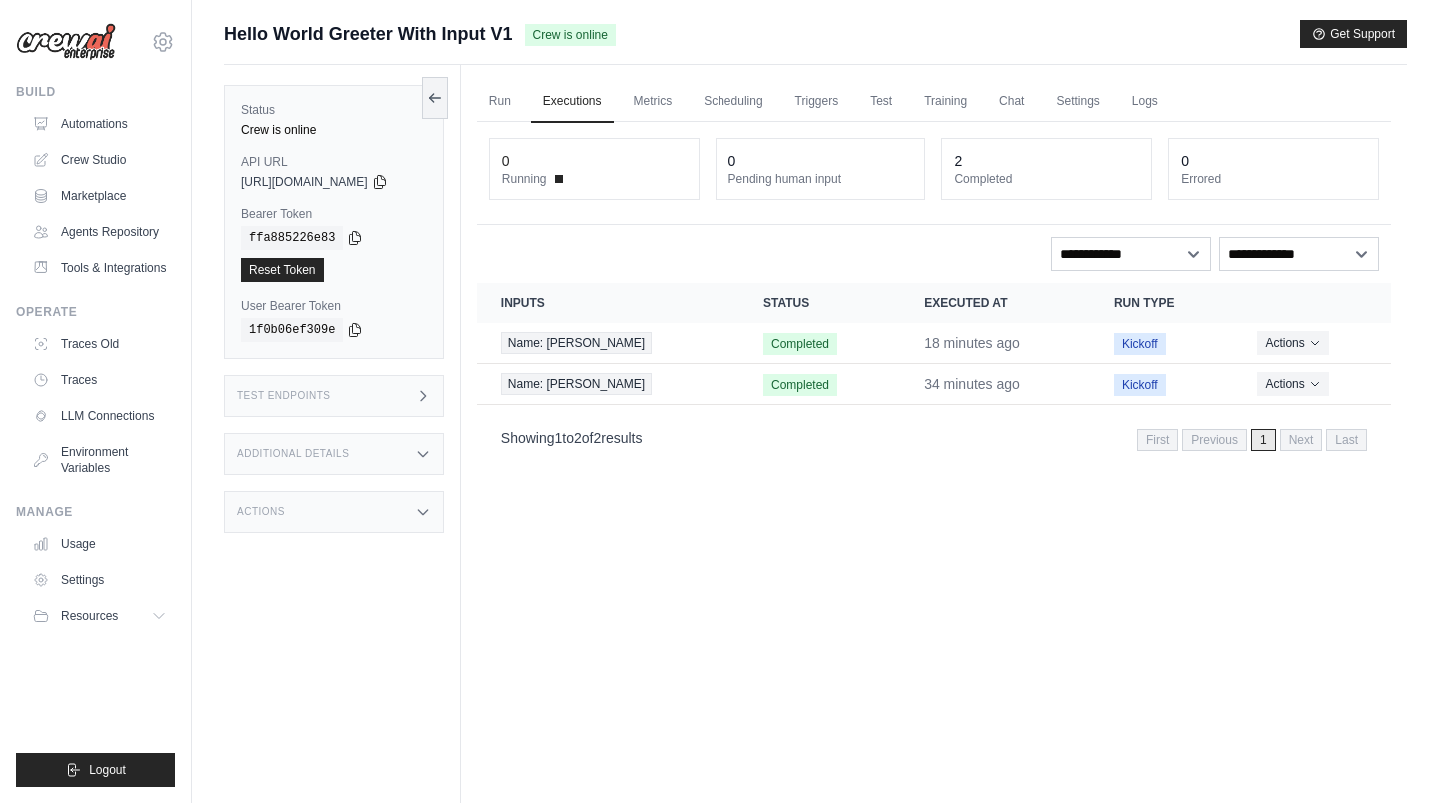
click at [355, 452] on div "Additional Details" at bounding box center [334, 454] width 220 height 42
click at [371, 405] on div "Test Endpoints" at bounding box center [334, 396] width 220 height 42
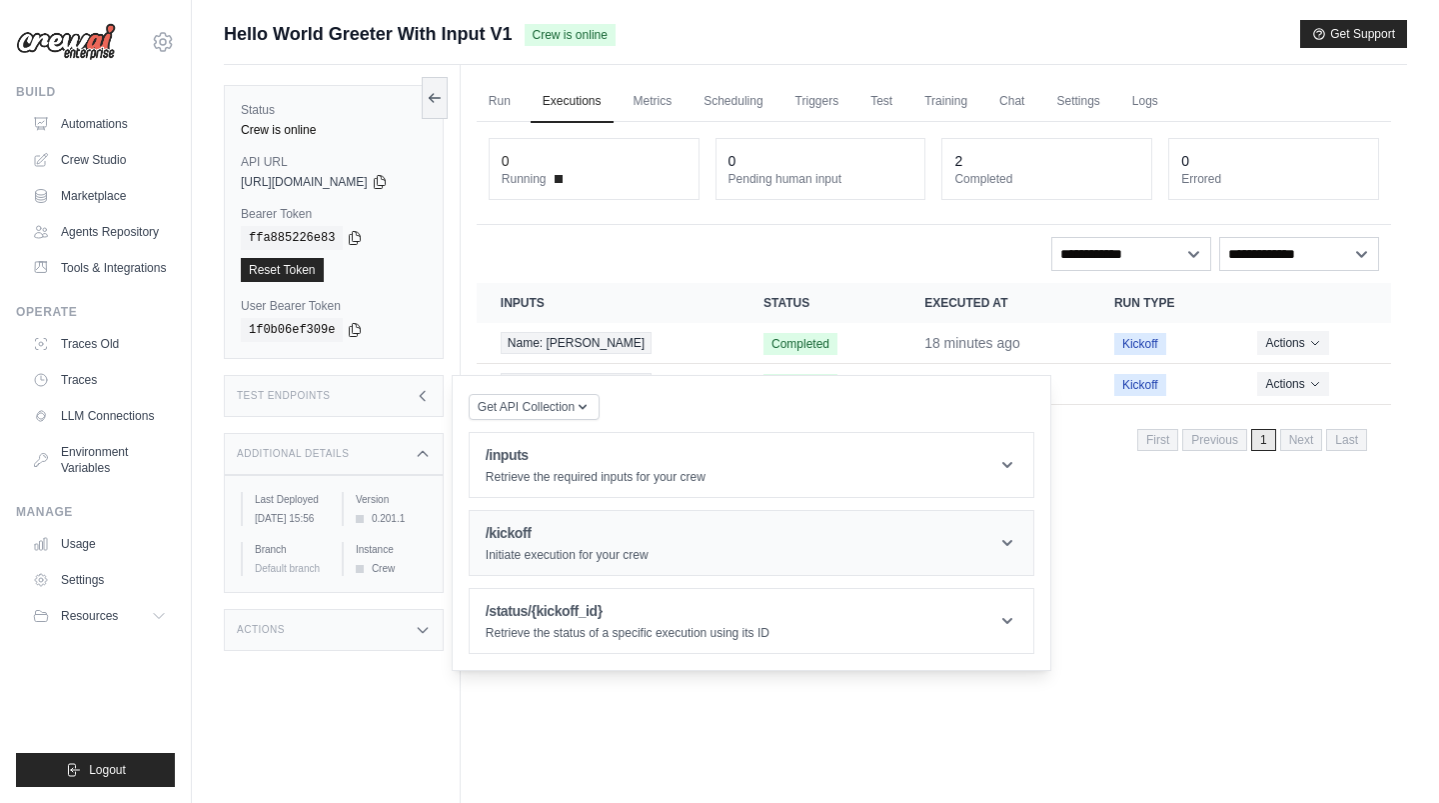
click at [601, 525] on h1 "/kickoff" at bounding box center [567, 533] width 163 height 20
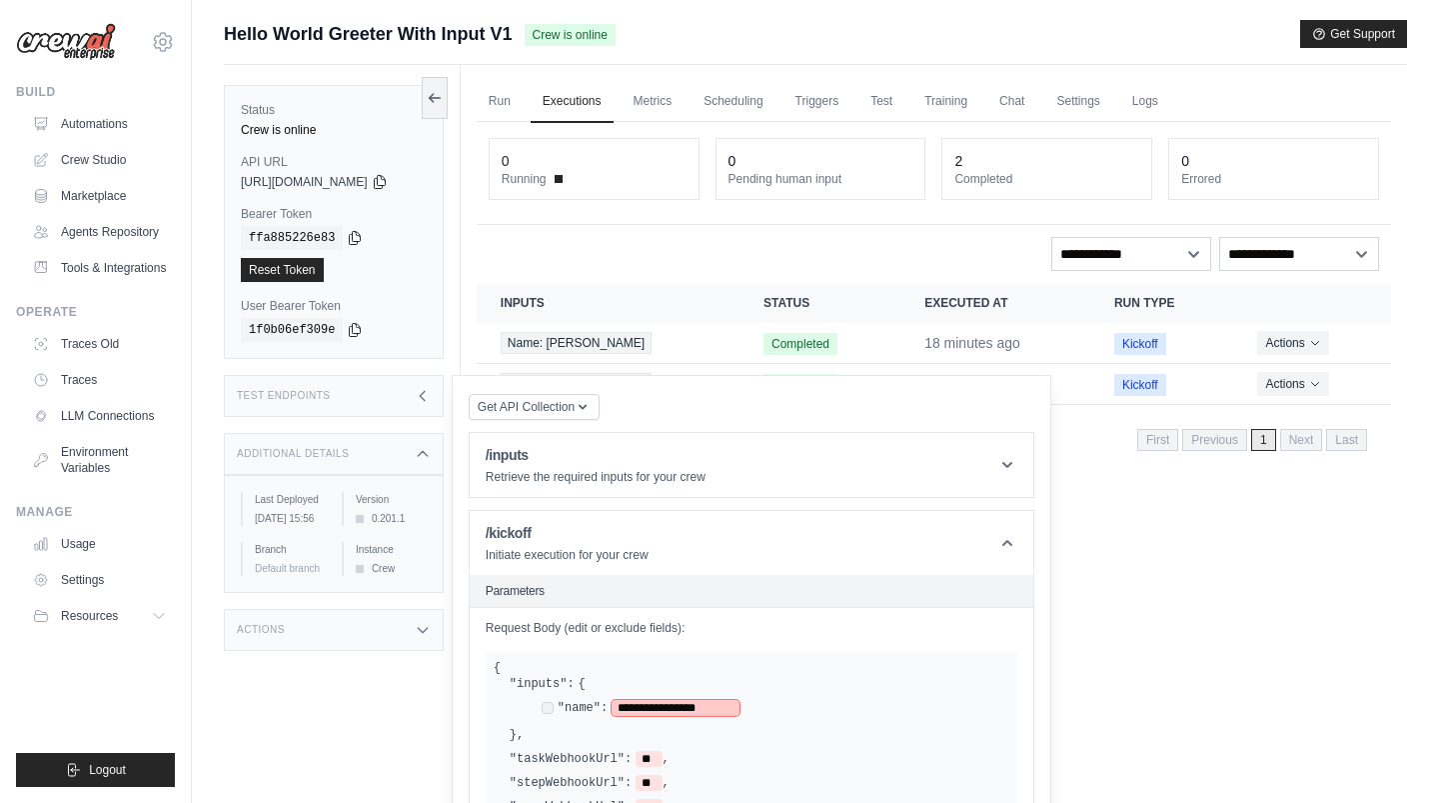
click at [645, 704] on span "**********" at bounding box center [676, 708] width 128 height 16
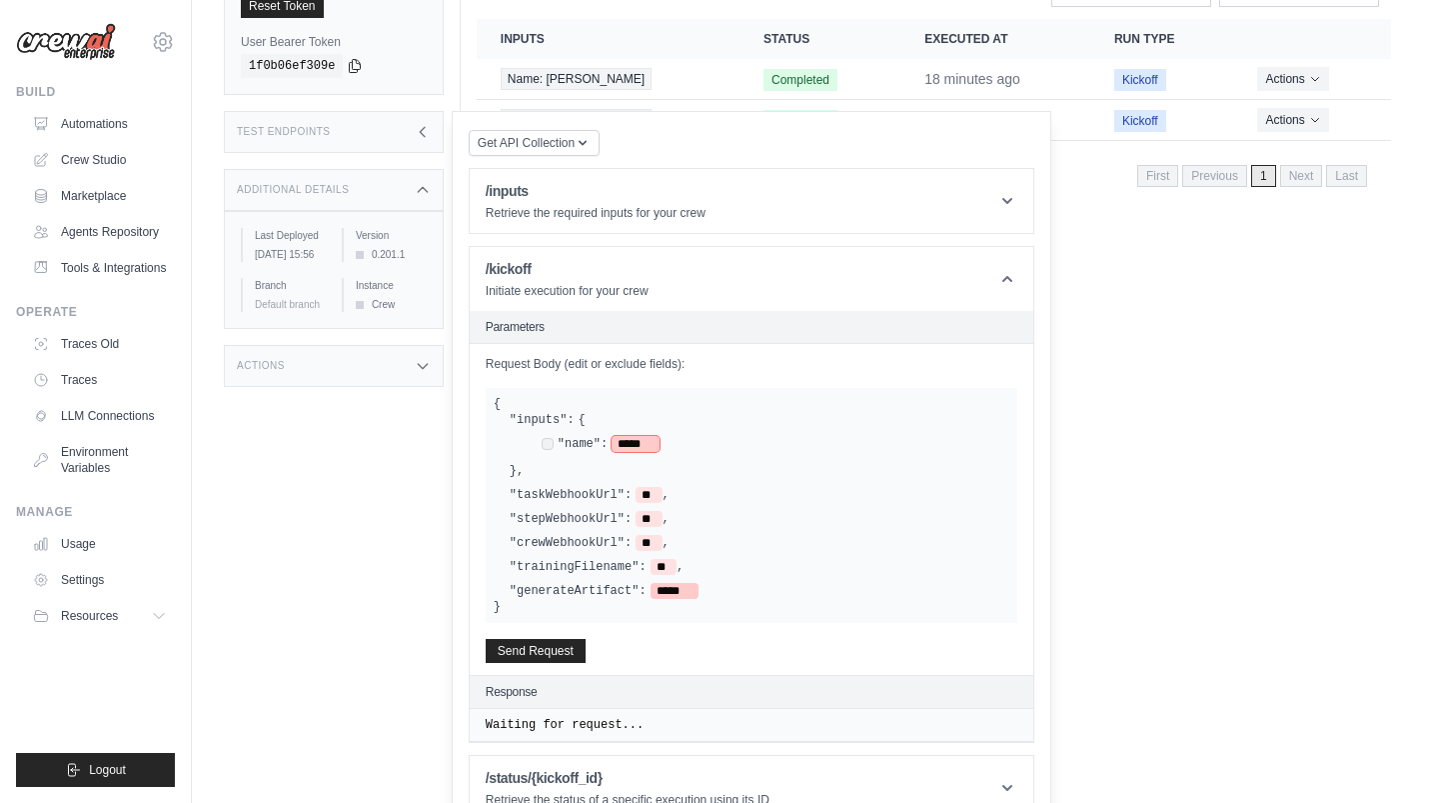
scroll to position [295, 0]
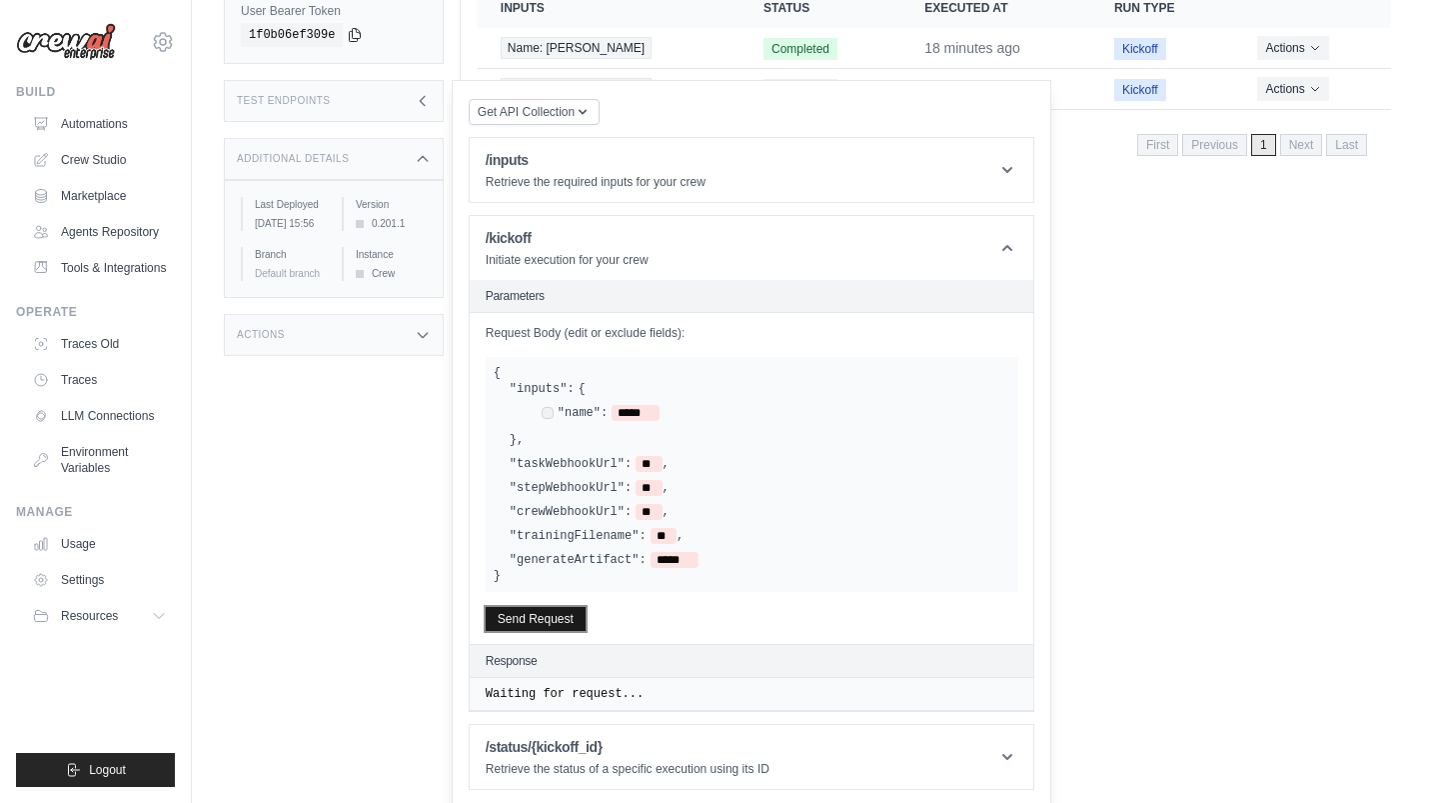
click at [570, 616] on button "Send Request" at bounding box center [536, 619] width 100 height 24
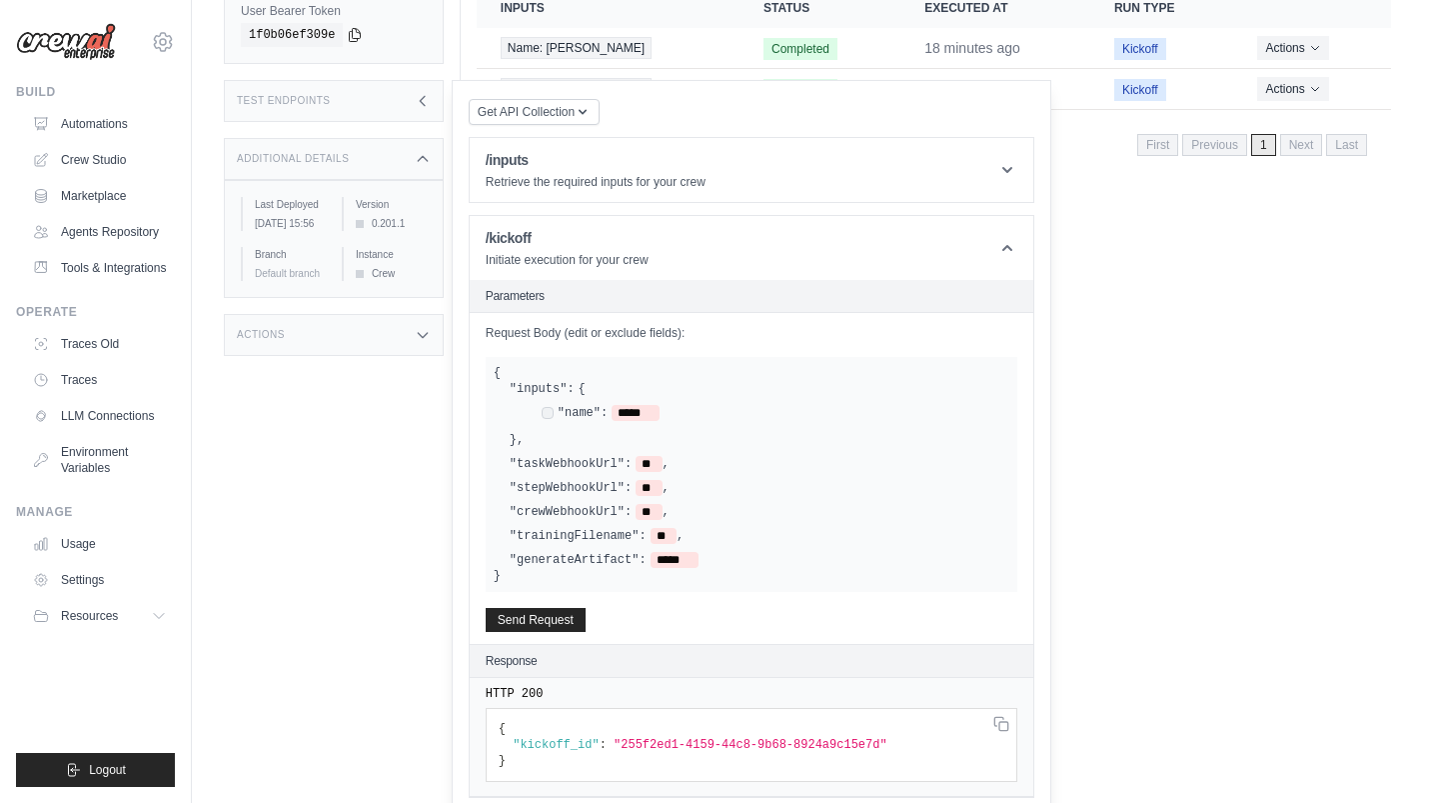
scroll to position [0, 0]
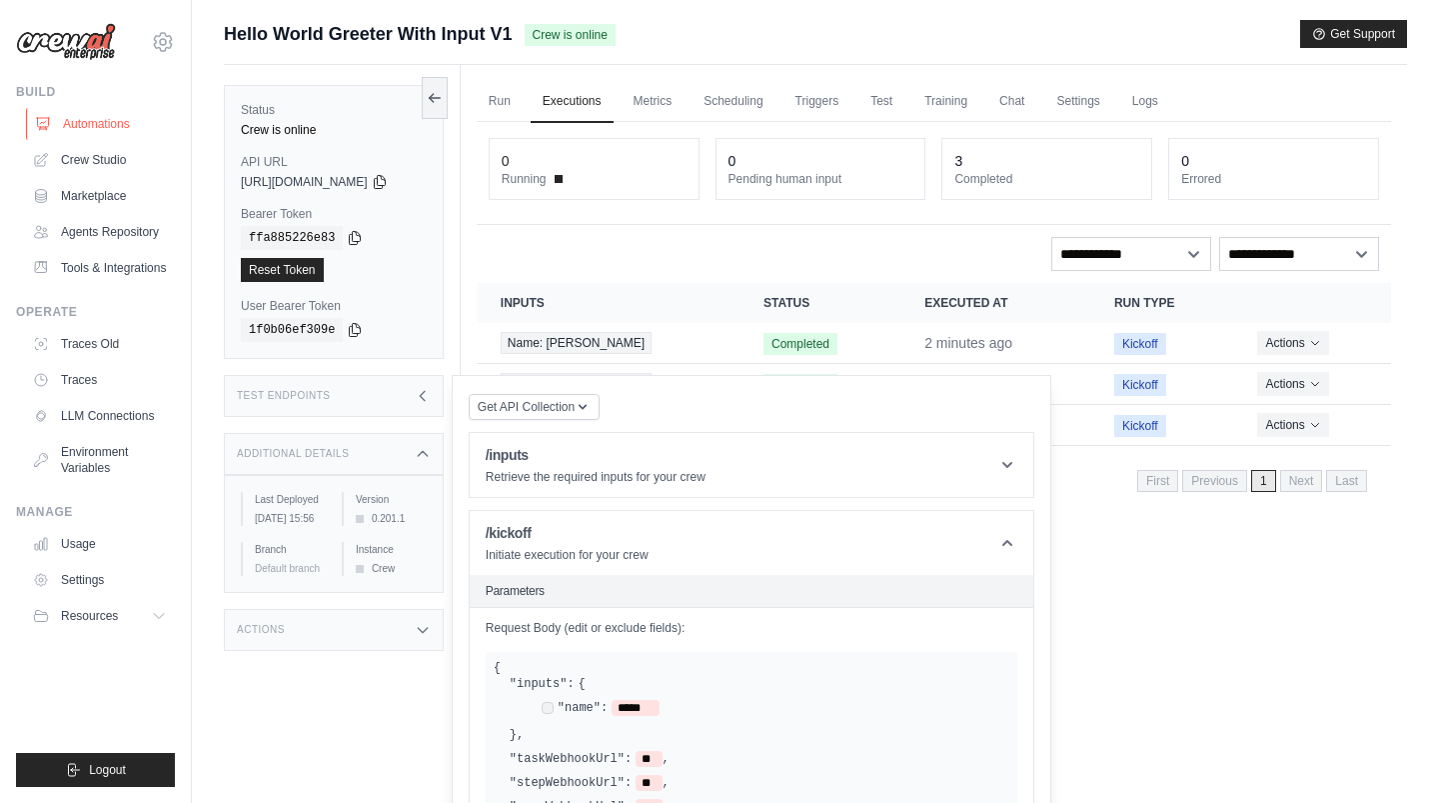
click at [109, 129] on link "Automations" at bounding box center [101, 124] width 151 height 32
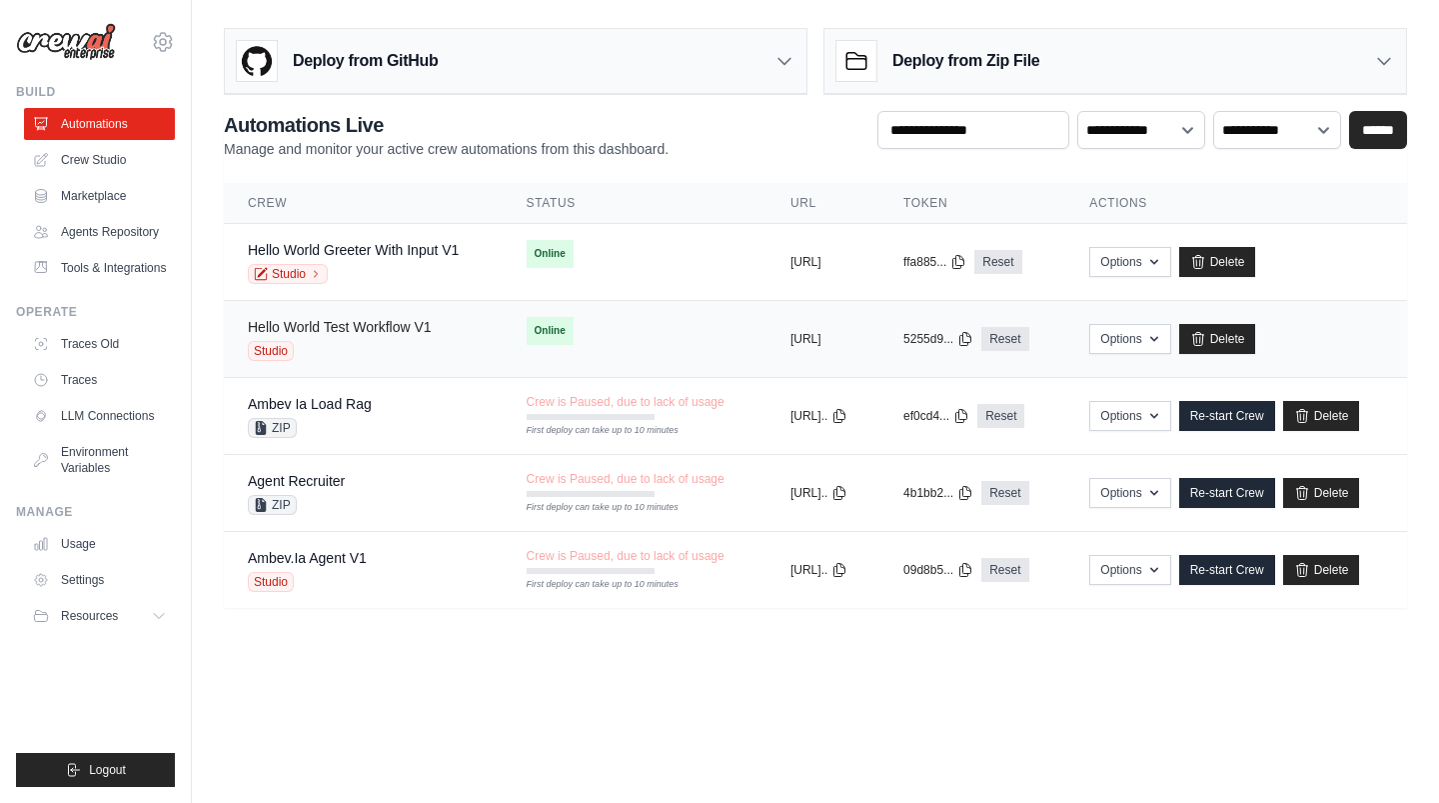
click at [338, 325] on link "Hello World Test Workflow V1" at bounding box center [340, 327] width 184 height 16
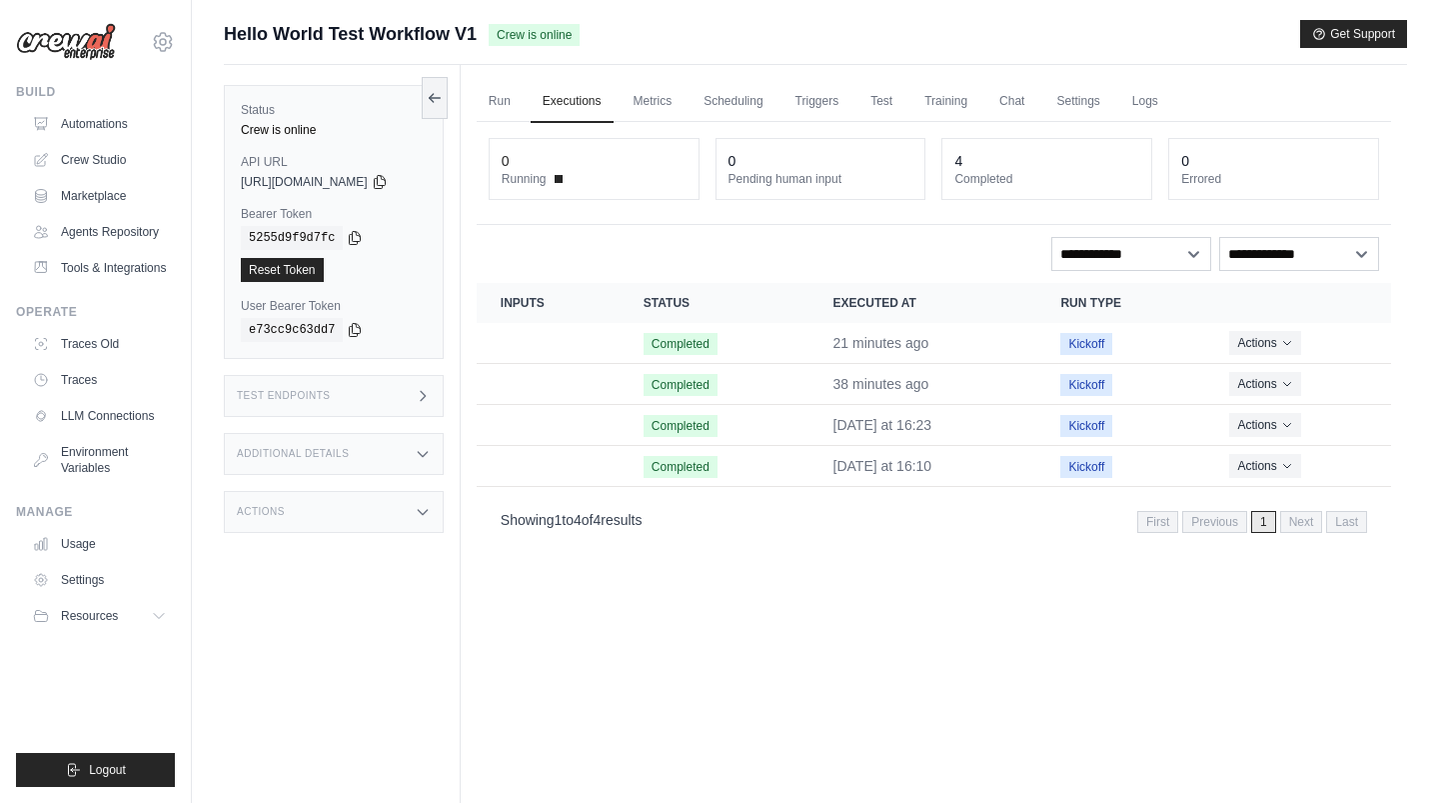
click at [407, 394] on div "Test Endpoints" at bounding box center [334, 396] width 220 height 42
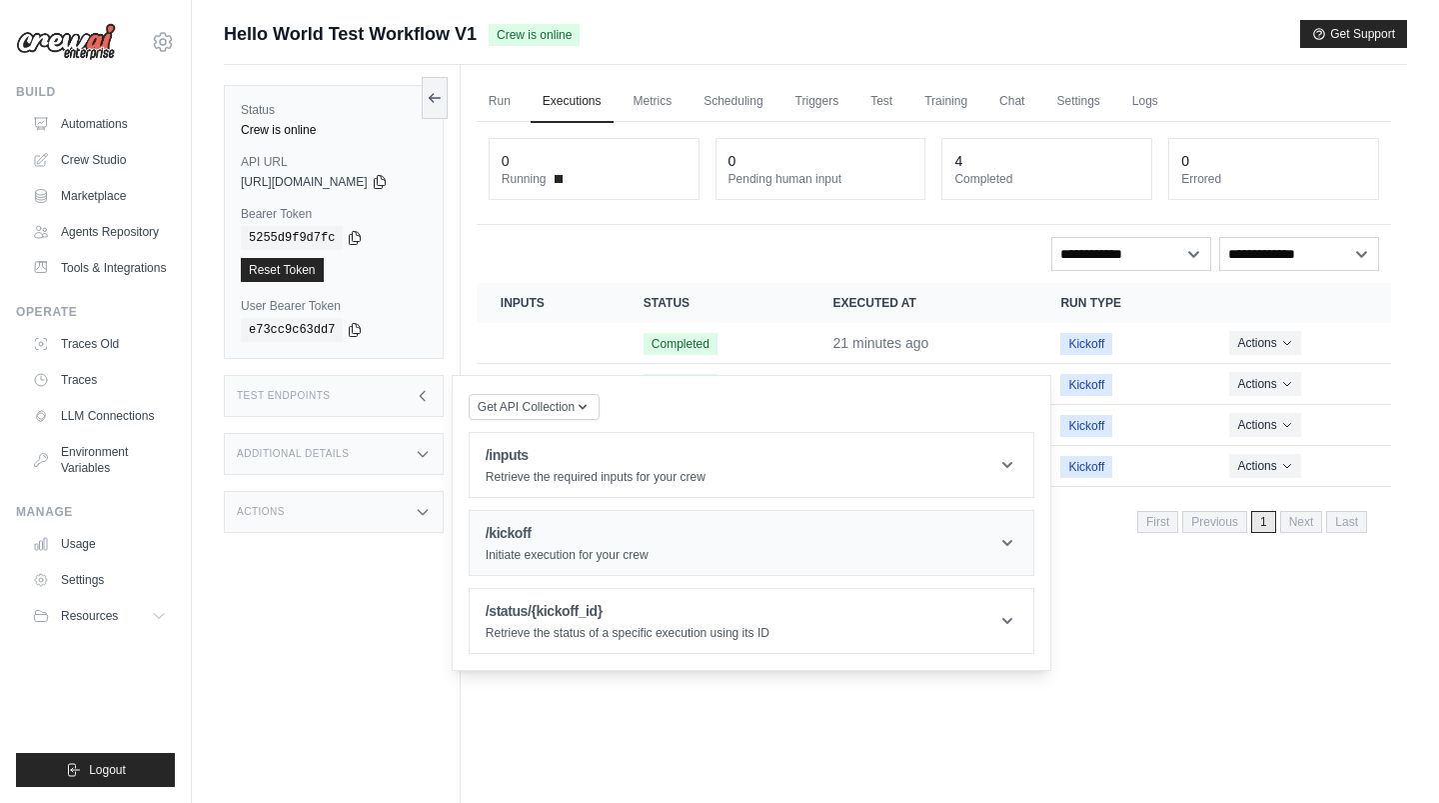
click at [570, 532] on h1 "/kickoff" at bounding box center [567, 533] width 163 height 20
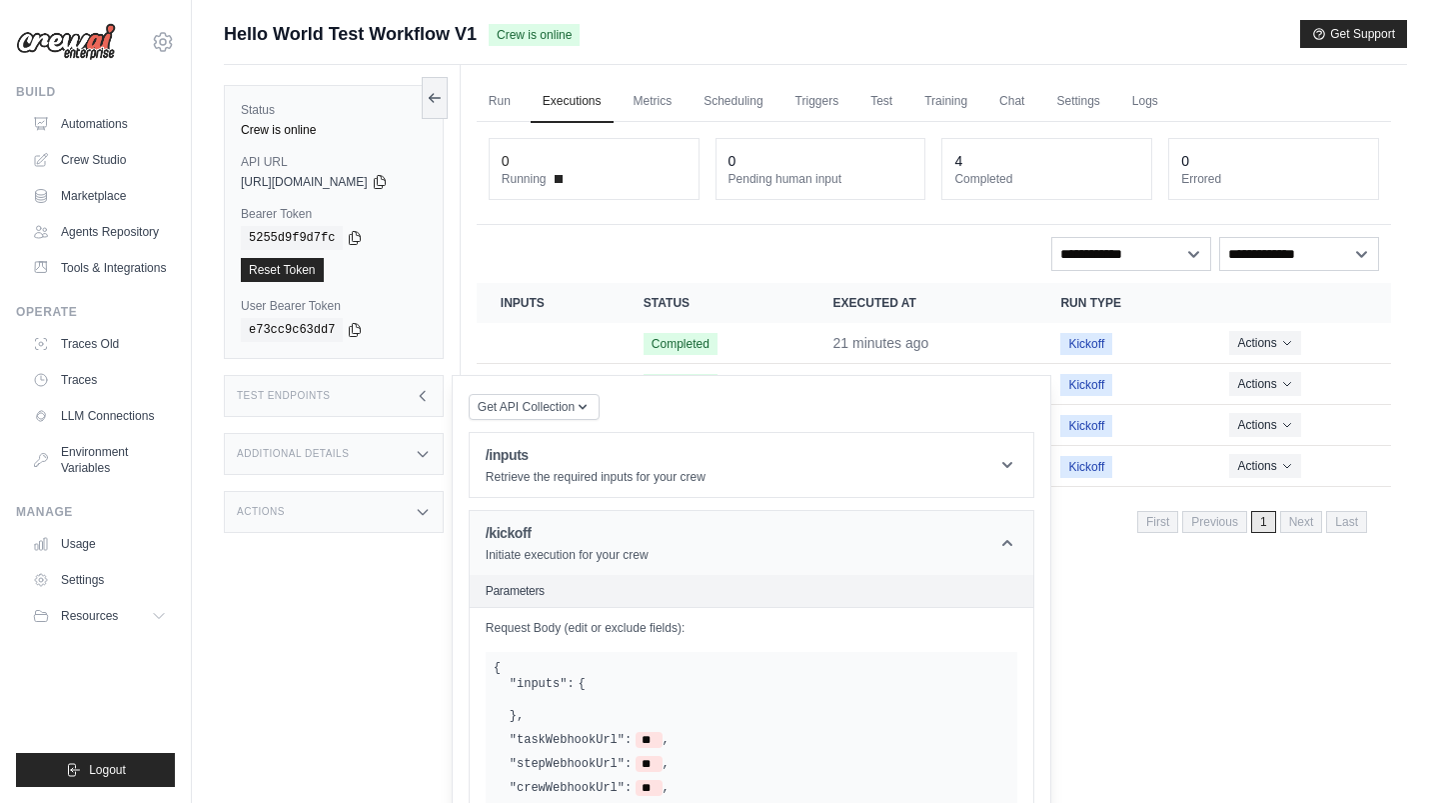
scroll to position [277, 0]
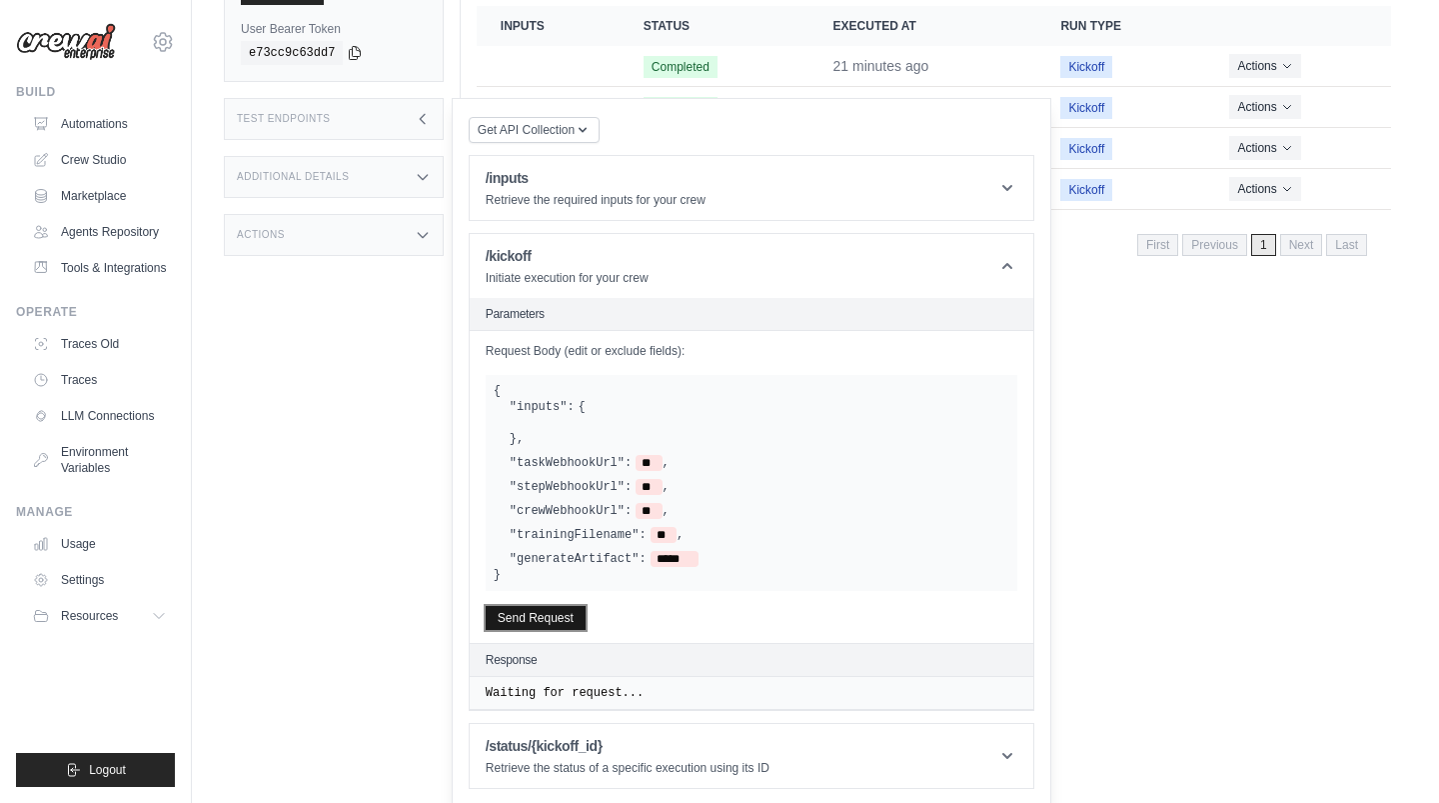
click at [555, 610] on button "Send Request" at bounding box center [536, 618] width 100 height 24
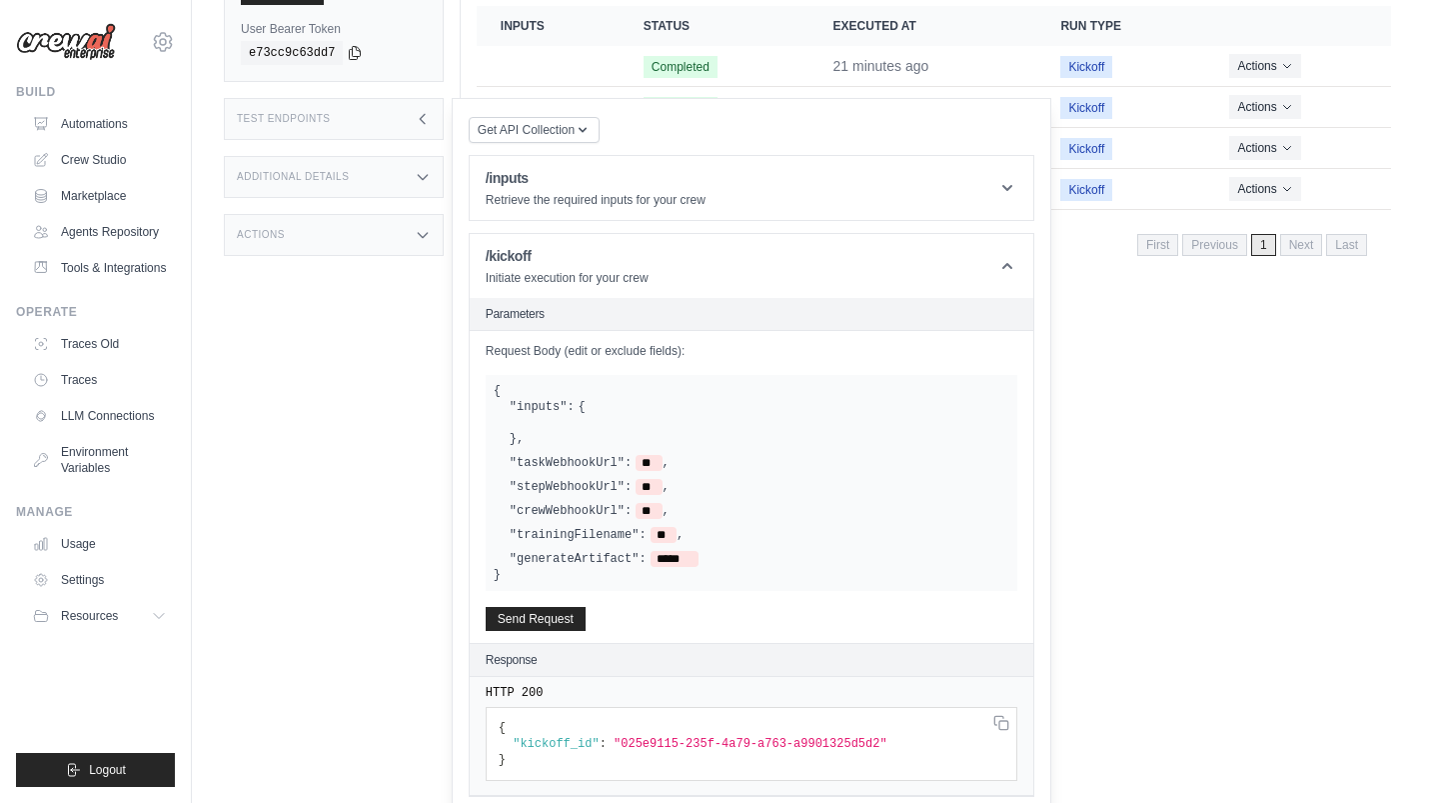
scroll to position [0, 0]
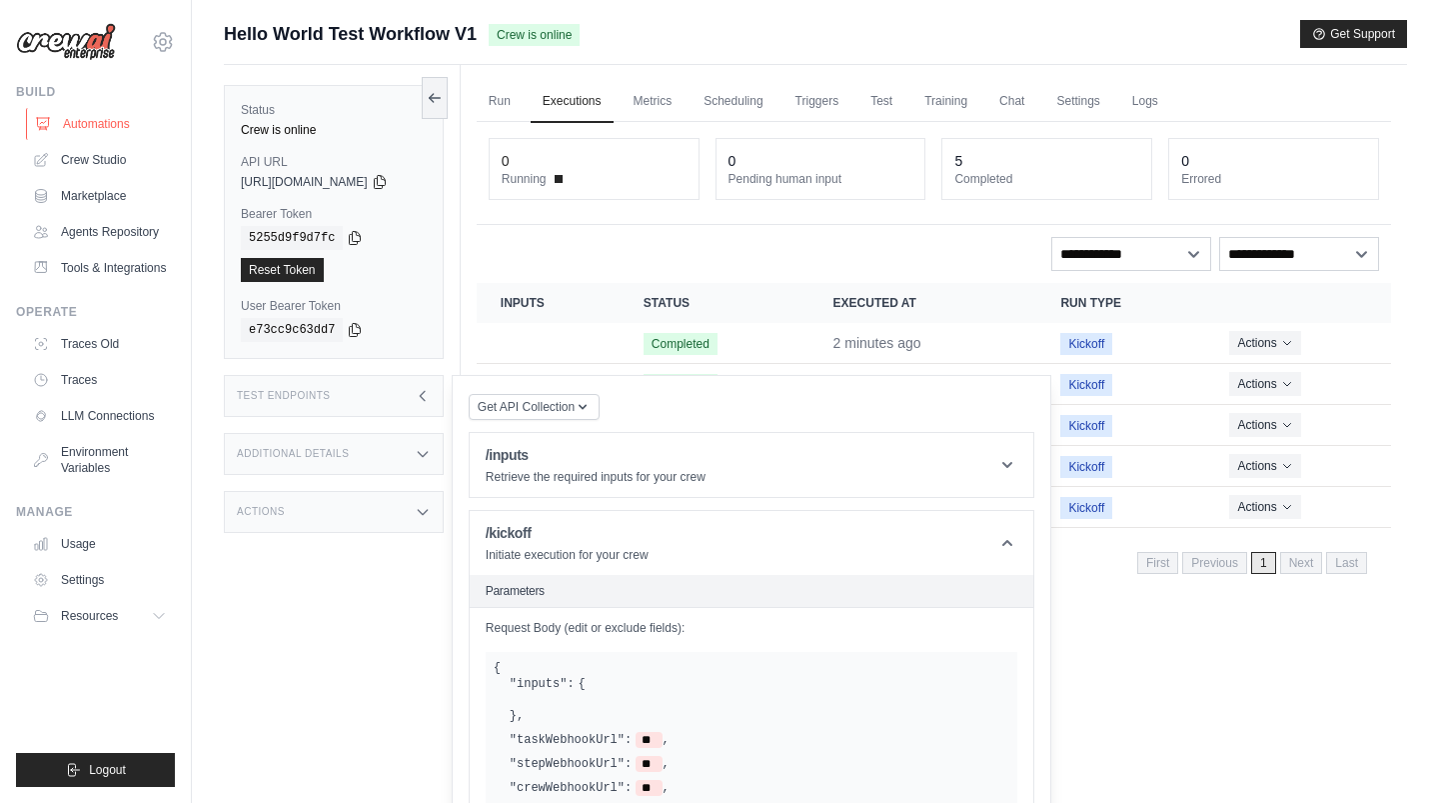
click at [93, 127] on link "Automations" at bounding box center [101, 124] width 151 height 32
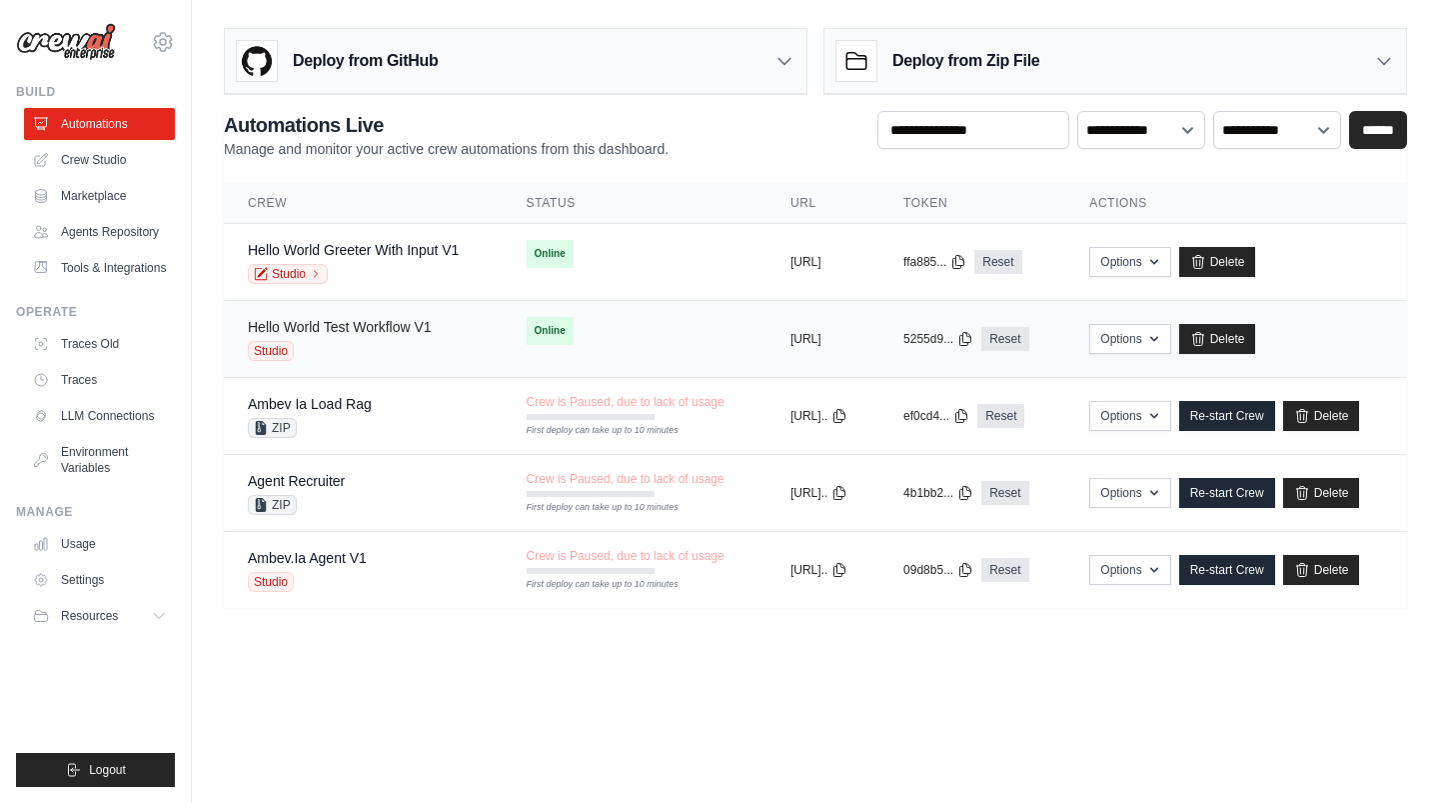
click at [399, 328] on link "Hello World Test Workflow V1" at bounding box center [340, 327] width 184 height 16
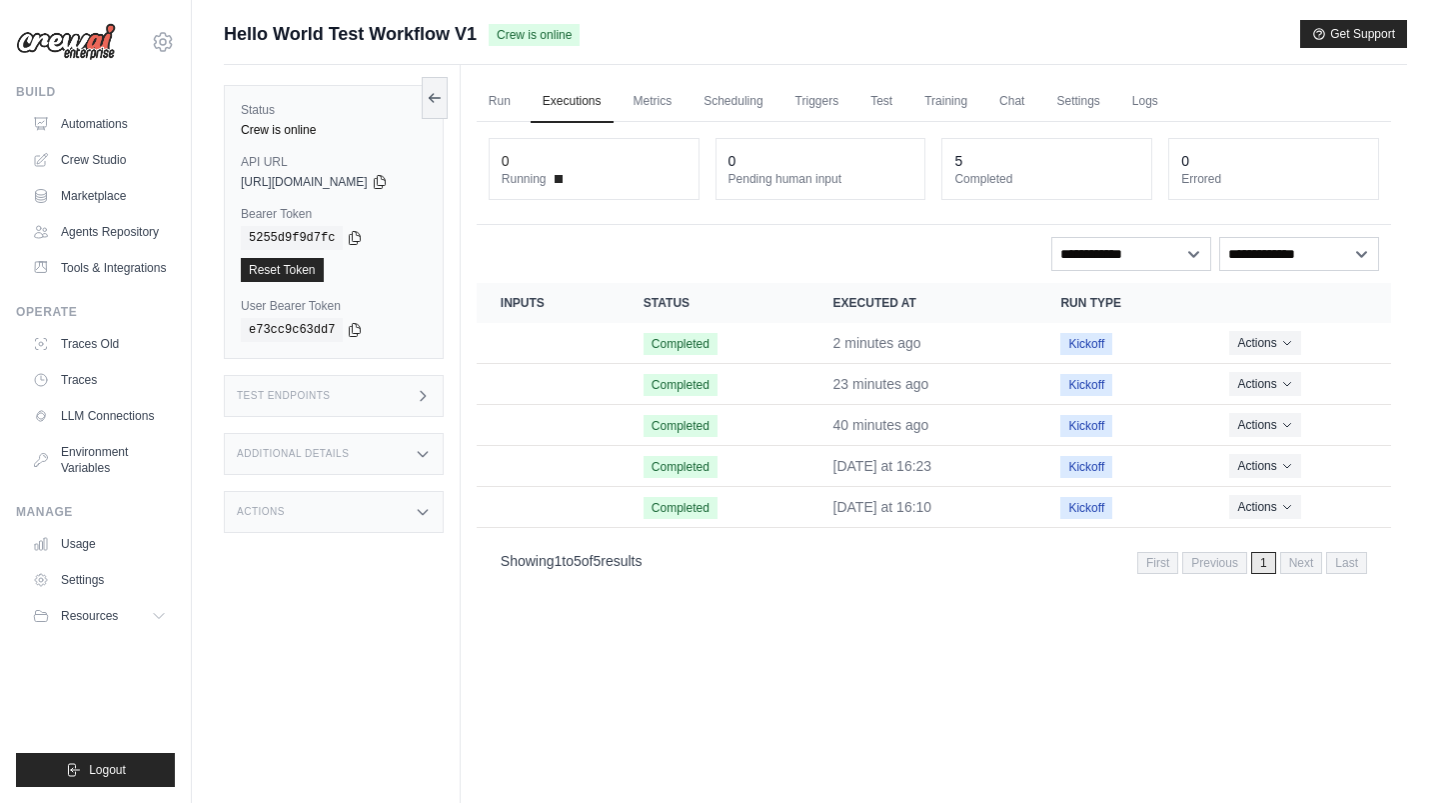
click at [400, 504] on div "Actions" at bounding box center [334, 512] width 220 height 42
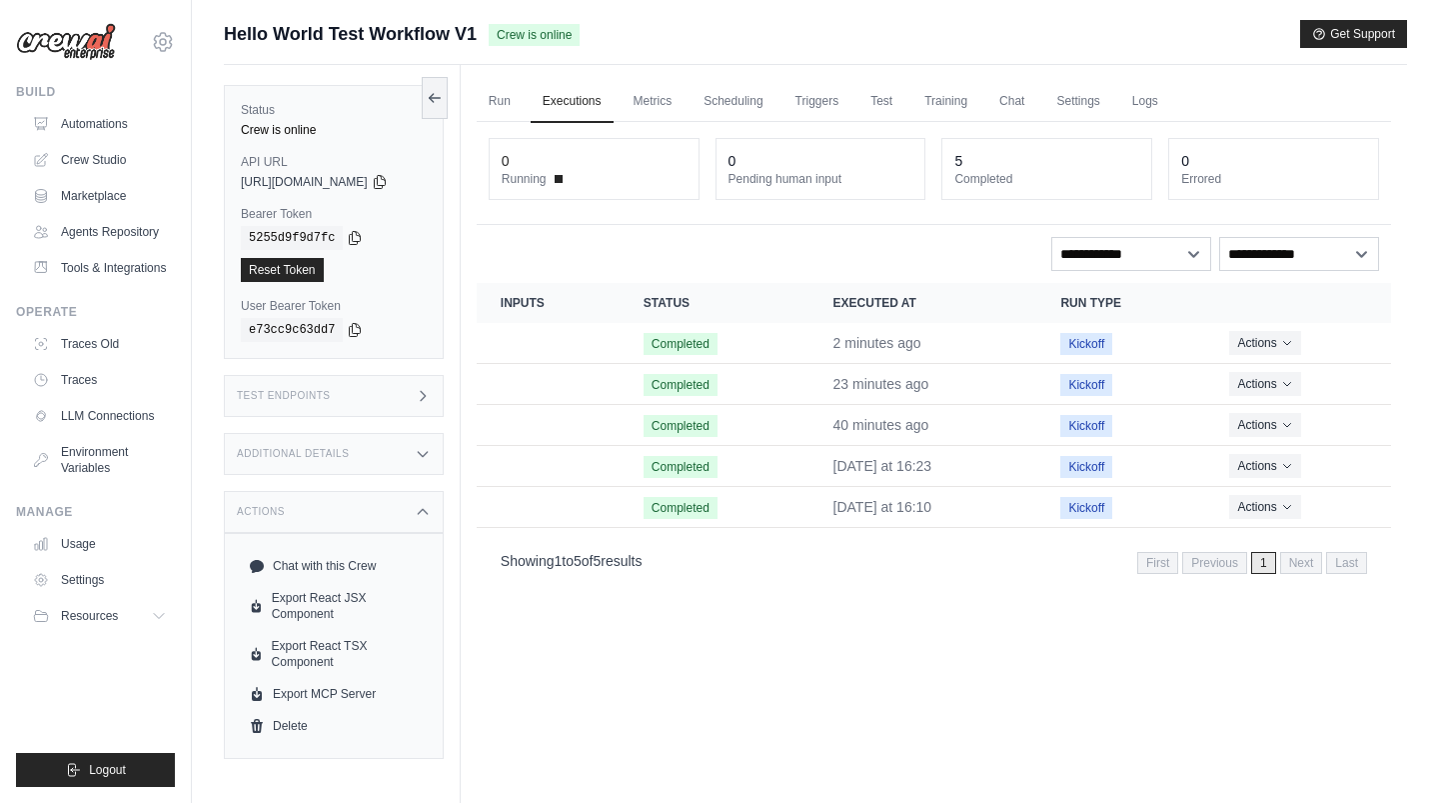
click at [400, 504] on div "Actions" at bounding box center [334, 512] width 220 height 42
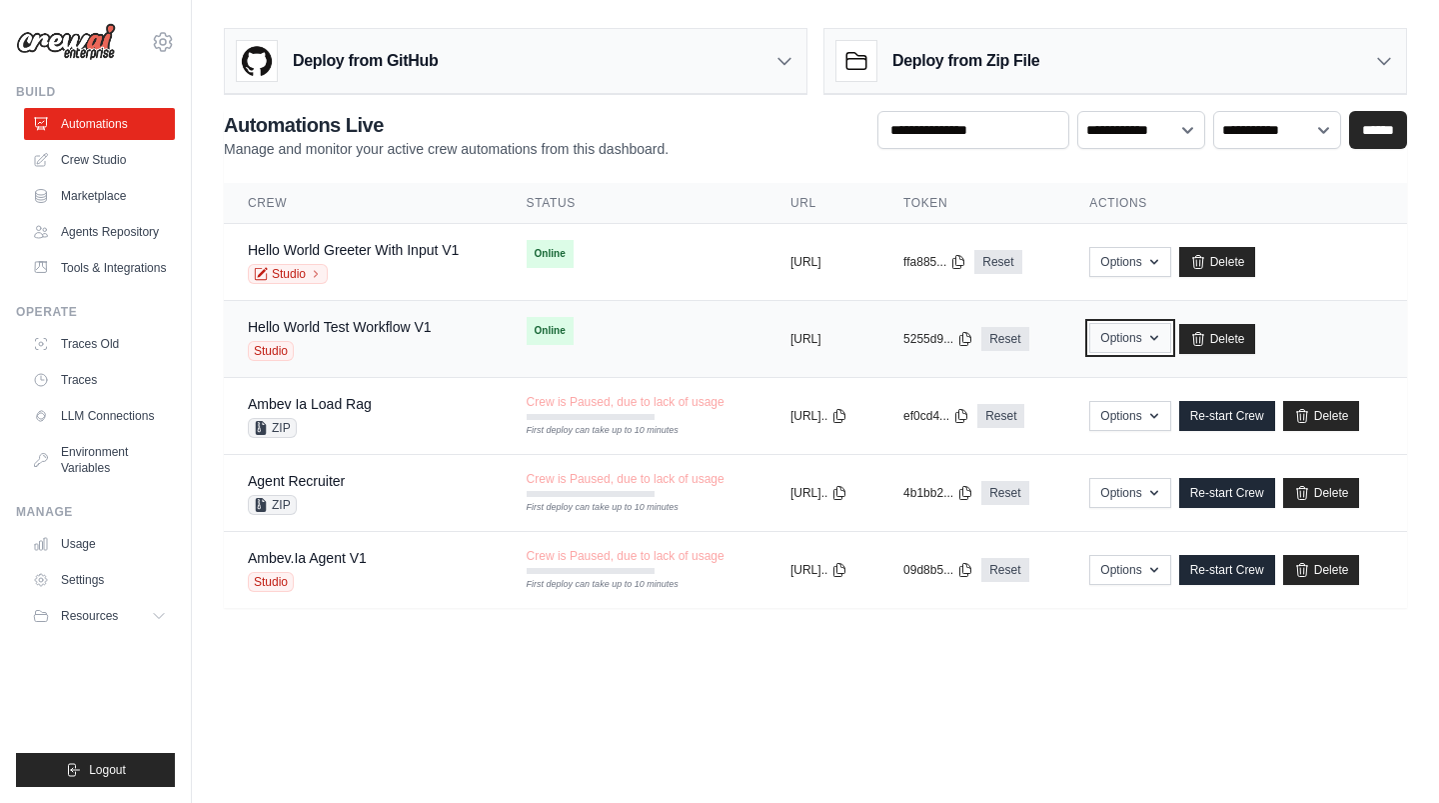
click at [1170, 339] on button "Options" at bounding box center [1129, 338] width 81 height 30
